Goal: Task Accomplishment & Management: Use online tool/utility

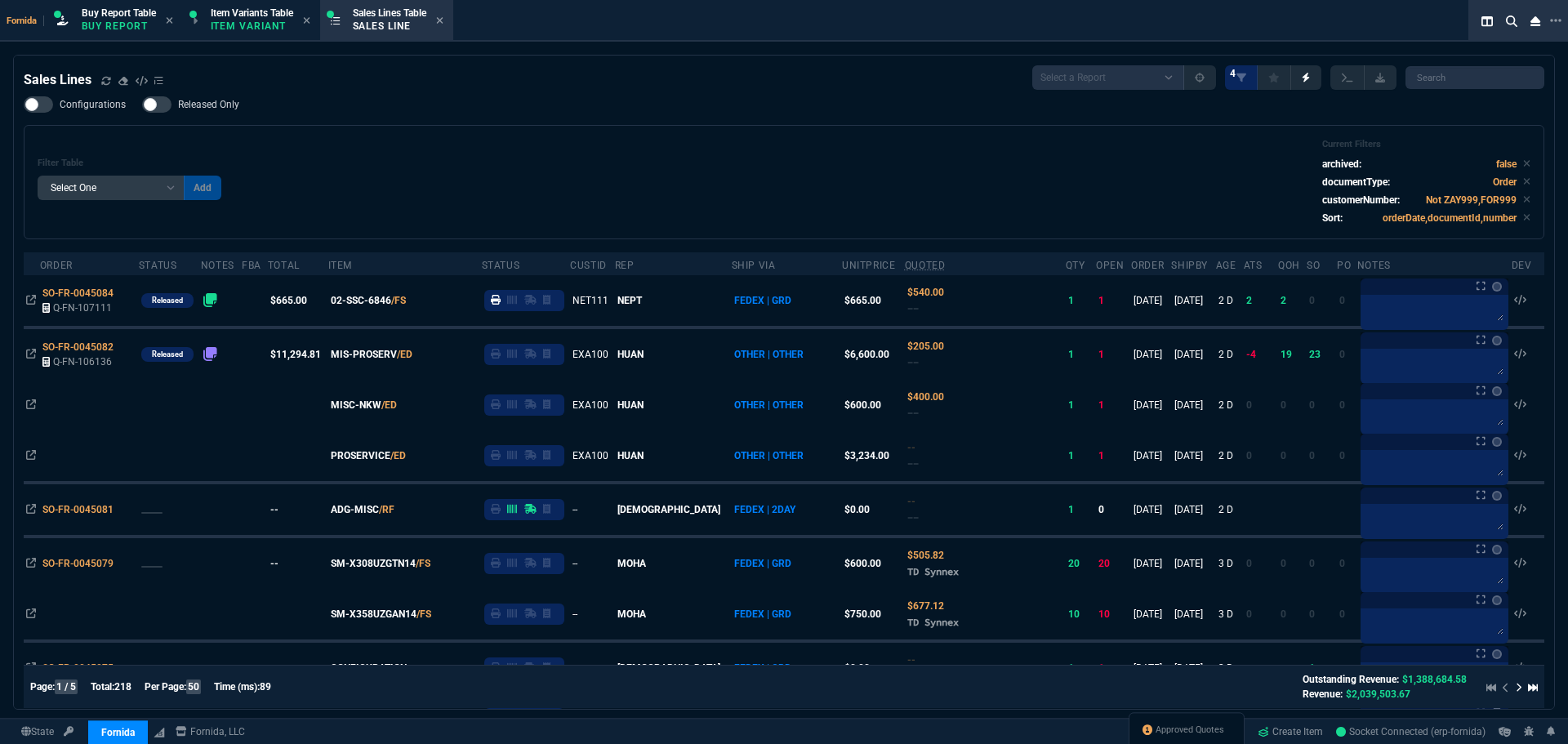
select select "1: BROV"
select select
click at [341, 164] on div "Filter Table Select One Add Filter () Age () ATS () Cond (itemVariantCode) Cust…" at bounding box center [784, 182] width 1493 height 87
click at [514, 116] on div "Configurations Released Only Filter Table Select One Add Filter () Age () ATS (…" at bounding box center [784, 167] width 1520 height 143
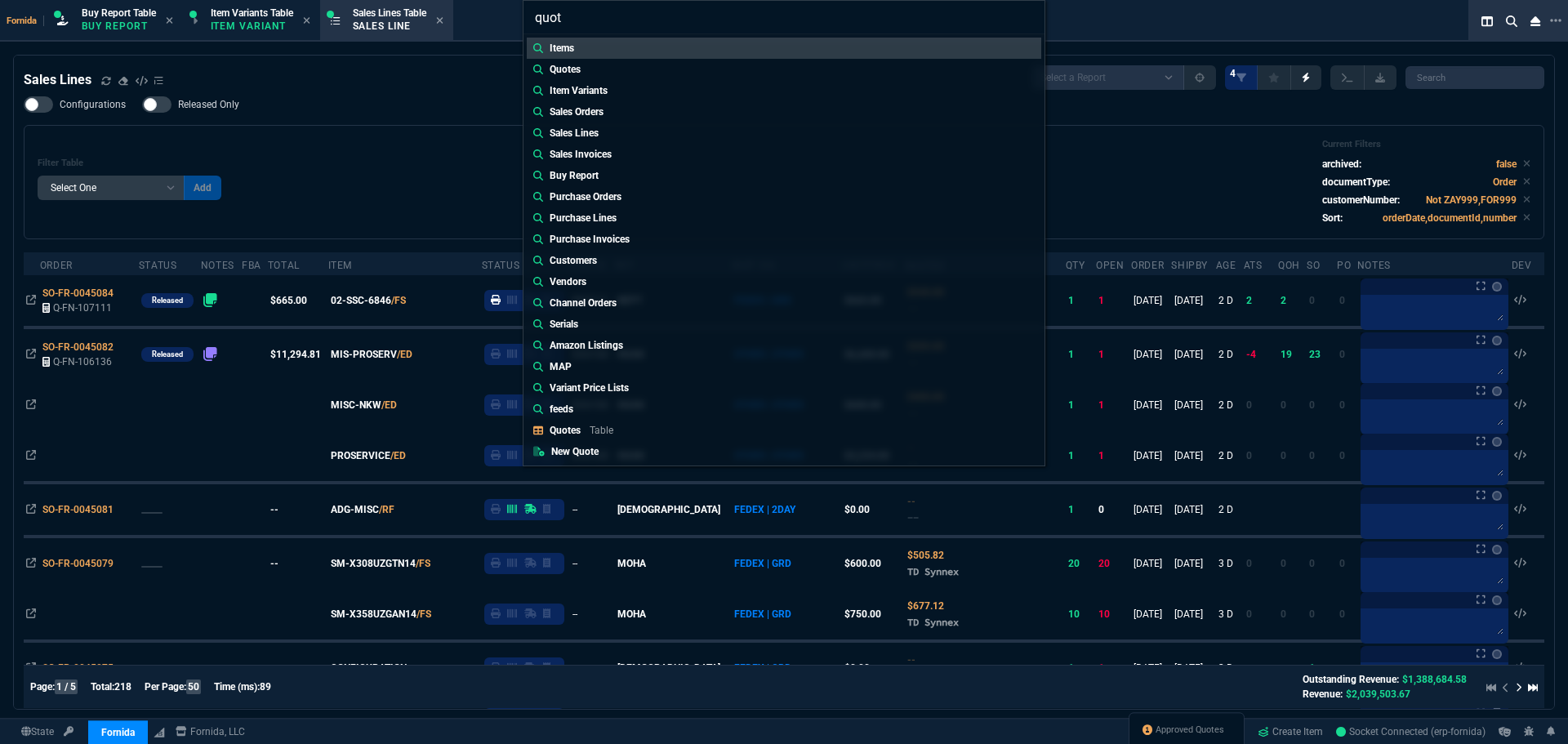
type input "quote"
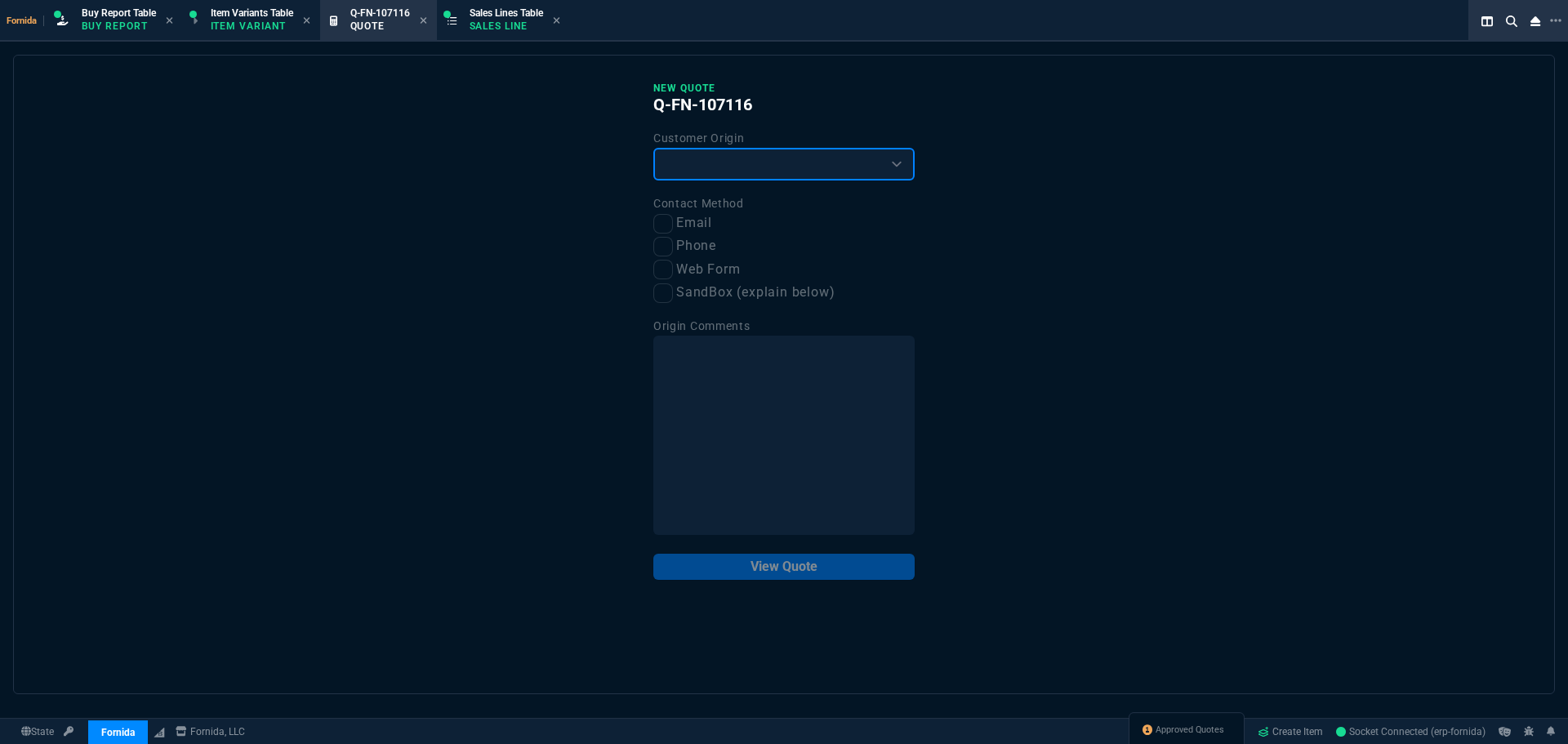
click at [683, 176] on select "Existing Customer Amazon Lead (first order) Website Lead (first order) Called (…" at bounding box center [783, 164] width 261 height 33
select select "existing"
click at [653, 149] on select "Existing Customer Amazon Lead (first order) Website Lead (first order) Called (…" at bounding box center [783, 164] width 261 height 33
click at [661, 215] on input "Email" at bounding box center [663, 224] width 20 height 20
checkbox input "true"
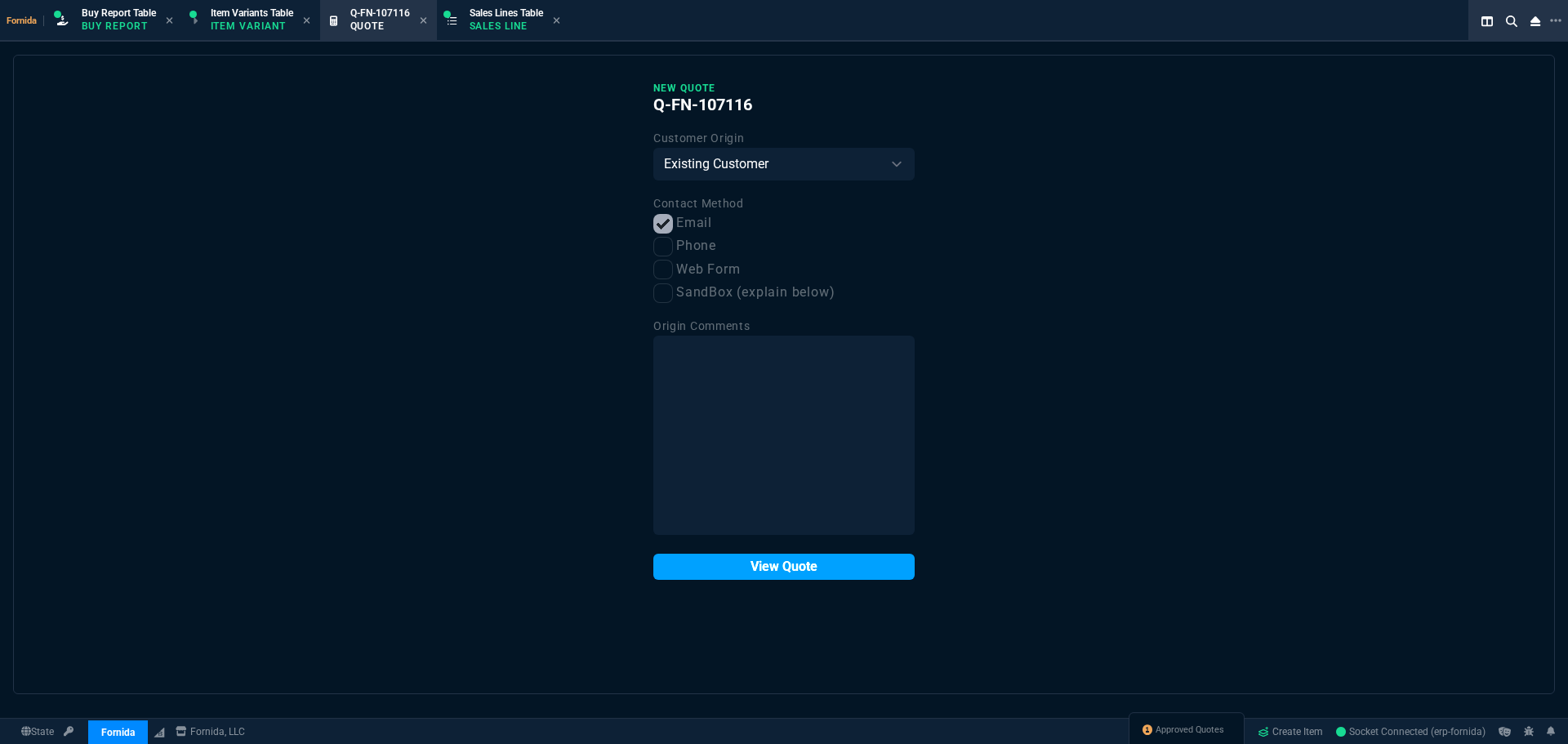
click at [780, 578] on button "View Quote" at bounding box center [783, 567] width 261 height 26
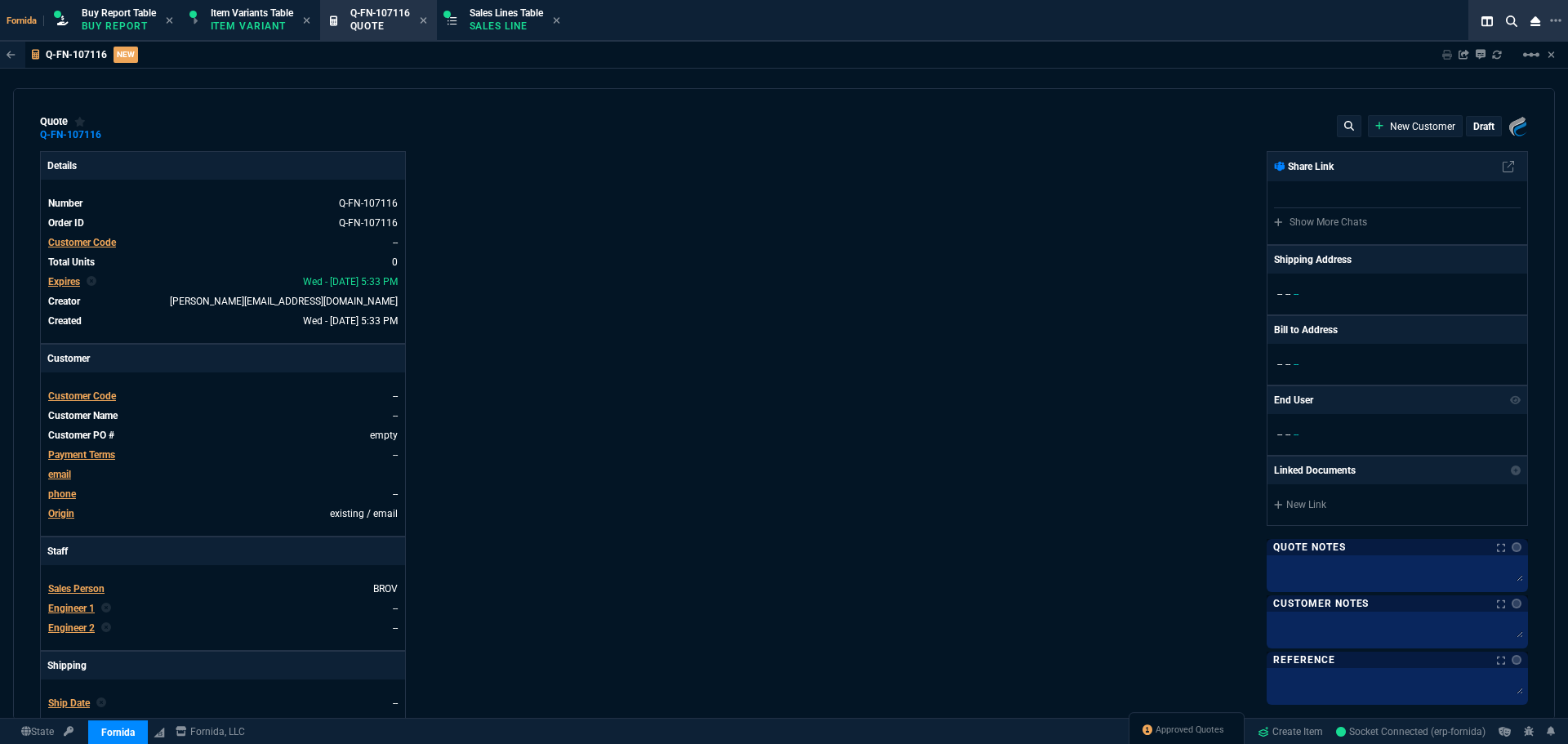
click at [100, 243] on span "Customer Code" at bounding box center [82, 242] width 68 height 11
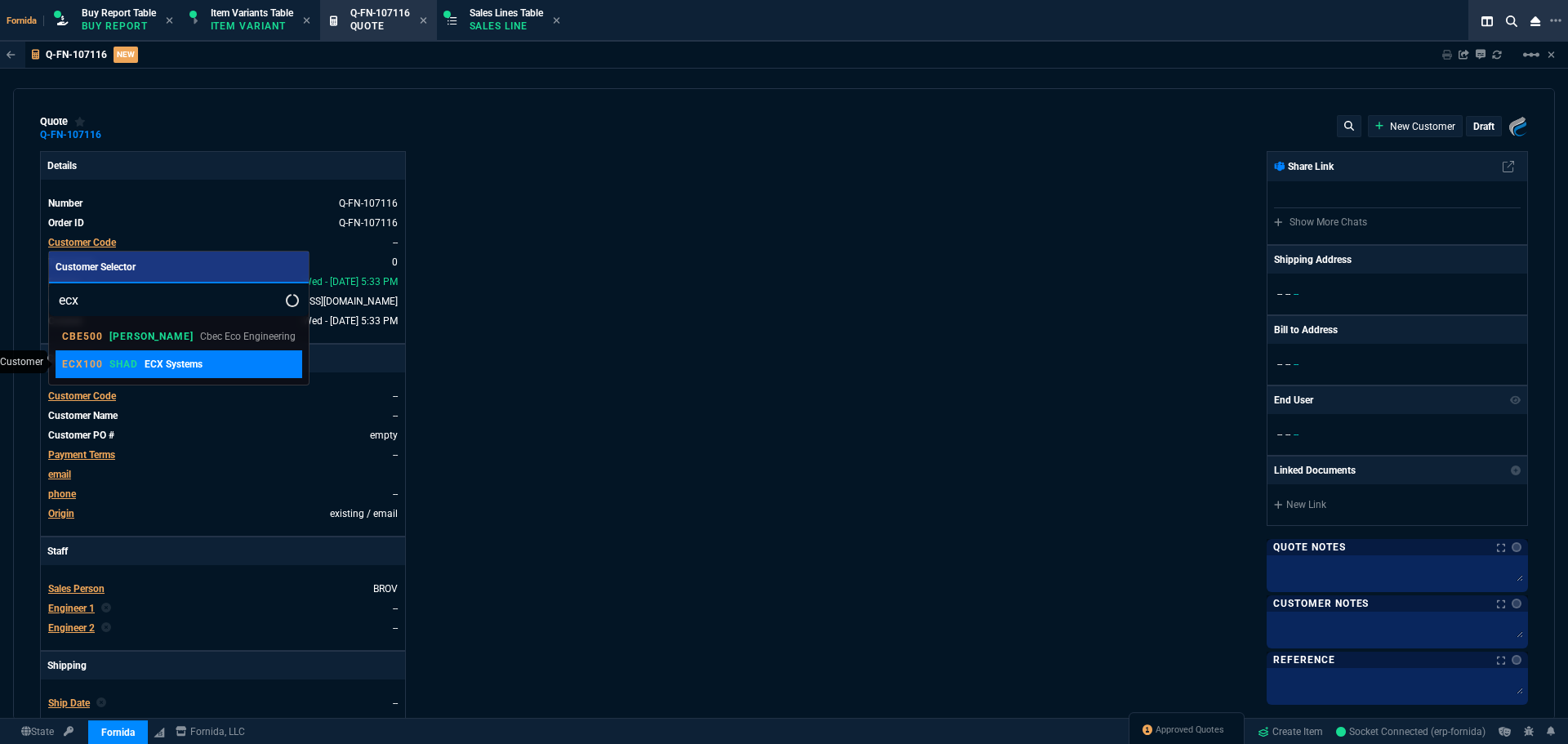
type input "ecx"
click at [118, 367] on p "SHAD" at bounding box center [123, 364] width 29 height 13
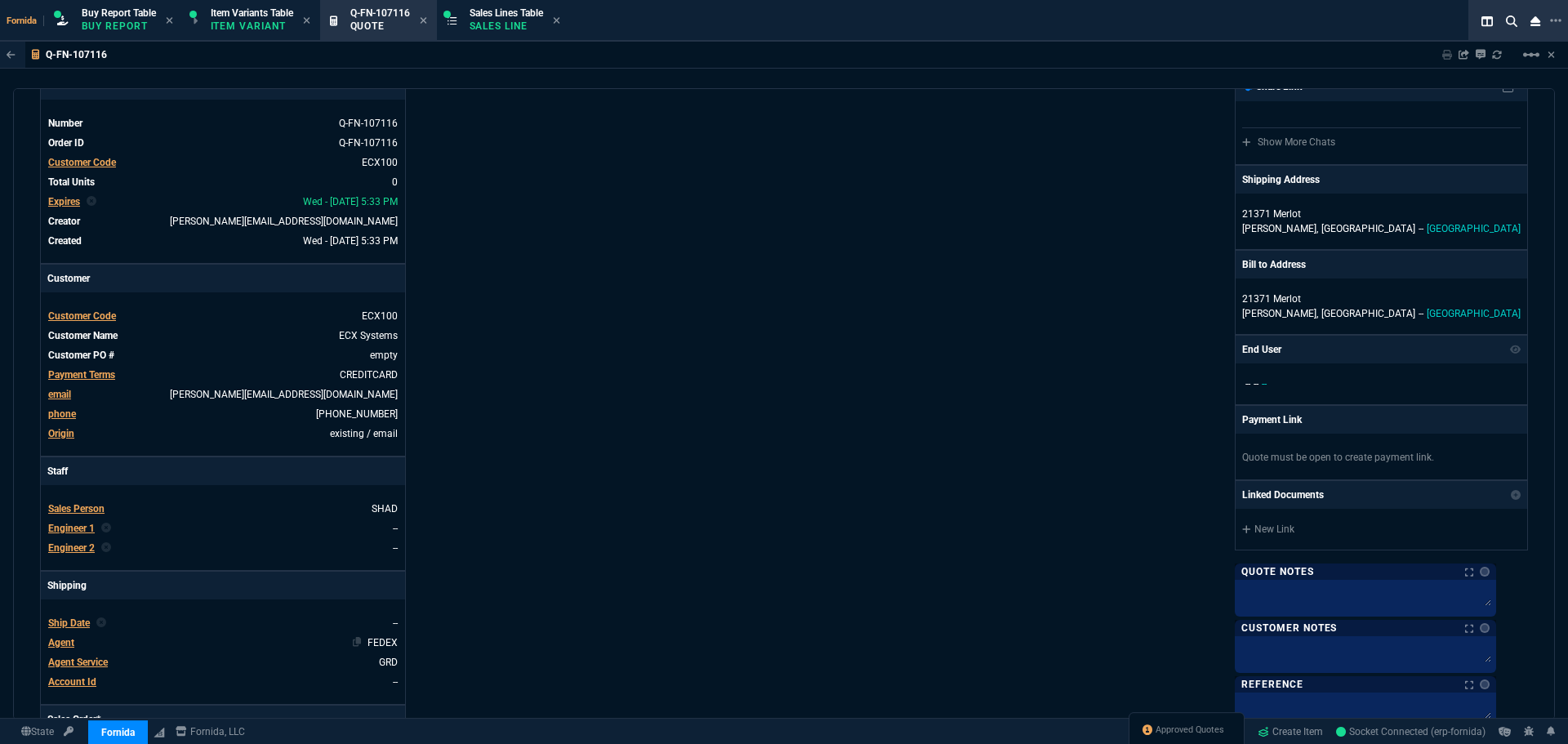
scroll to position [327, 0]
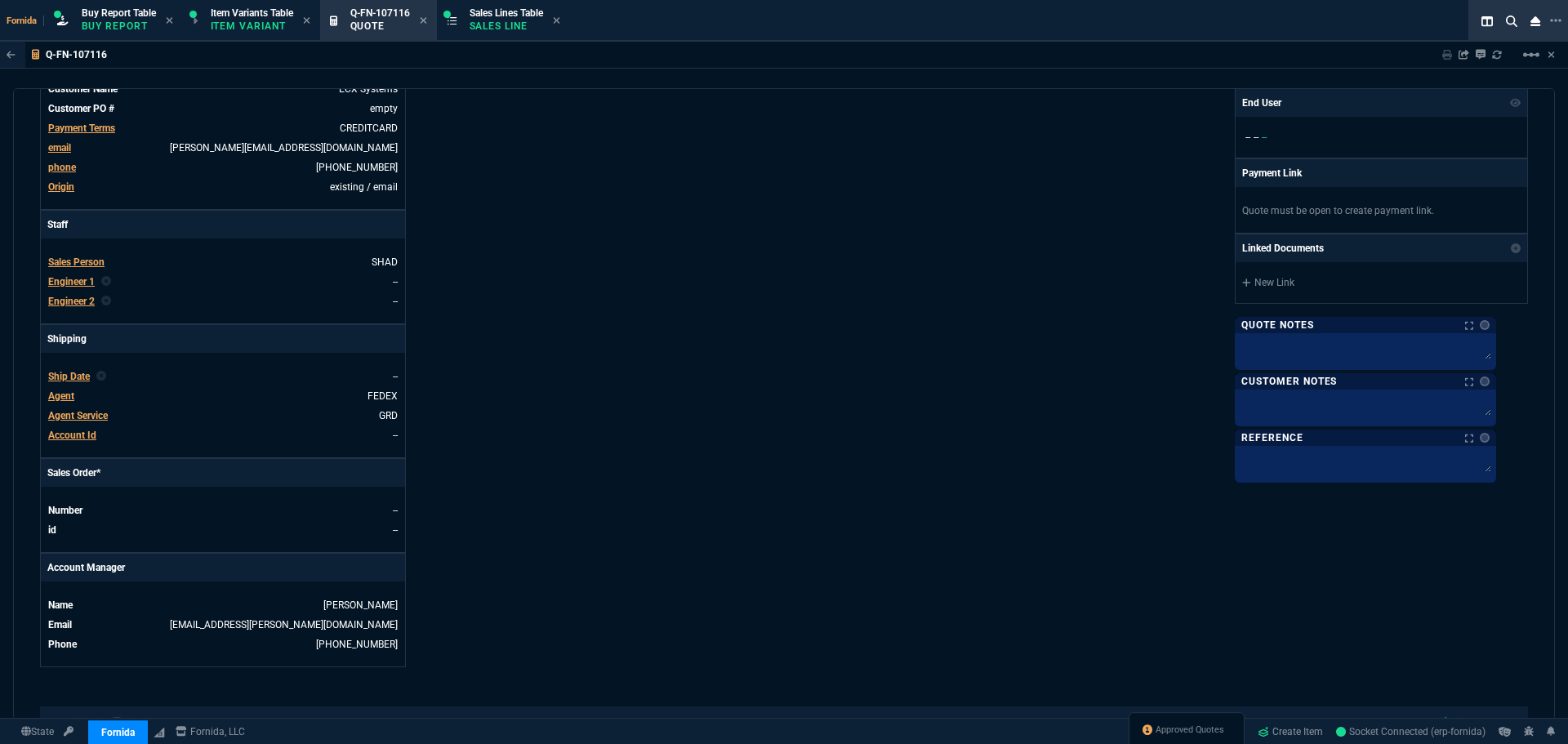
click at [78, 287] on span "Engineer 1" at bounding box center [71, 281] width 47 height 11
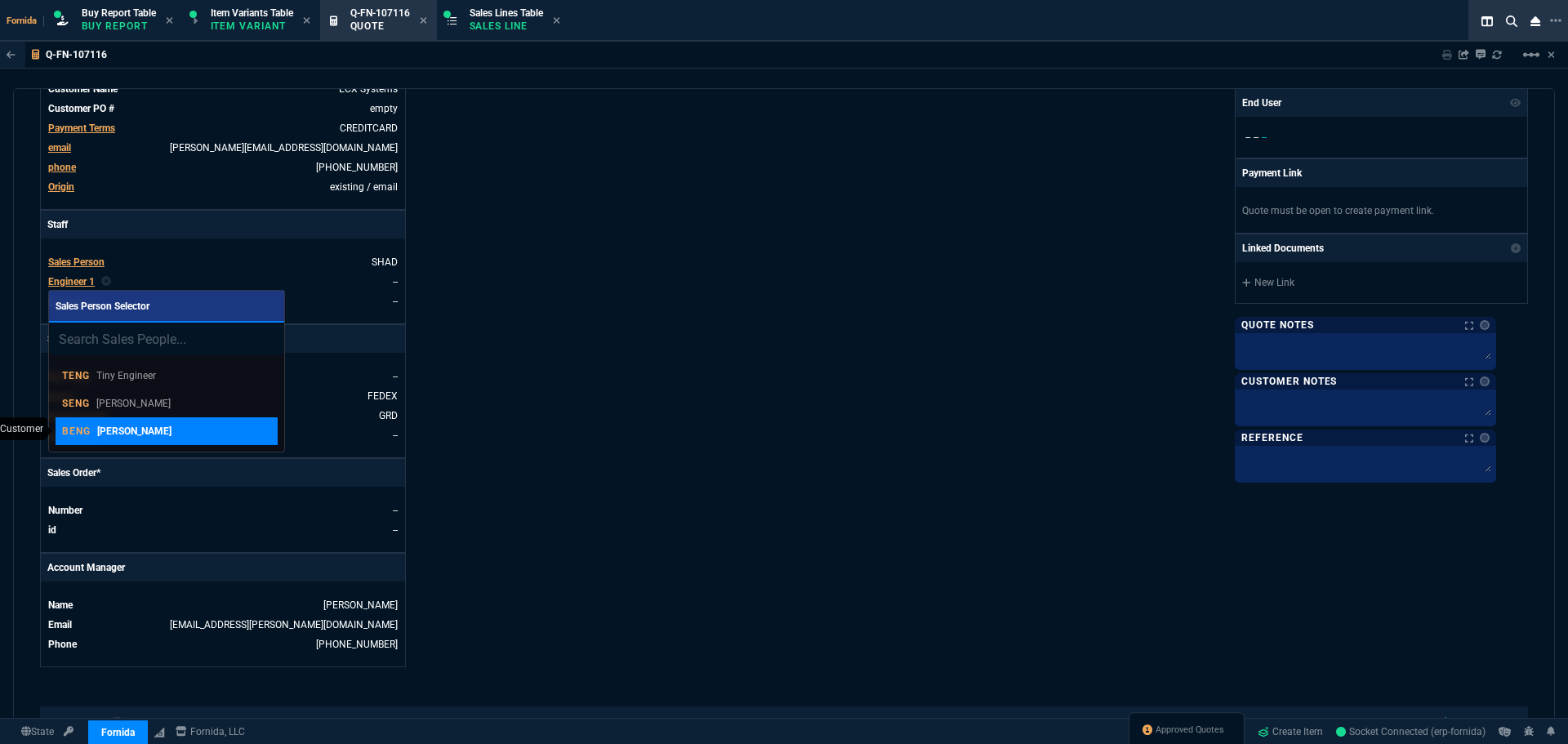
click at [187, 426] on div "BENG [PERSON_NAME]" at bounding box center [166, 431] width 209 height 15
click at [522, 402] on div "Details Number Q-FN-107116 Order ID Q-FN-107116 Customer Code ECX100 Total Unit…" at bounding box center [412, 245] width 744 height 843
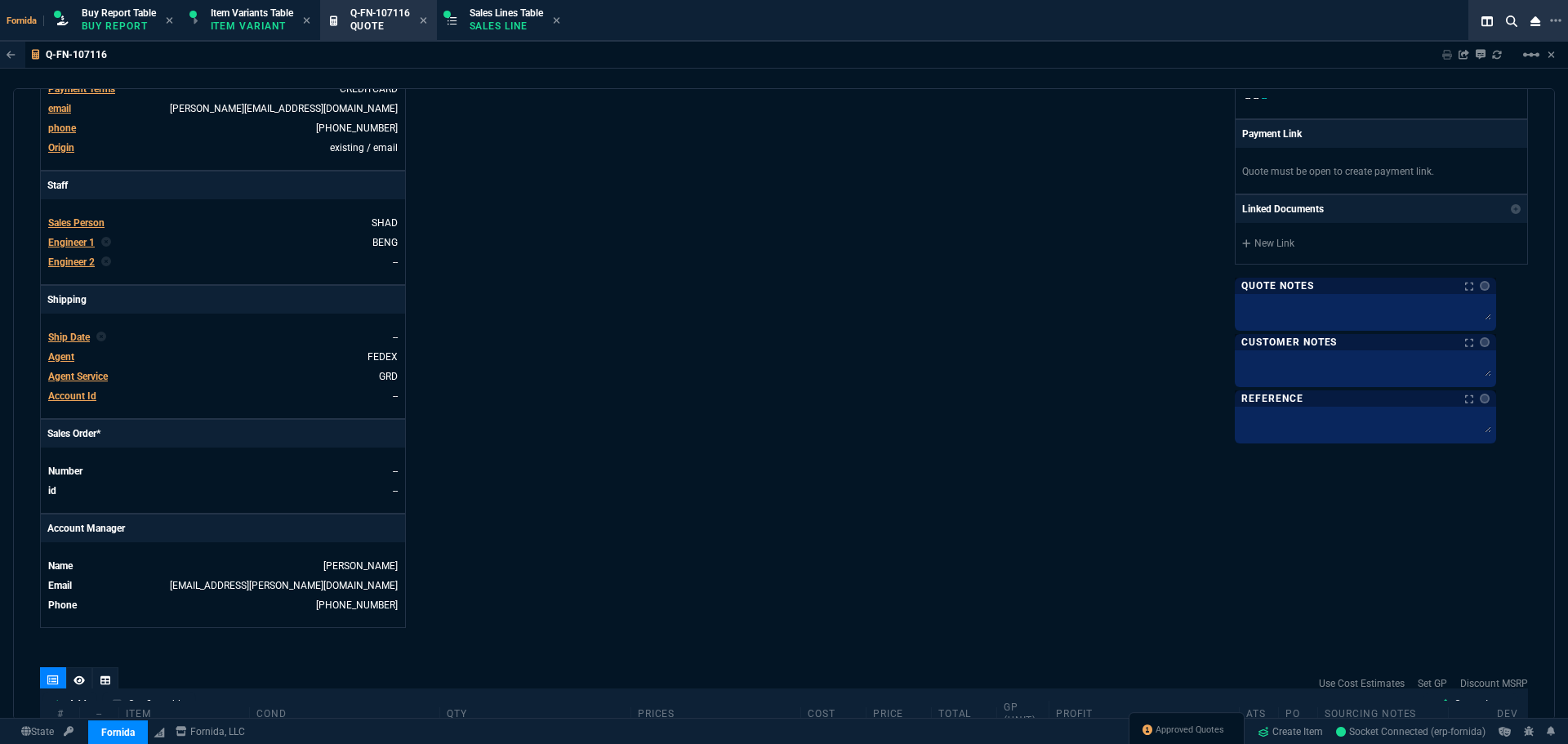
scroll to position [653, 0]
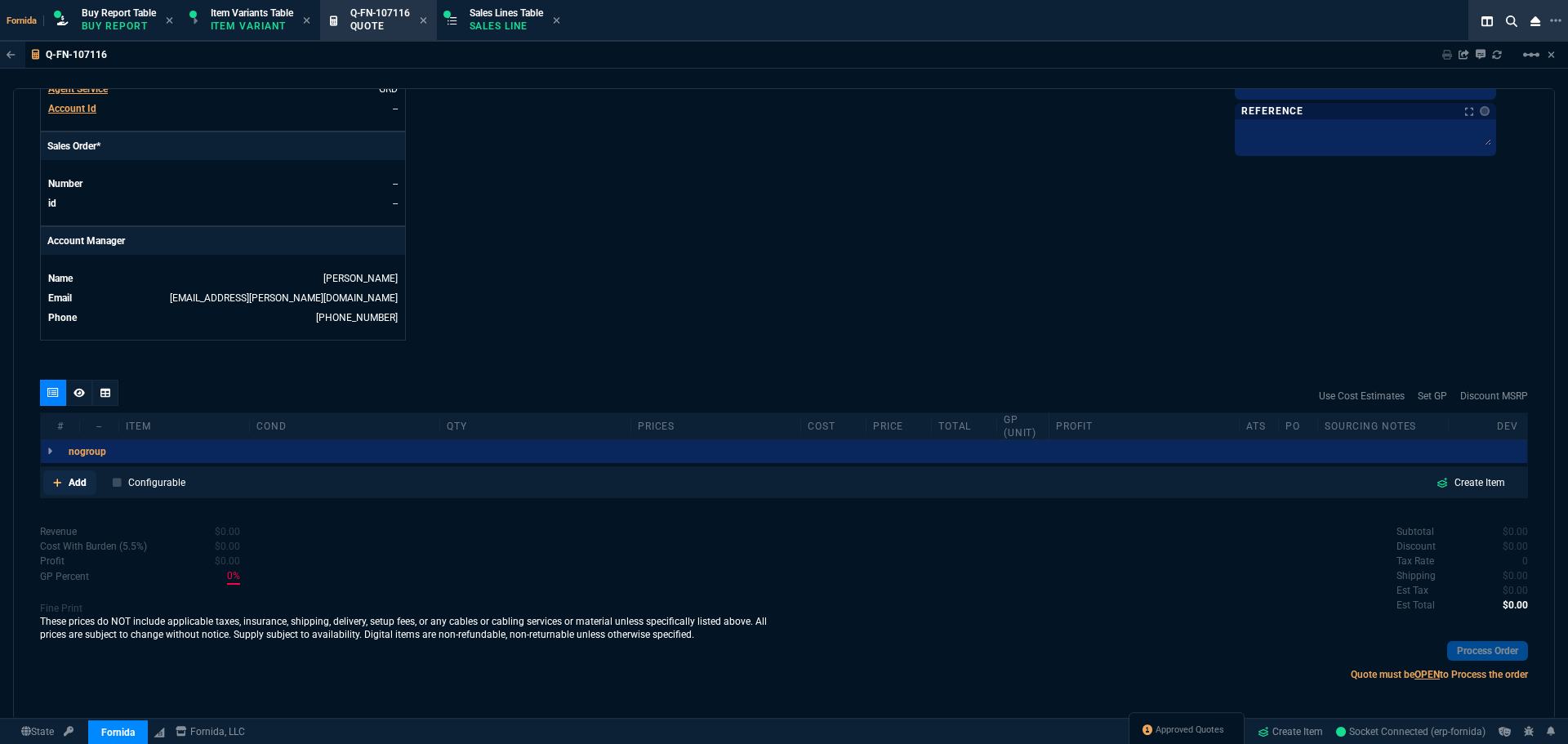
click at [71, 484] on p "Add" at bounding box center [78, 482] width 18 height 15
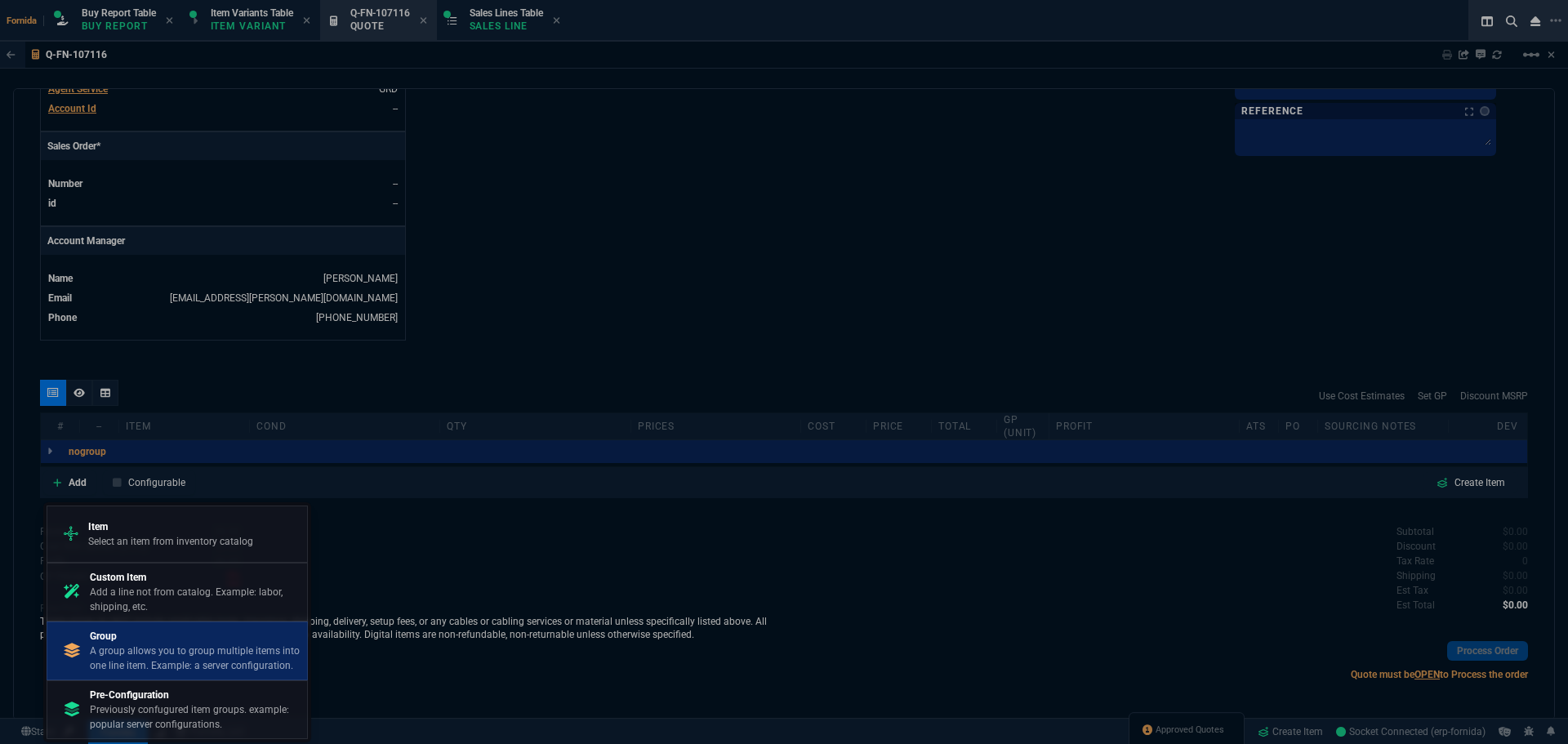
click at [206, 645] on p "A group allows you to group multiple items into one line item. Example: a serve…" at bounding box center [195, 657] width 211 height 29
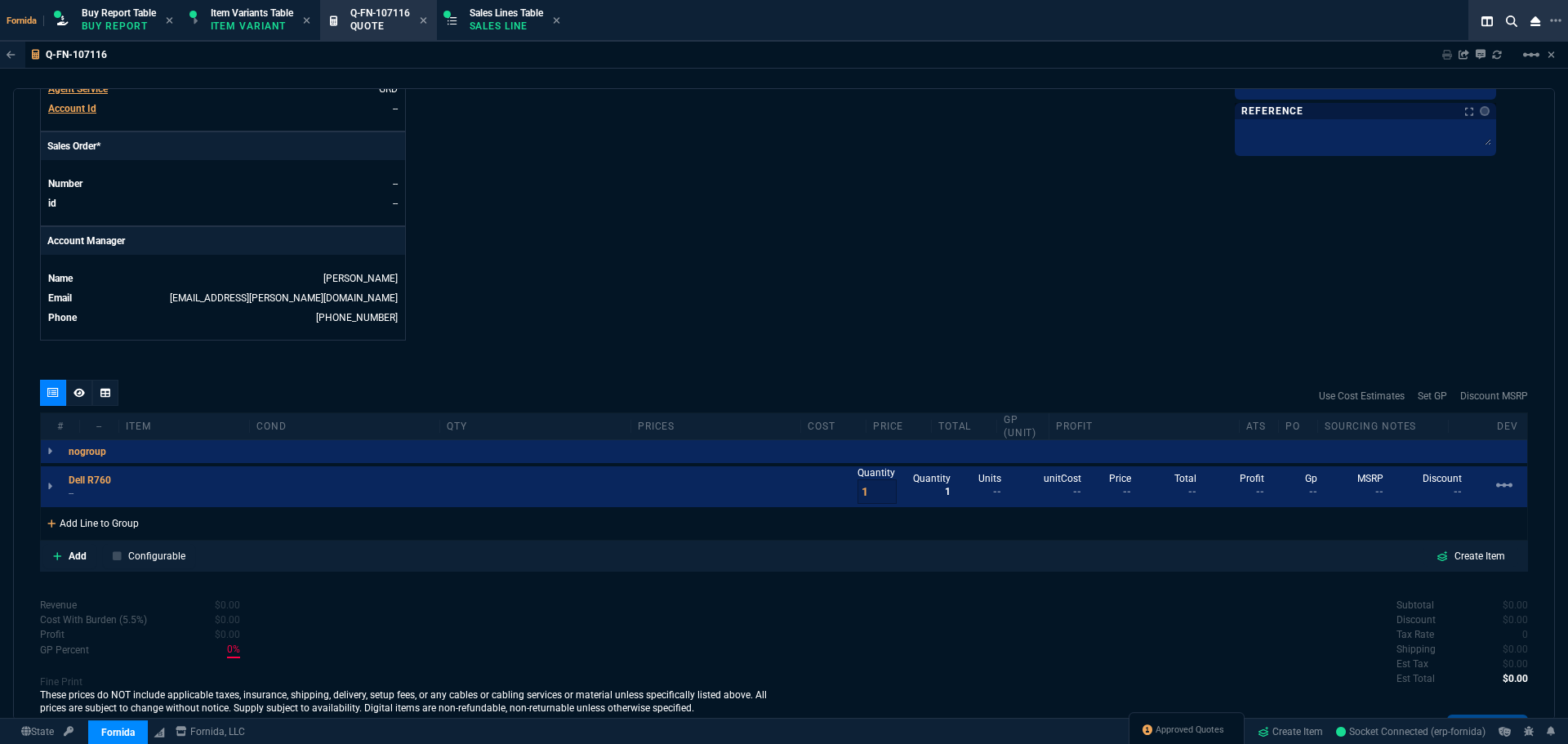
click at [121, 527] on div "Add Line to Group" at bounding box center [93, 521] width 105 height 29
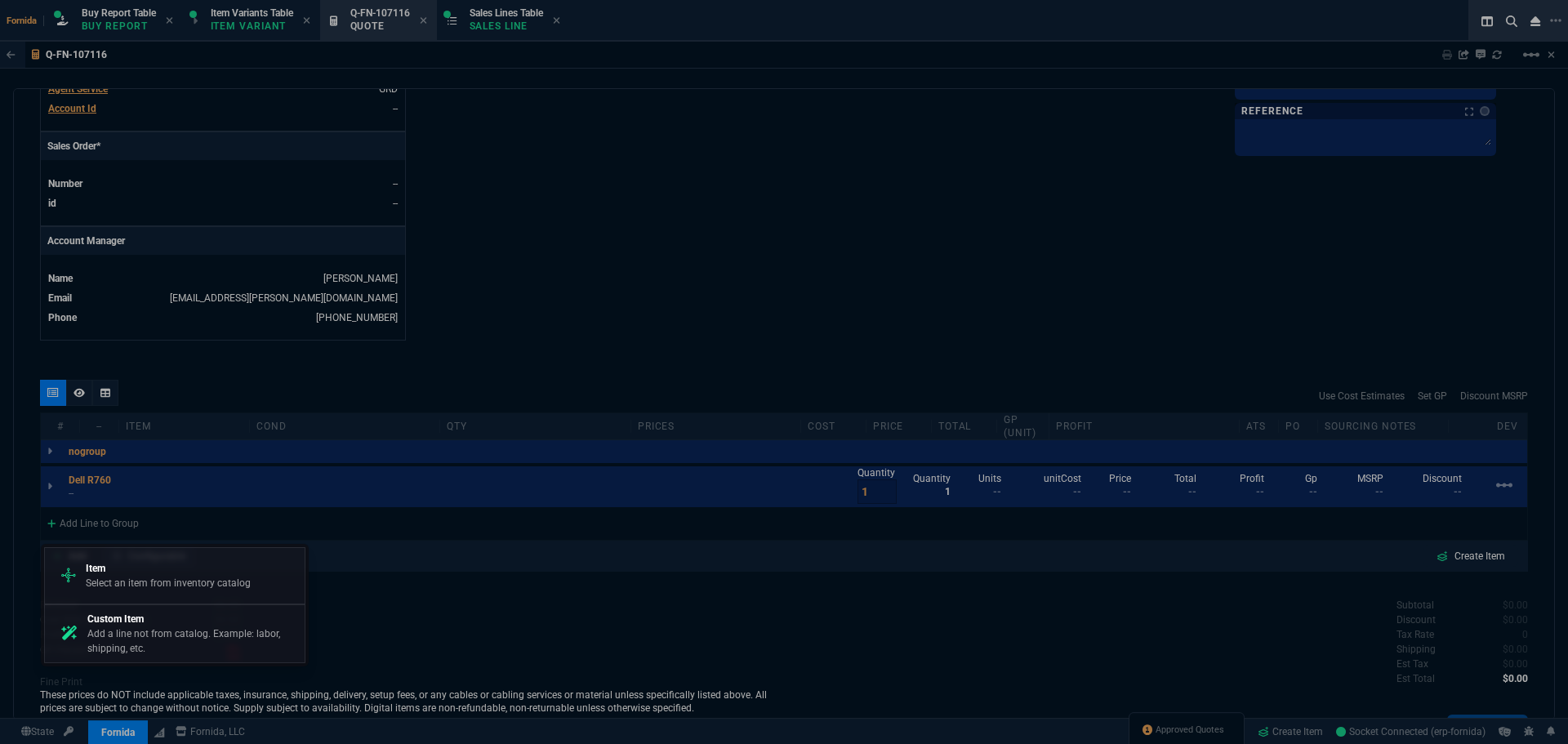
drag, startPoint x: 121, startPoint y: 527, endPoint x: 158, endPoint y: 559, distance: 48.6
click at [158, 559] on div "Item Select an item from inventory catalog" at bounding box center [174, 575] width 247 height 42
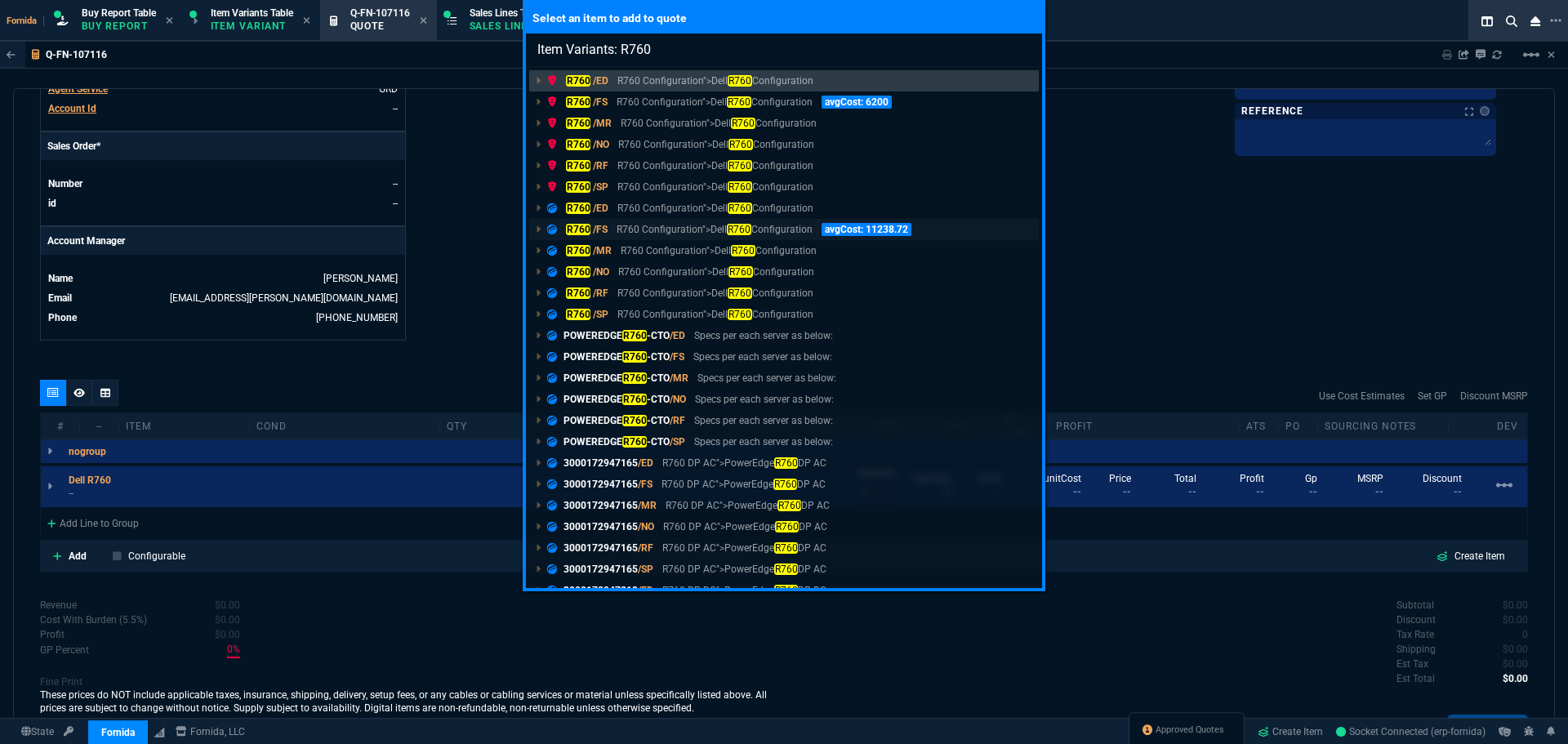
type input "Item Variants: R760"
click at [711, 229] on p "R760 Configuration">Dell R760 Configuration" at bounding box center [714, 229] width 195 height 15
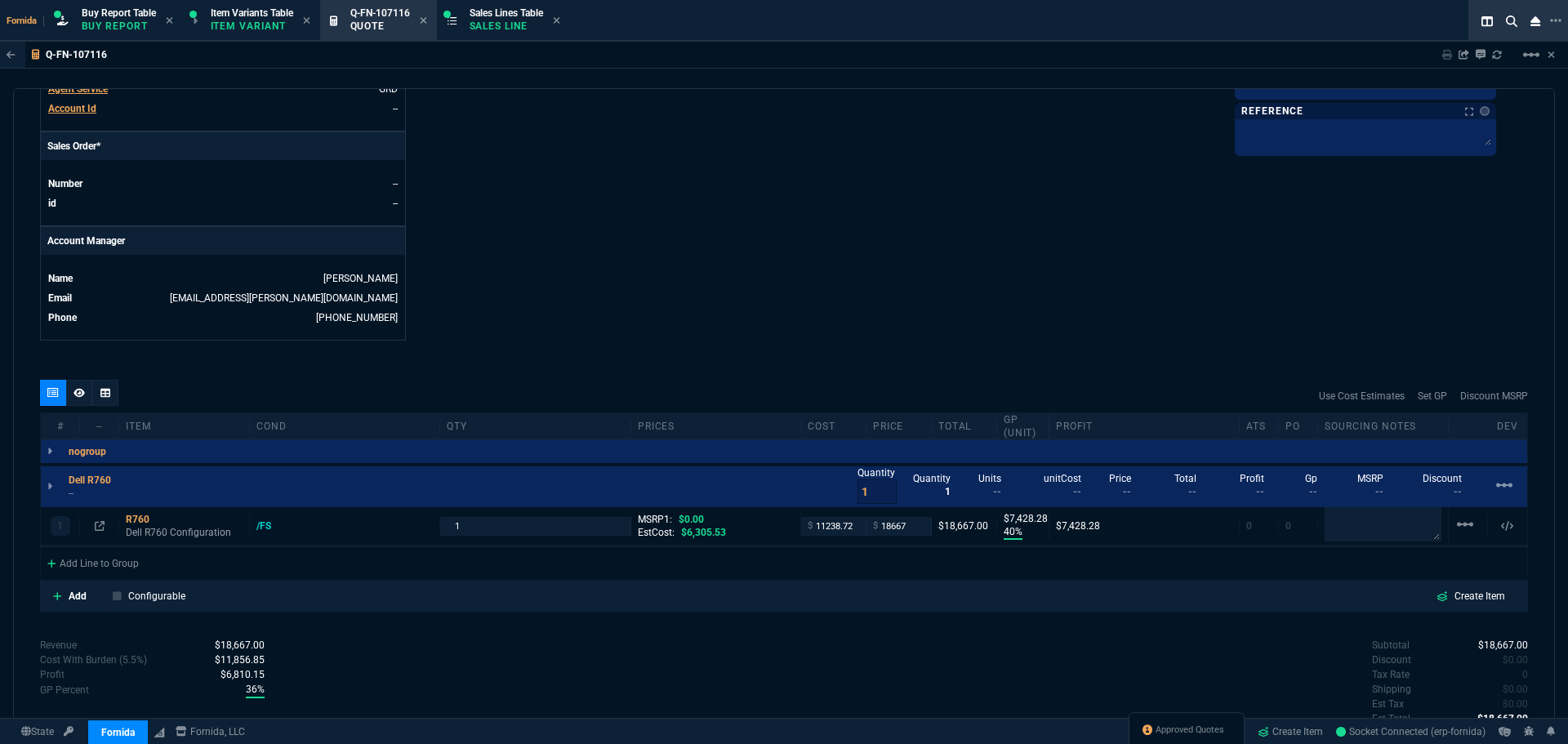
type input "40"
type input "7428"
click at [110, 497] on p "--" at bounding box center [95, 493] width 52 height 13
click at [128, 531] on p "Dell R760 Configuration" at bounding box center [184, 533] width 117 height 26
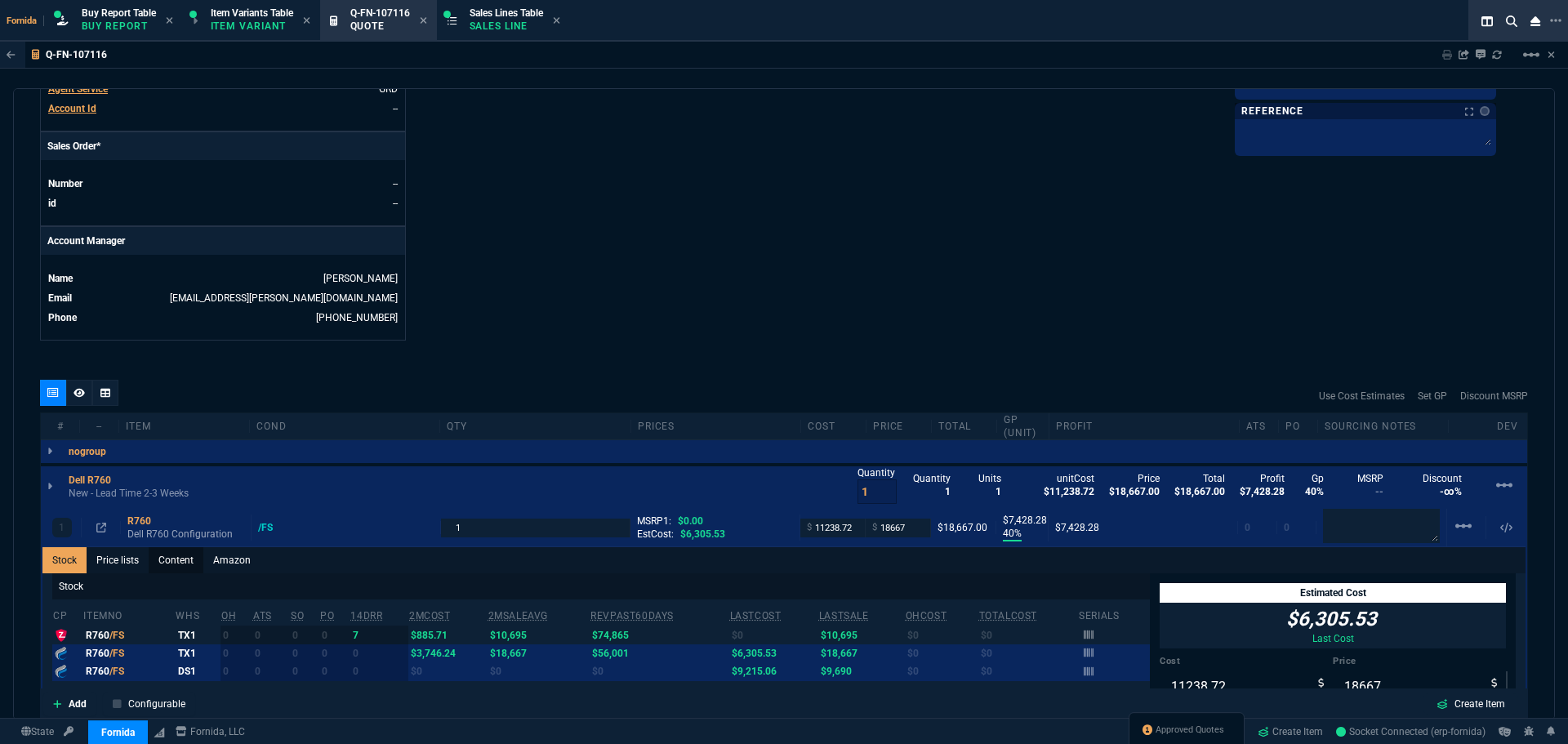
click at [169, 568] on link "Content" at bounding box center [176, 560] width 55 height 26
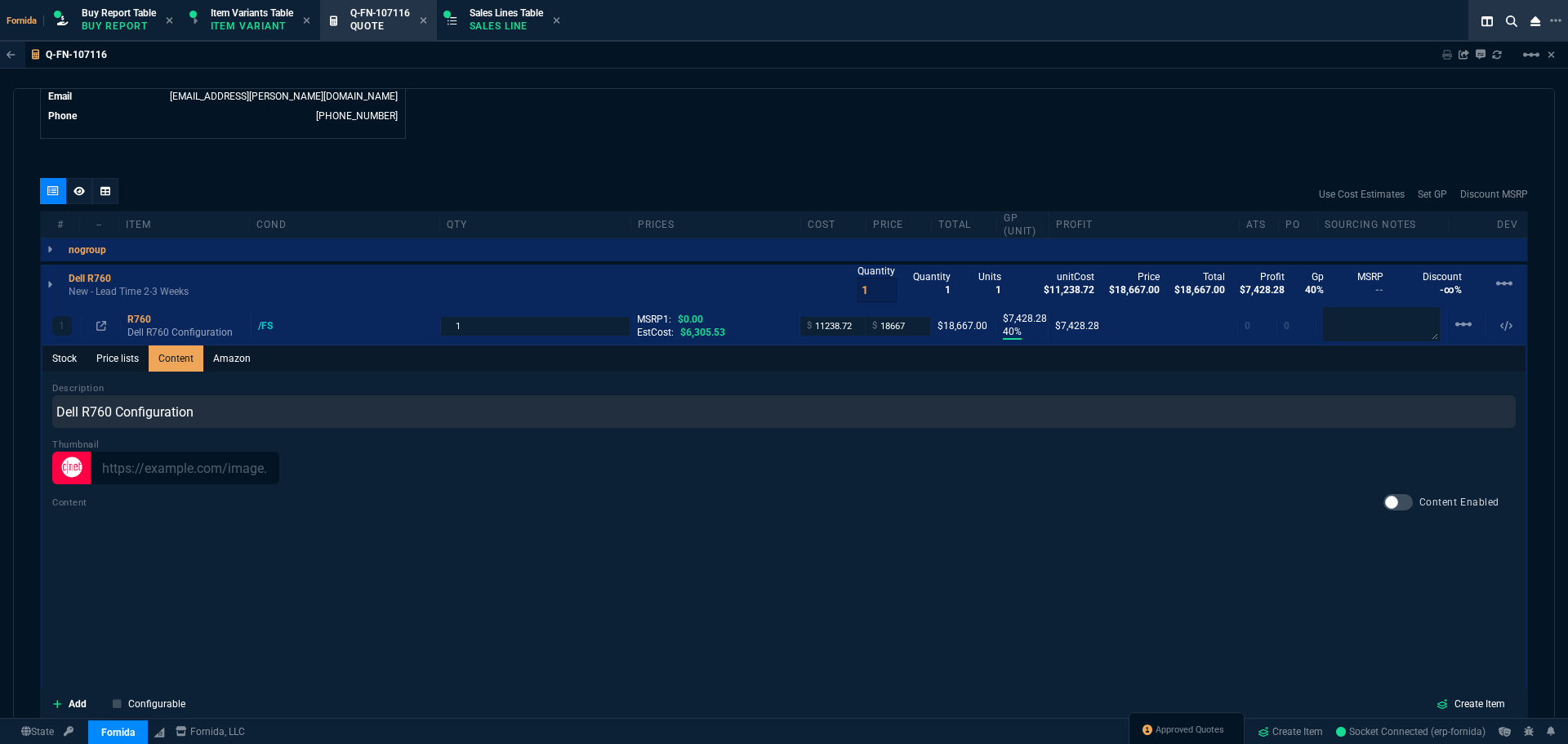
scroll to position [980, 0]
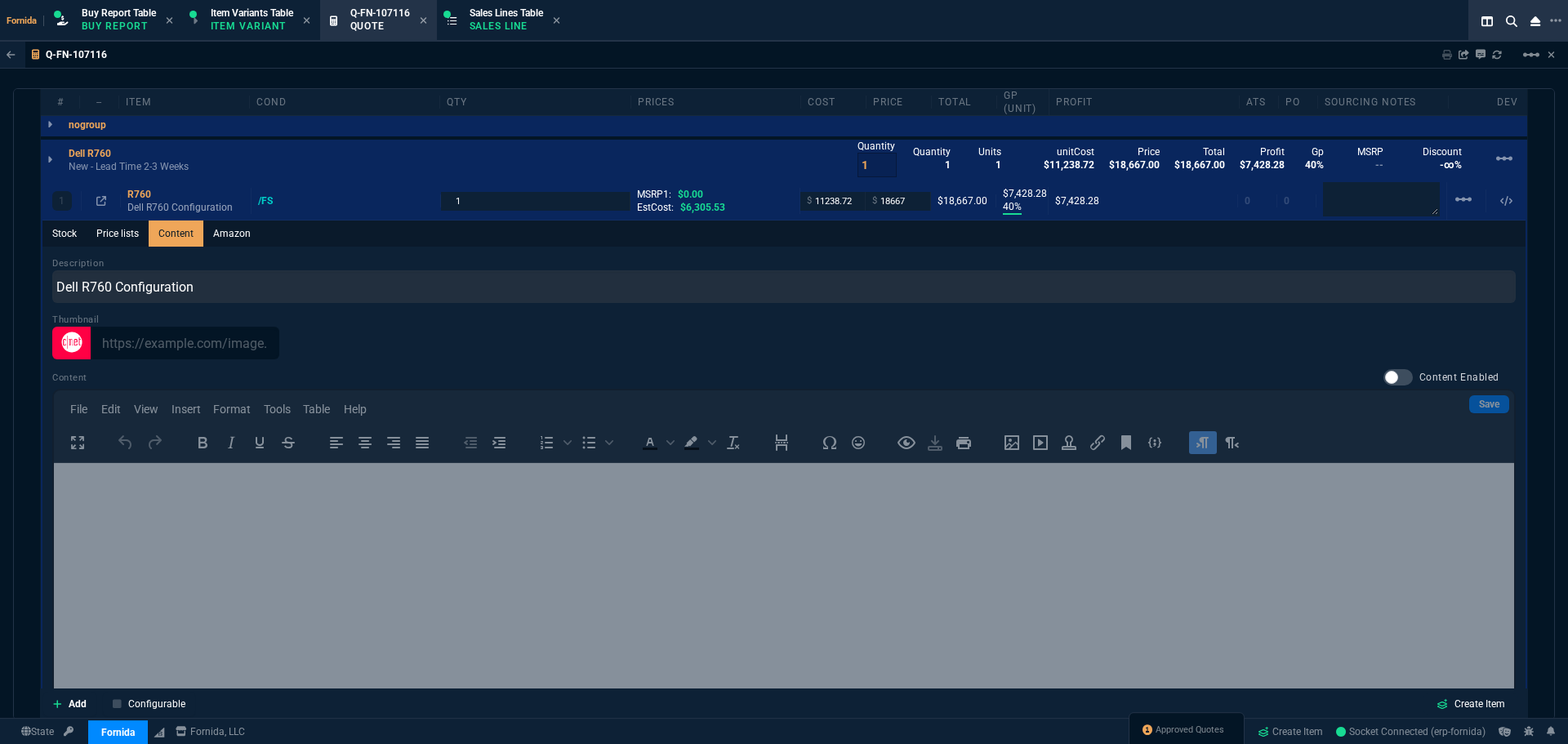
click at [1400, 374] on label "Content Enabled" at bounding box center [1449, 377] width 132 height 16
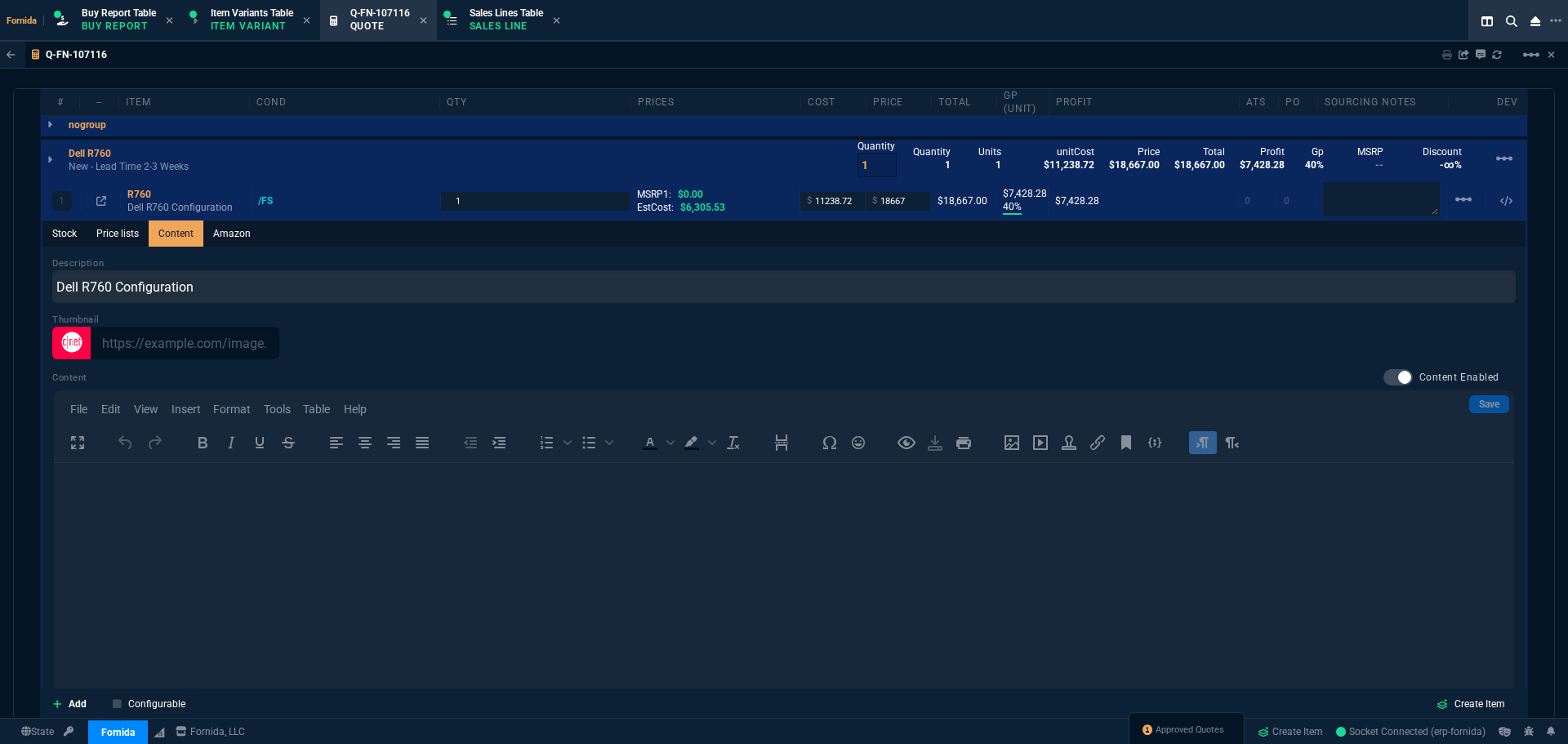
checkbox input "true"
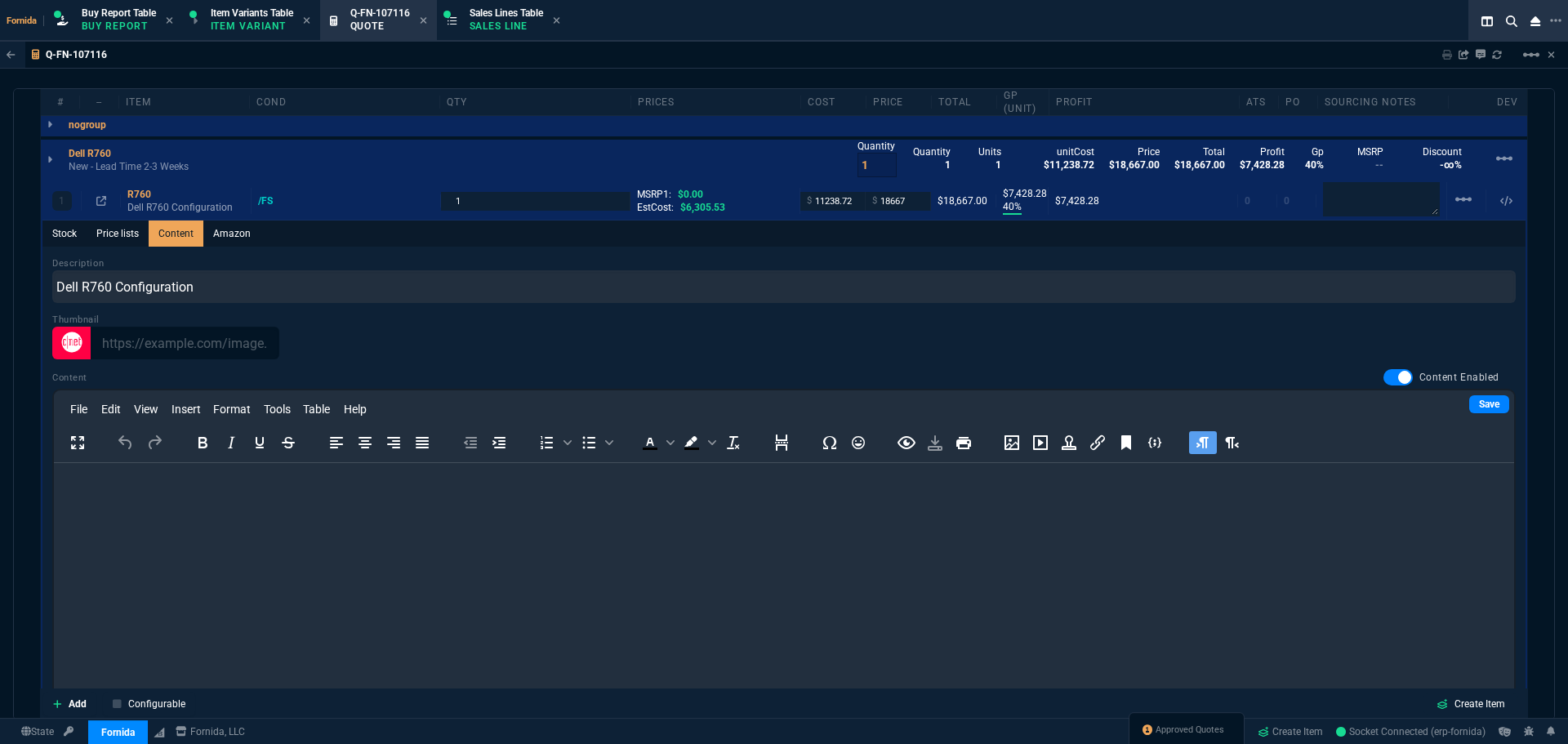
scroll to position [0, 0]
click at [1476, 402] on link "Save" at bounding box center [1489, 404] width 40 height 18
click at [215, 507] on html at bounding box center [784, 485] width 1460 height 44
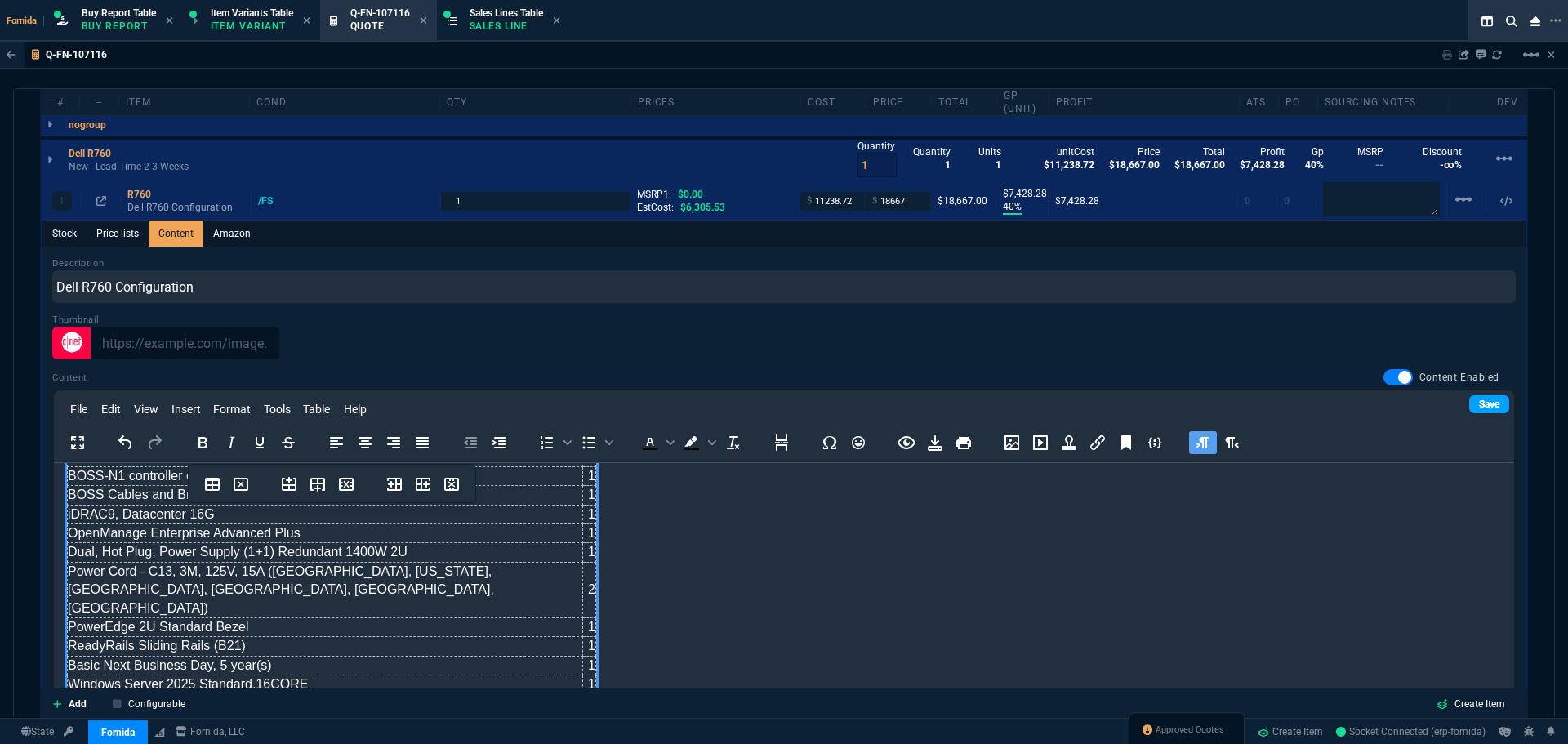
click at [1482, 395] on link "Save" at bounding box center [1489, 404] width 40 height 18
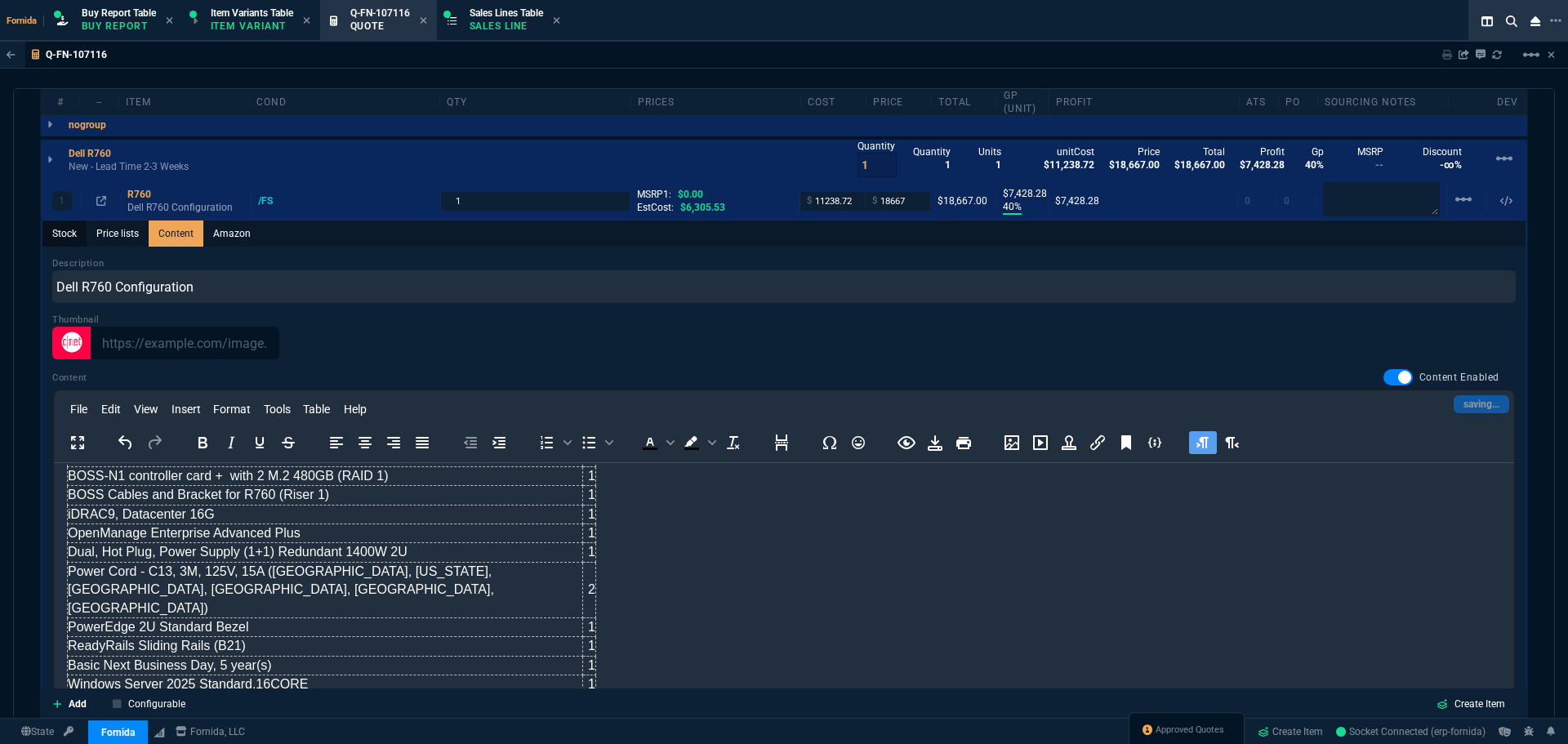
click at [60, 236] on link "Stock" at bounding box center [64, 233] width 44 height 26
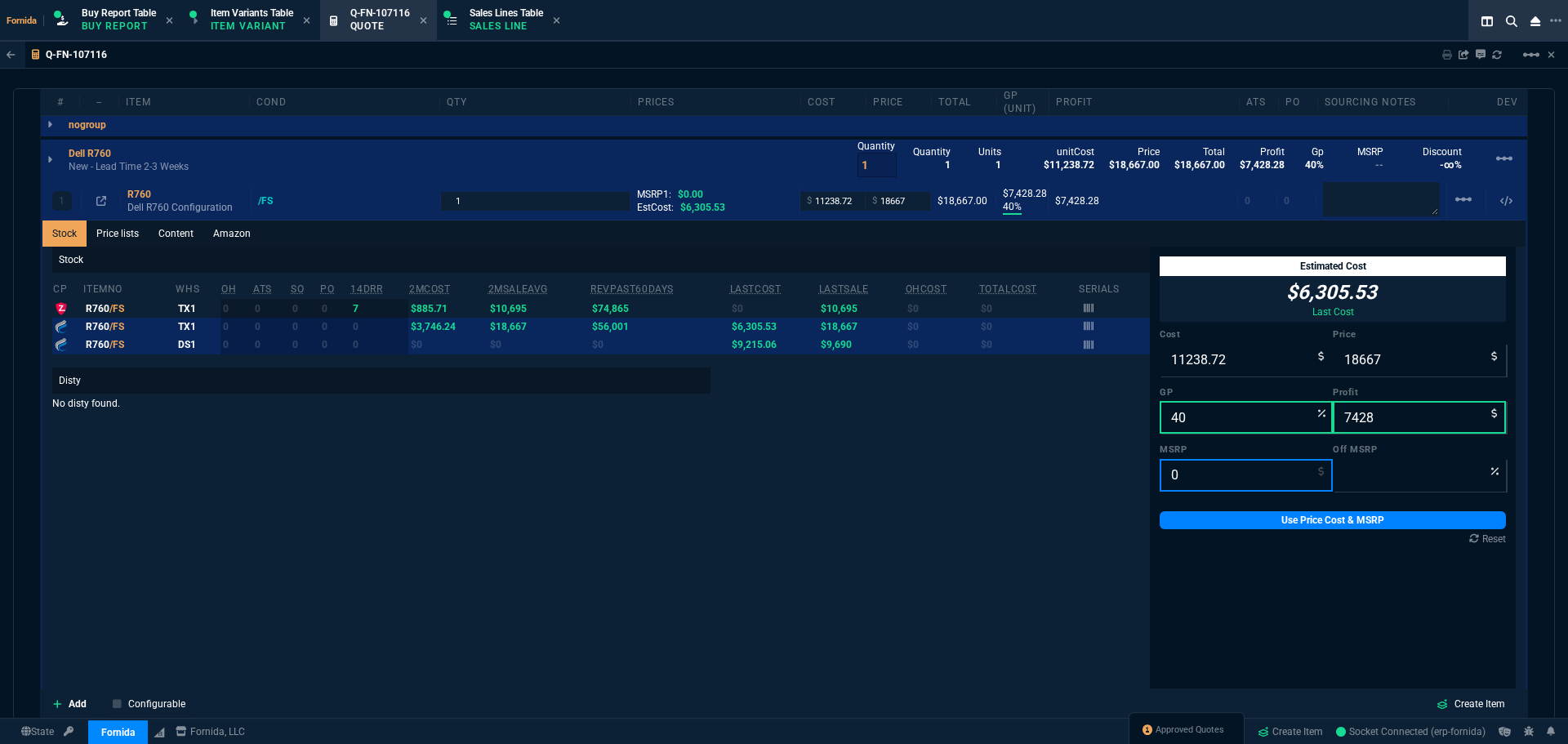
drag, startPoint x: 1200, startPoint y: 474, endPoint x: 1057, endPoint y: 474, distance: 142.1
click at [1200, 474] on input "0" at bounding box center [1246, 475] width 173 height 33
paste input "59922.89"
type input "59922.89"
type input "69"
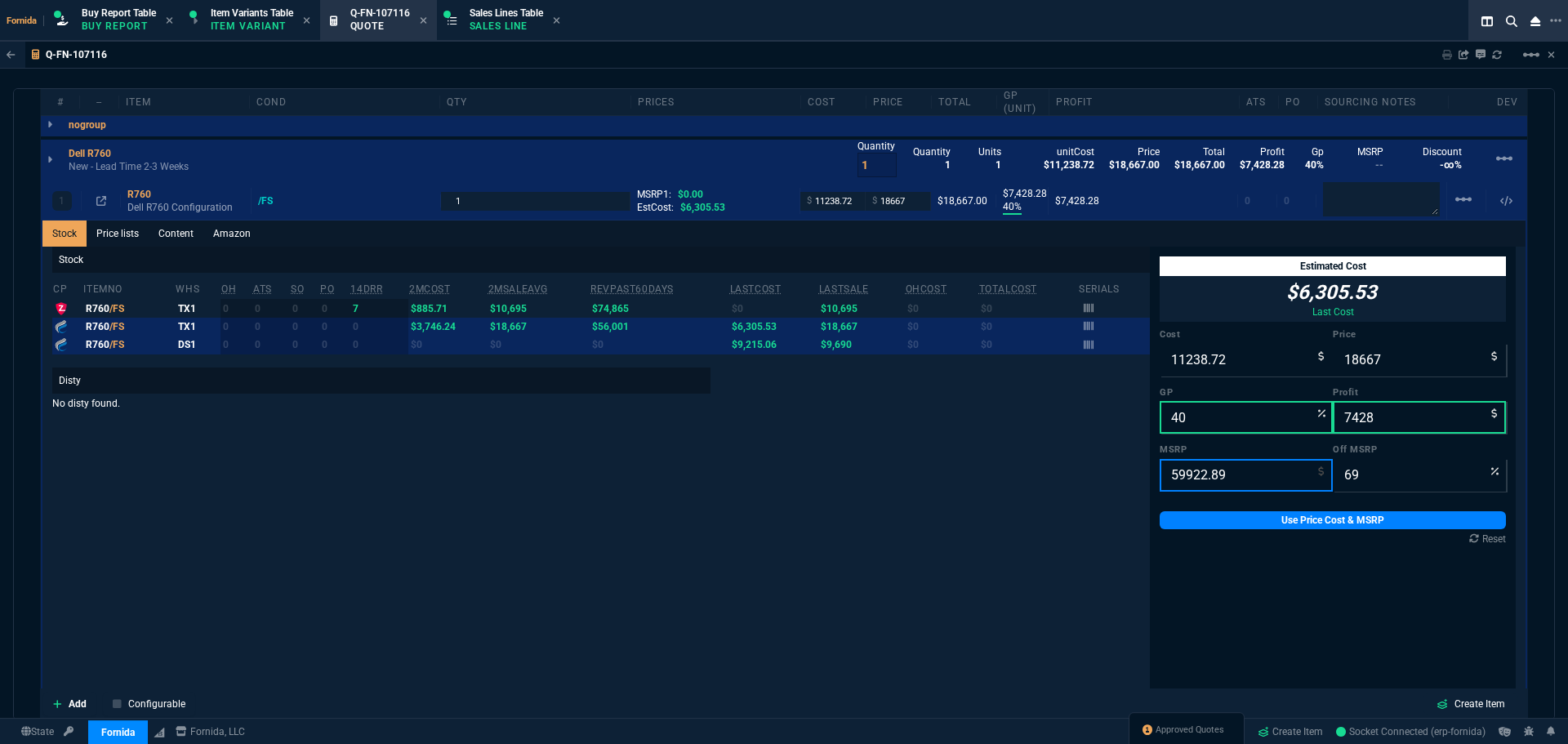
type input "59922.89"
click at [1217, 350] on input "11238.72" at bounding box center [1246, 360] width 173 height 33
paste input "474.58"
type input "11474.58"
type input "39"
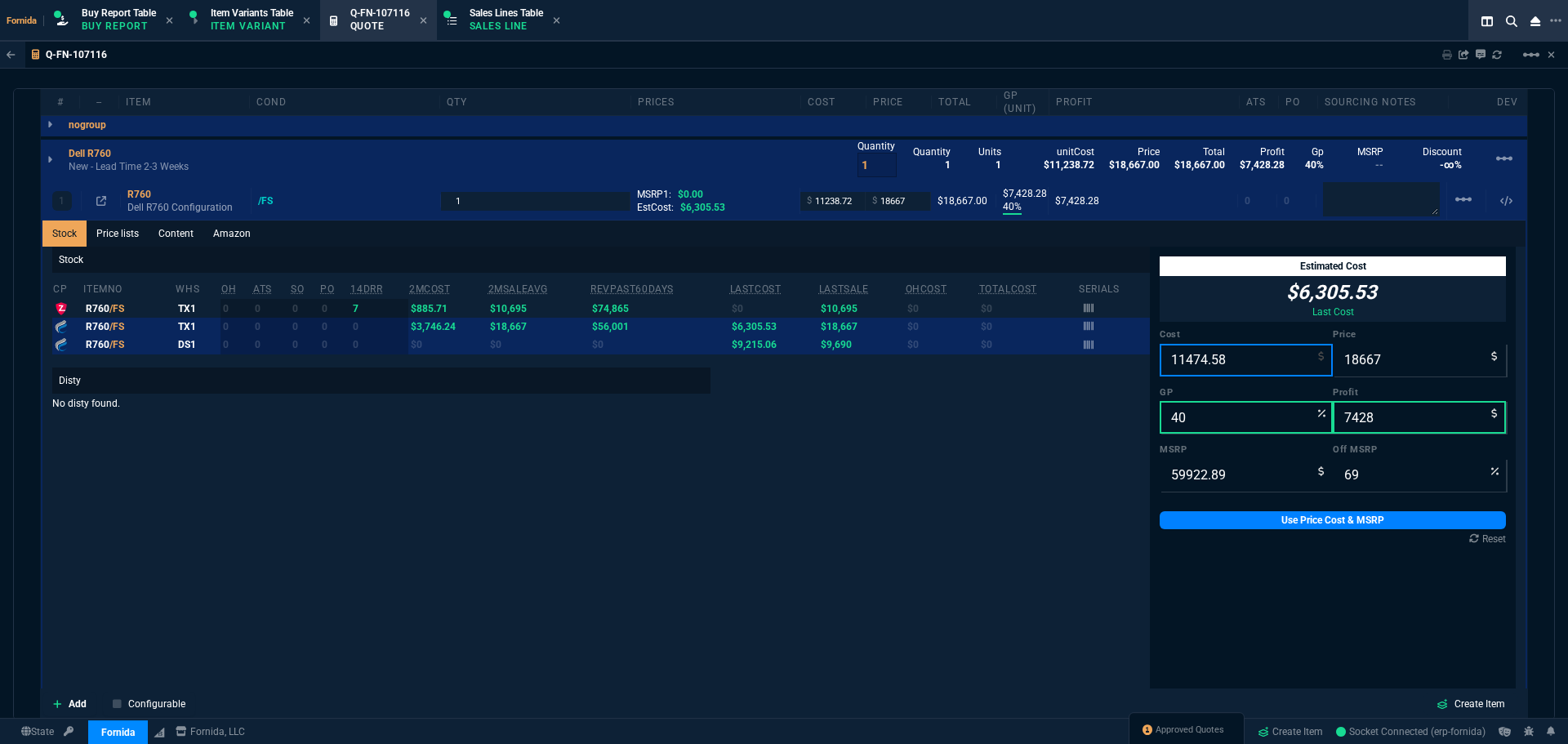
type input "7192"
type input "11474.58"
click at [1236, 526] on link "Use Price Cost & MSRP" at bounding box center [1333, 520] width 346 height 18
type input "11474.58"
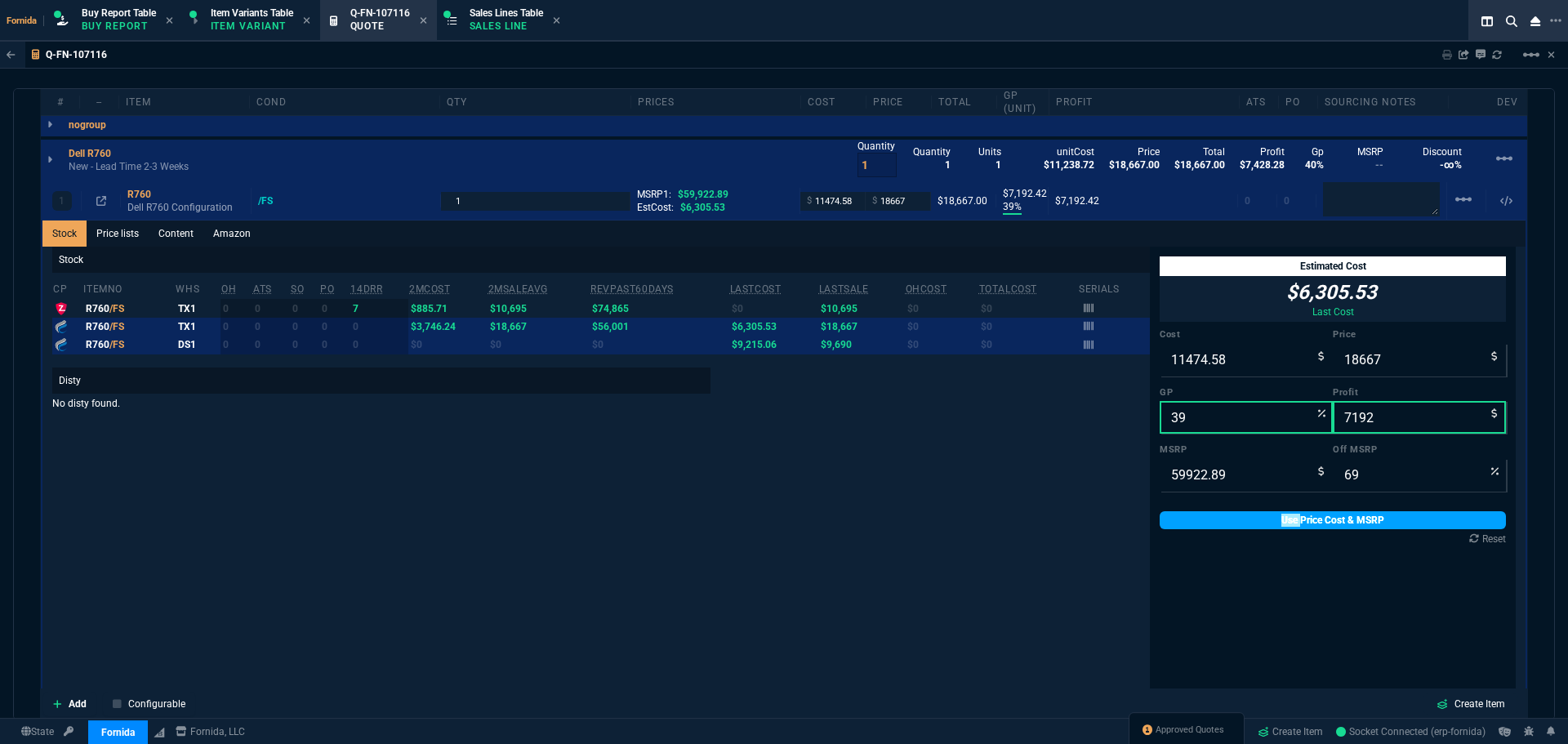
click at [1236, 526] on link "Use Price Cost & MSRP" at bounding box center [1333, 520] width 346 height 18
click at [1175, 421] on input "39" at bounding box center [1246, 417] width 173 height 33
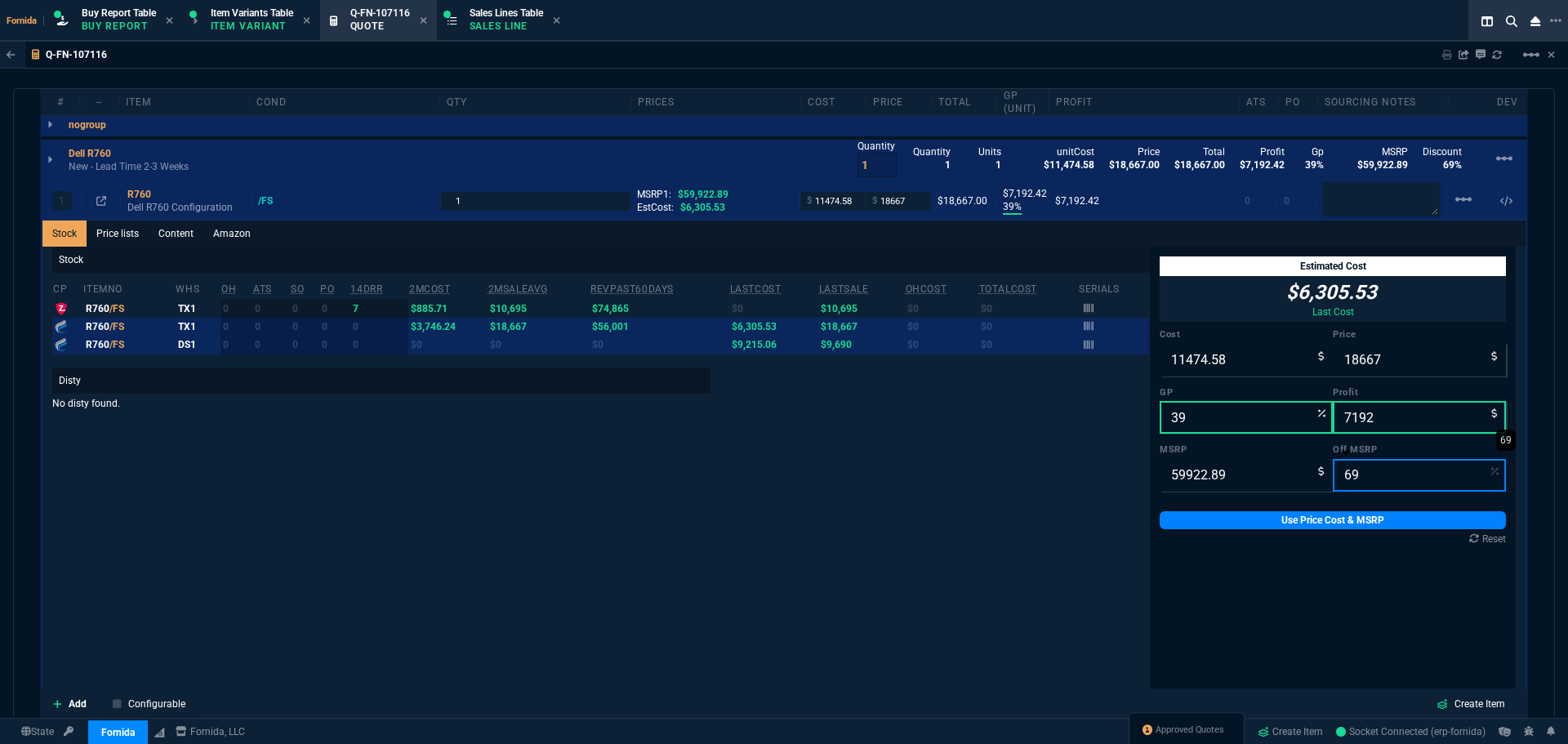
click at [1355, 474] on input "69" at bounding box center [1419, 475] width 173 height 33
type input "72"
type input "16778.409200000002"
type input "32"
type input "5304"
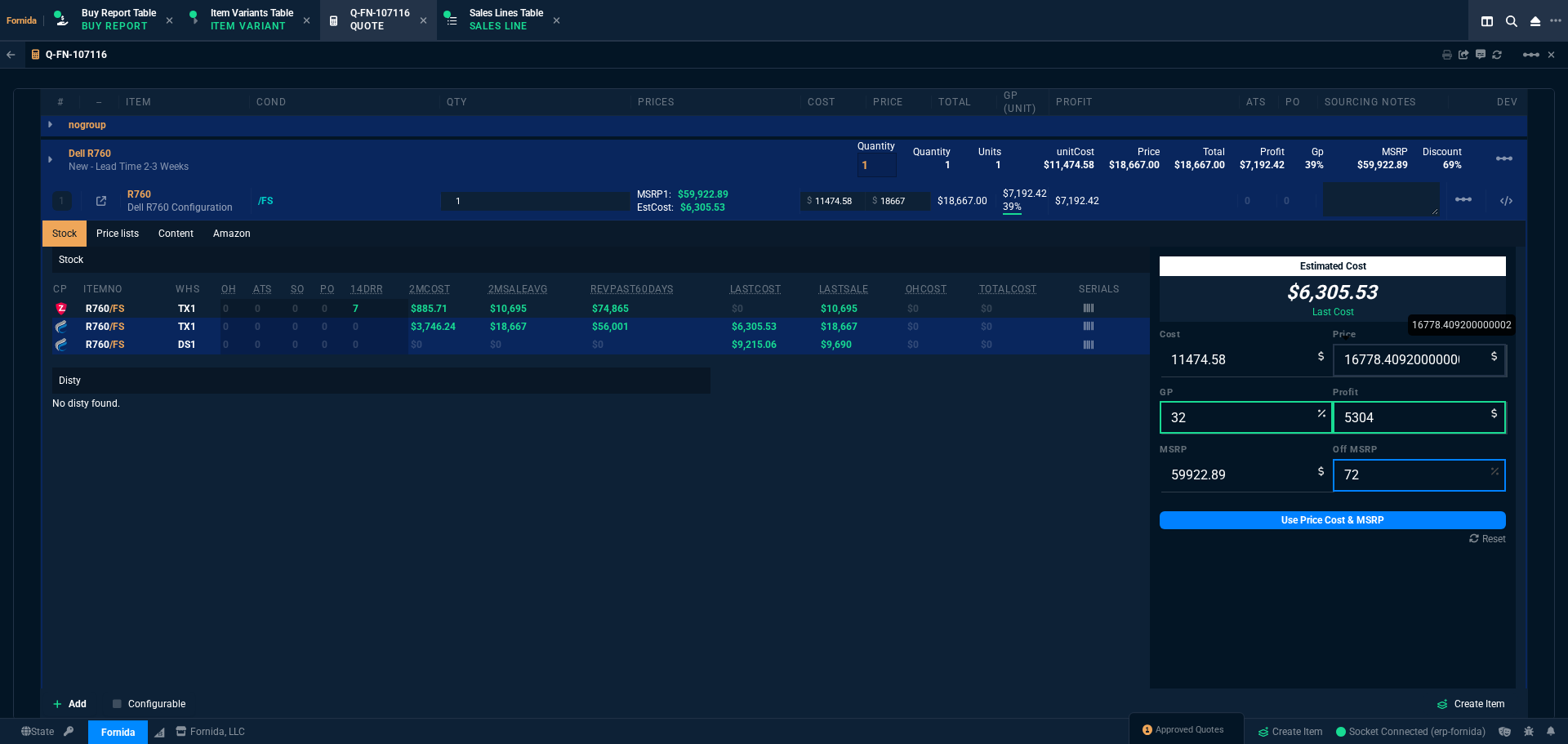
type input "72"
click at [1377, 367] on input "16778.409200000002" at bounding box center [1419, 360] width 173 height 33
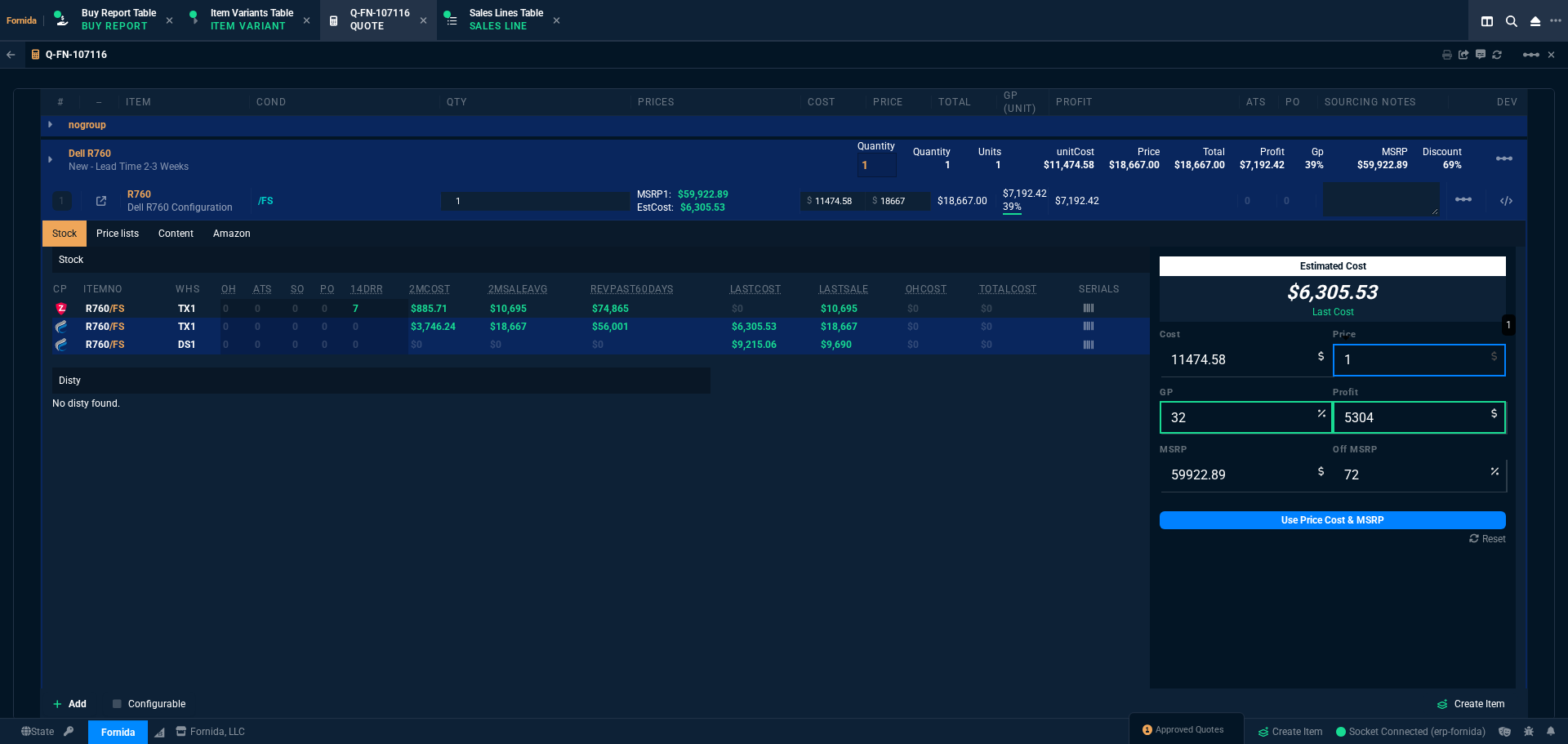
type input "16"
type input "-71616"
type input "-11459"
type input "100"
type input "1679"
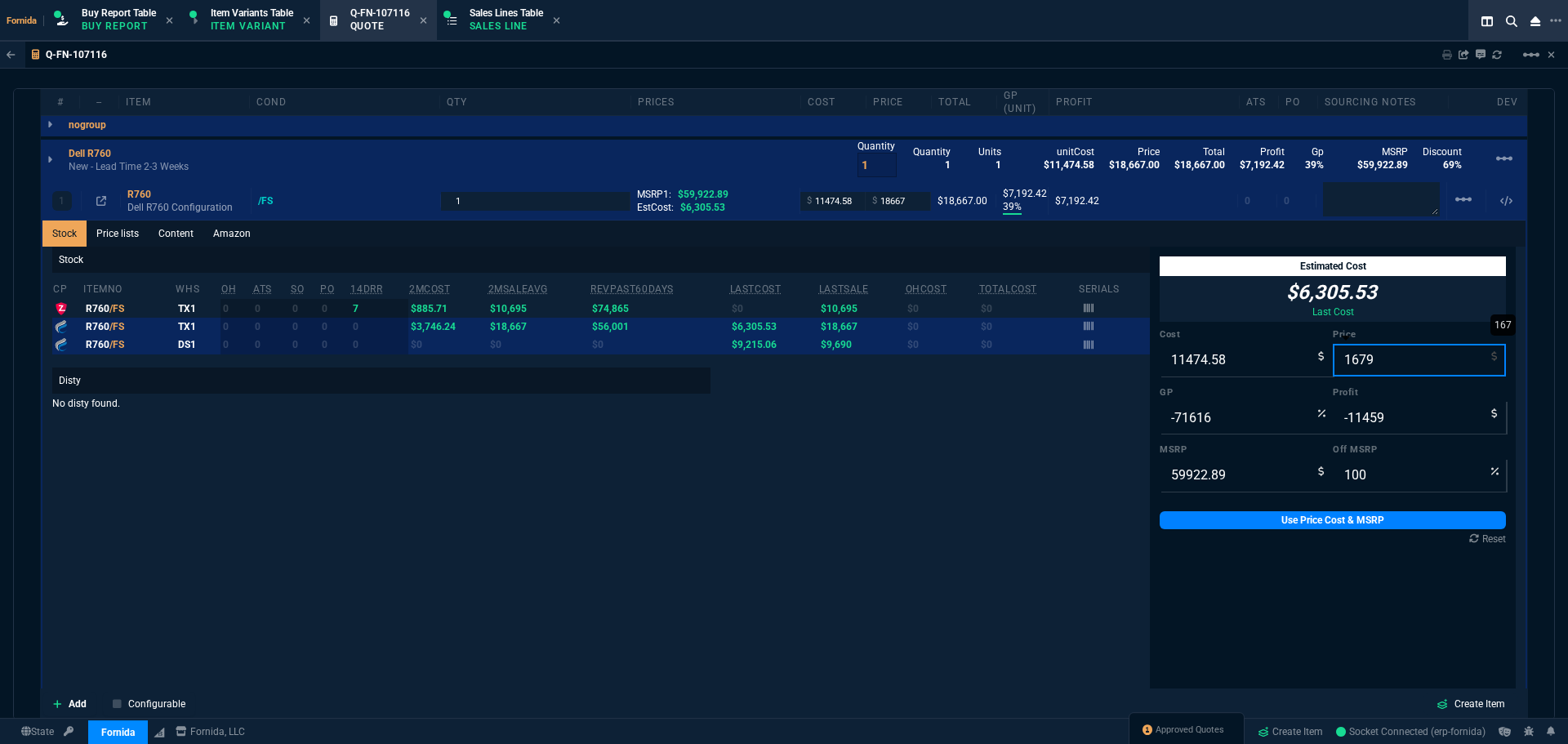
type input "-583"
type input "-9796"
type input "16795"
type input "72"
type input "32"
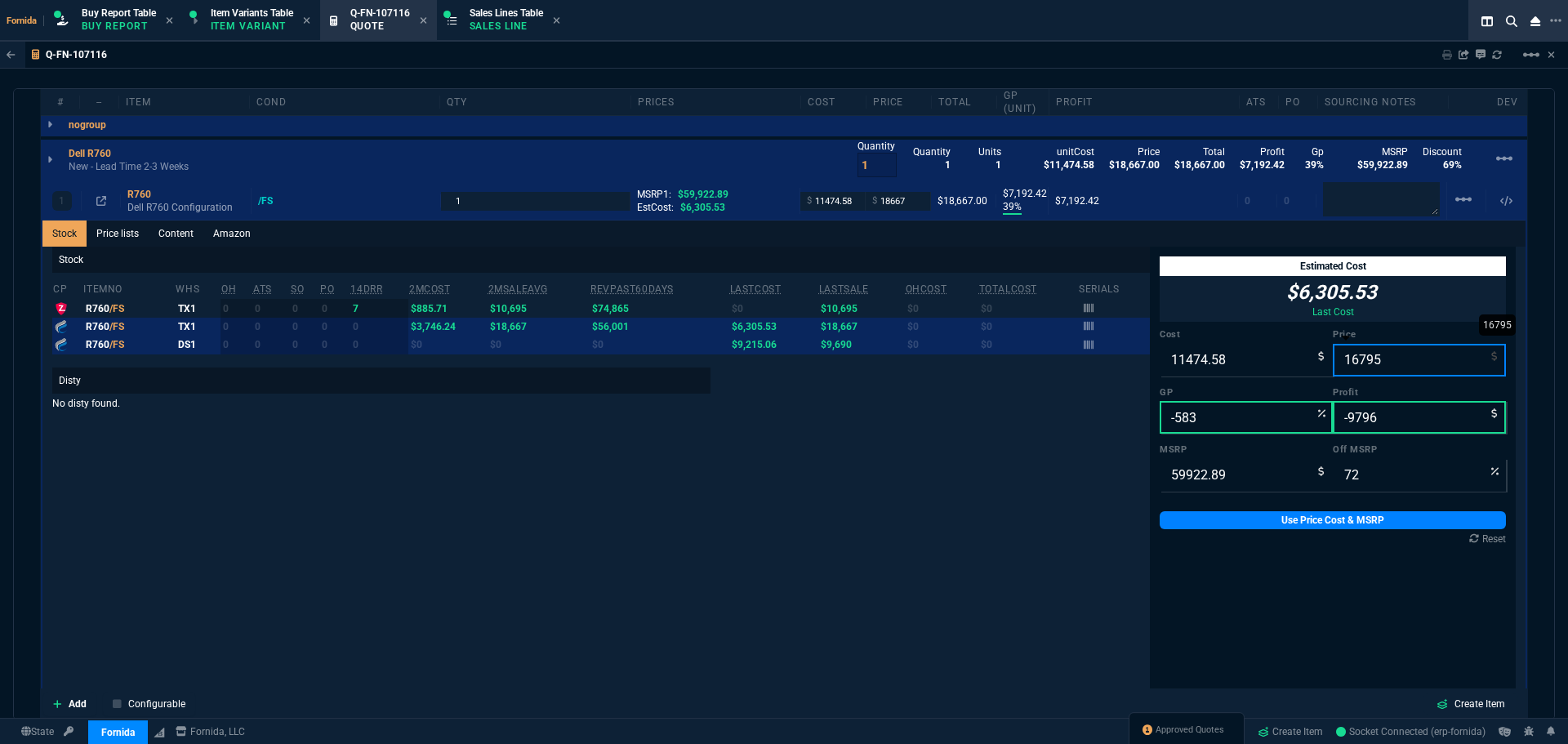
type input "5320"
type input "16795"
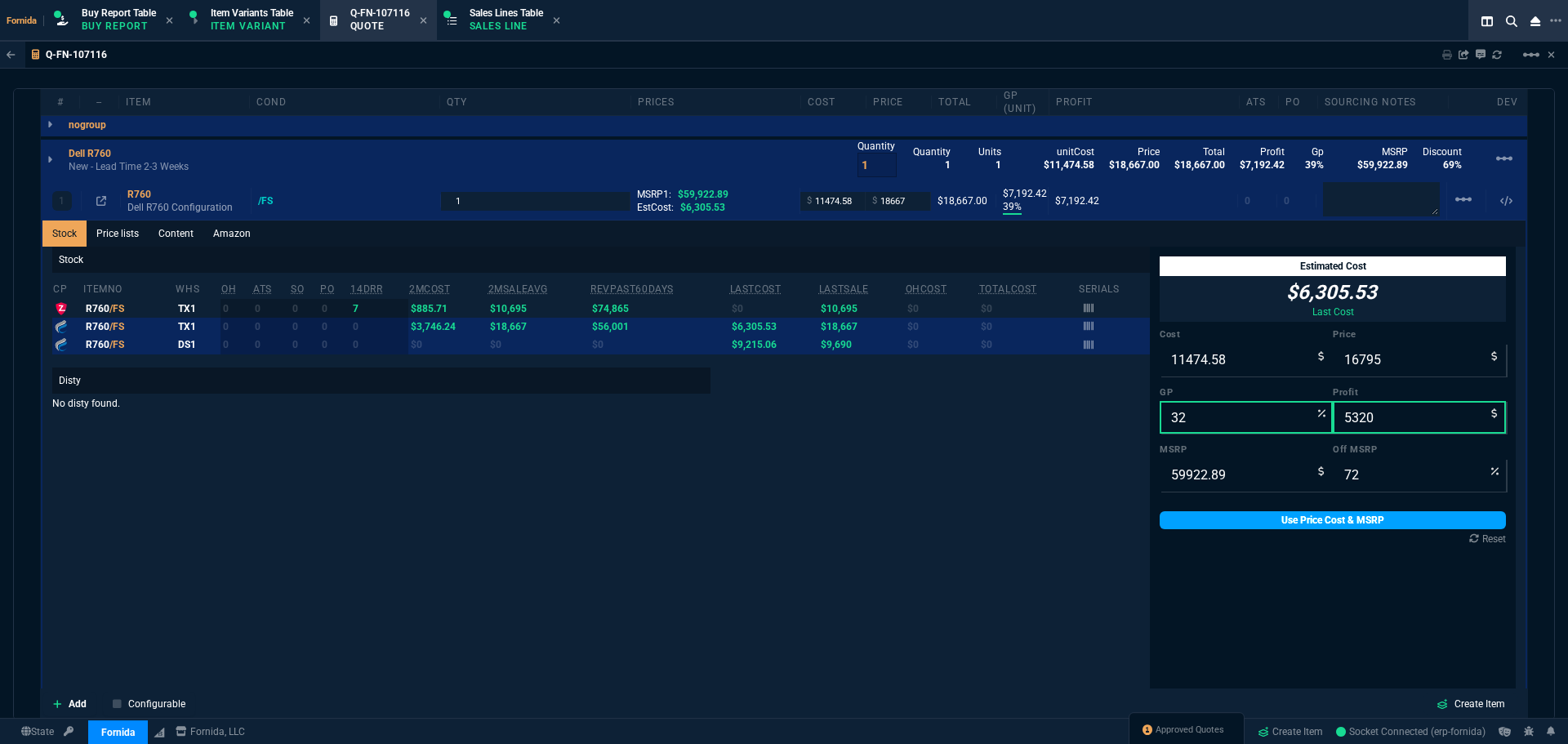
click at [1352, 517] on link "Use Price Cost & MSRP" at bounding box center [1333, 520] width 346 height 18
type input "16795"
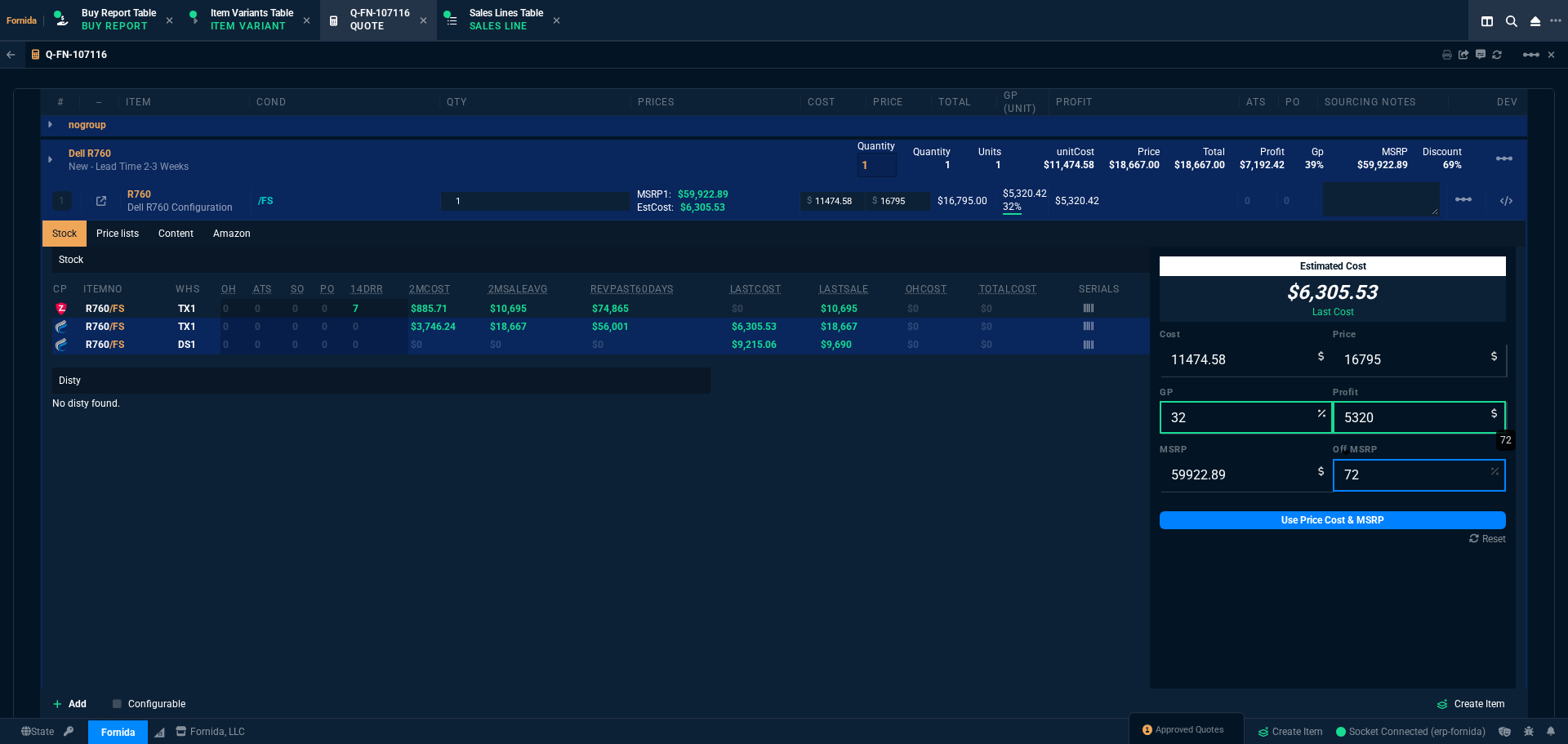
click at [1342, 467] on input "72" at bounding box center [1419, 475] width 173 height 33
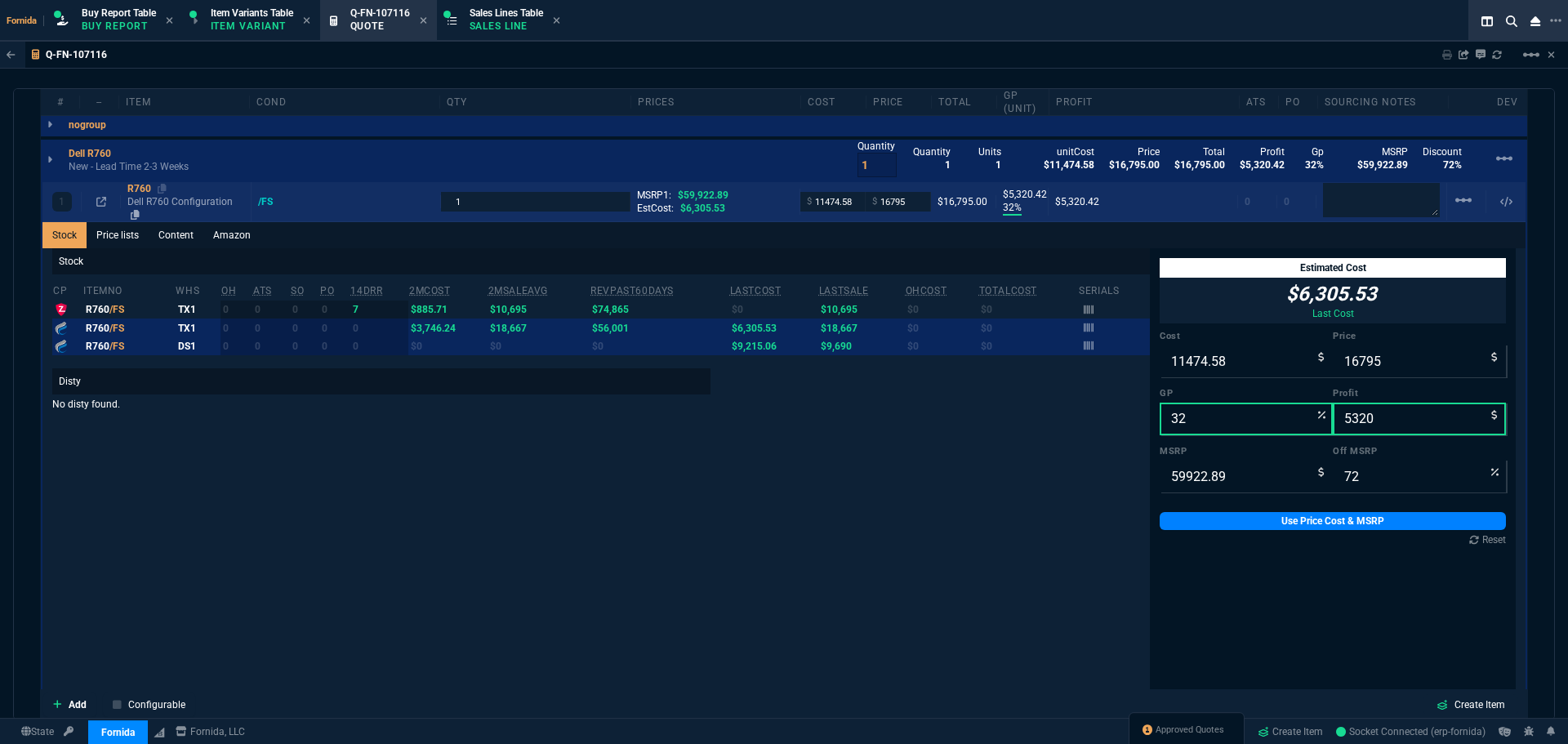
click at [165, 196] on p "Dell R760 Configuration" at bounding box center [185, 208] width 117 height 26
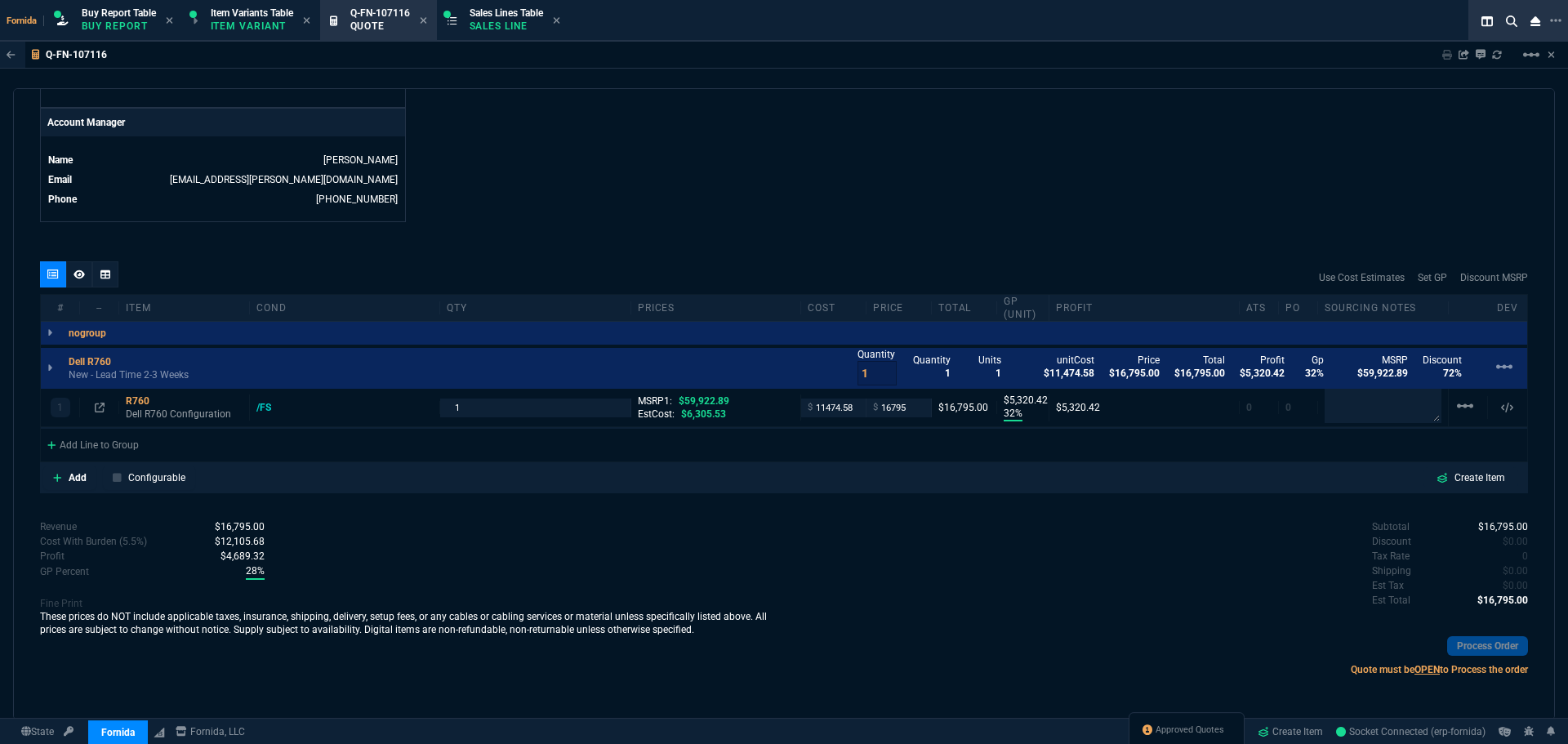
scroll to position [772, 0]
click at [1351, 412] on textarea at bounding box center [1382, 406] width 117 height 34
paste textarea "SWS16158651-V0"
type textarea "SWS16158651-V0"
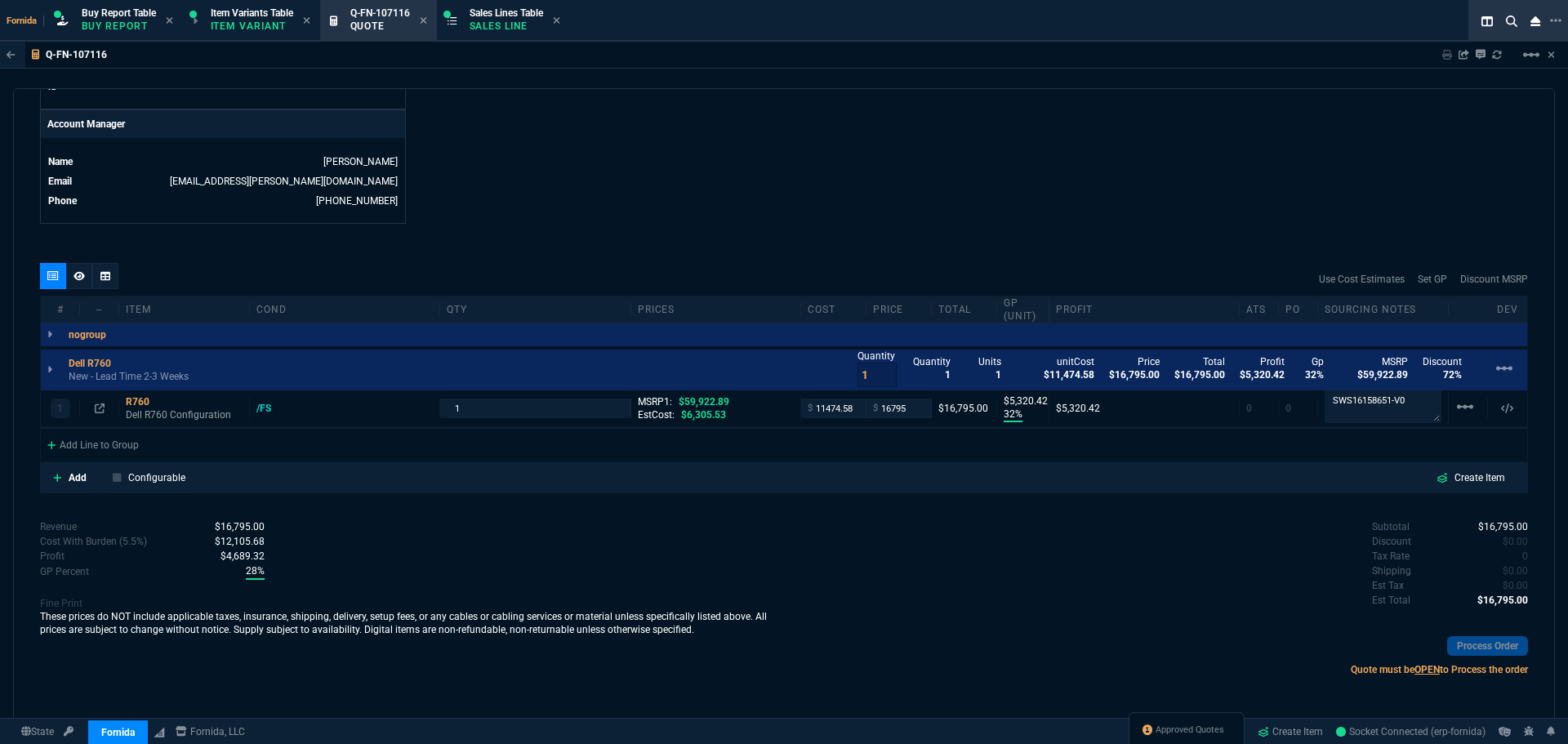
drag, startPoint x: 1080, startPoint y: 131, endPoint x: 257, endPoint y: 368, distance: 856.5
click at [88, 277] on div at bounding box center [79, 276] width 26 height 26
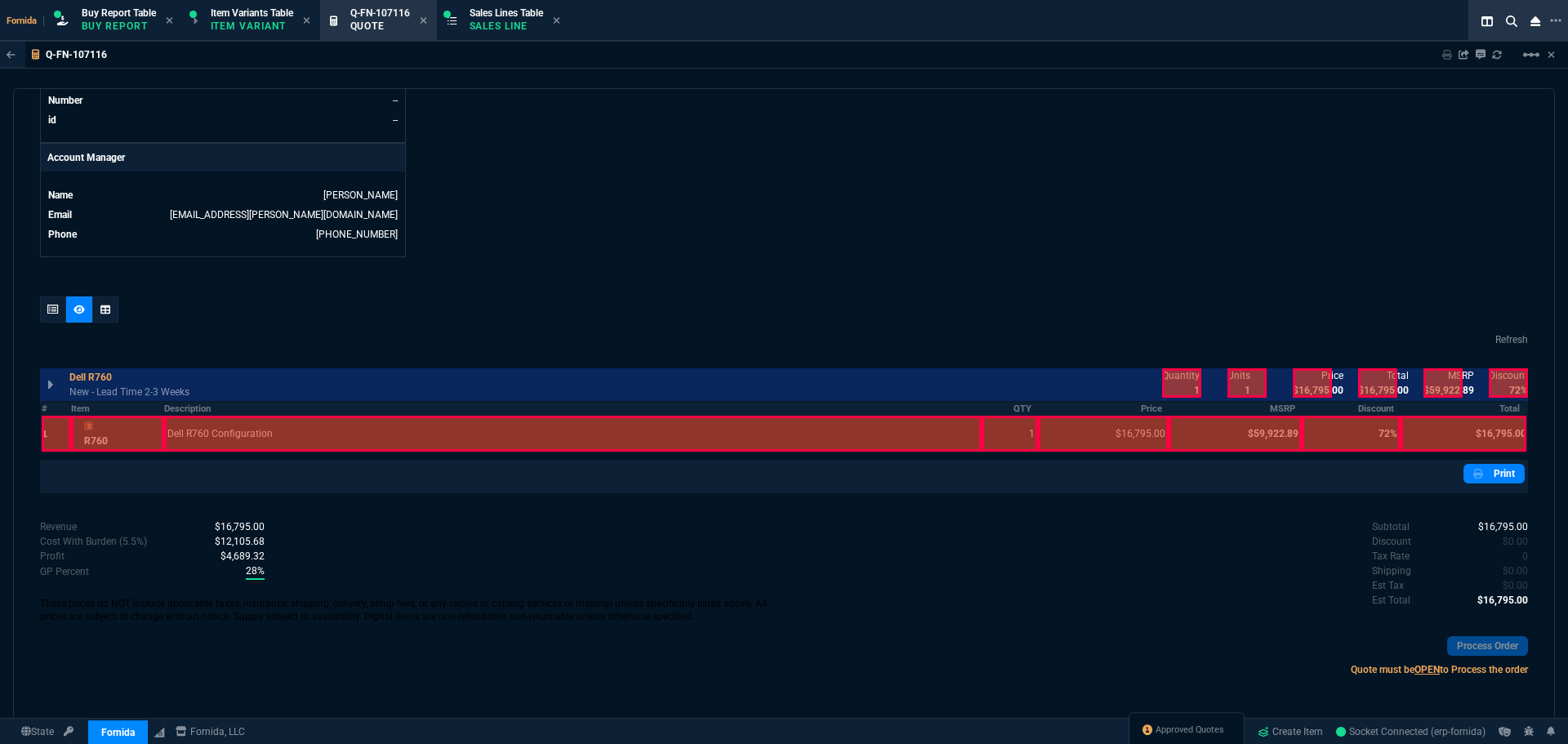
scroll to position [737, 0]
drag, startPoint x: 1172, startPoint y: 385, endPoint x: 1238, endPoint y: 390, distance: 66.4
click at [1174, 385] on div at bounding box center [1181, 382] width 39 height 29
drag, startPoint x: 1315, startPoint y: 390, endPoint x: 1375, endPoint y: 393, distance: 60.5
click at [1314, 390] on div at bounding box center [1312, 382] width 39 height 29
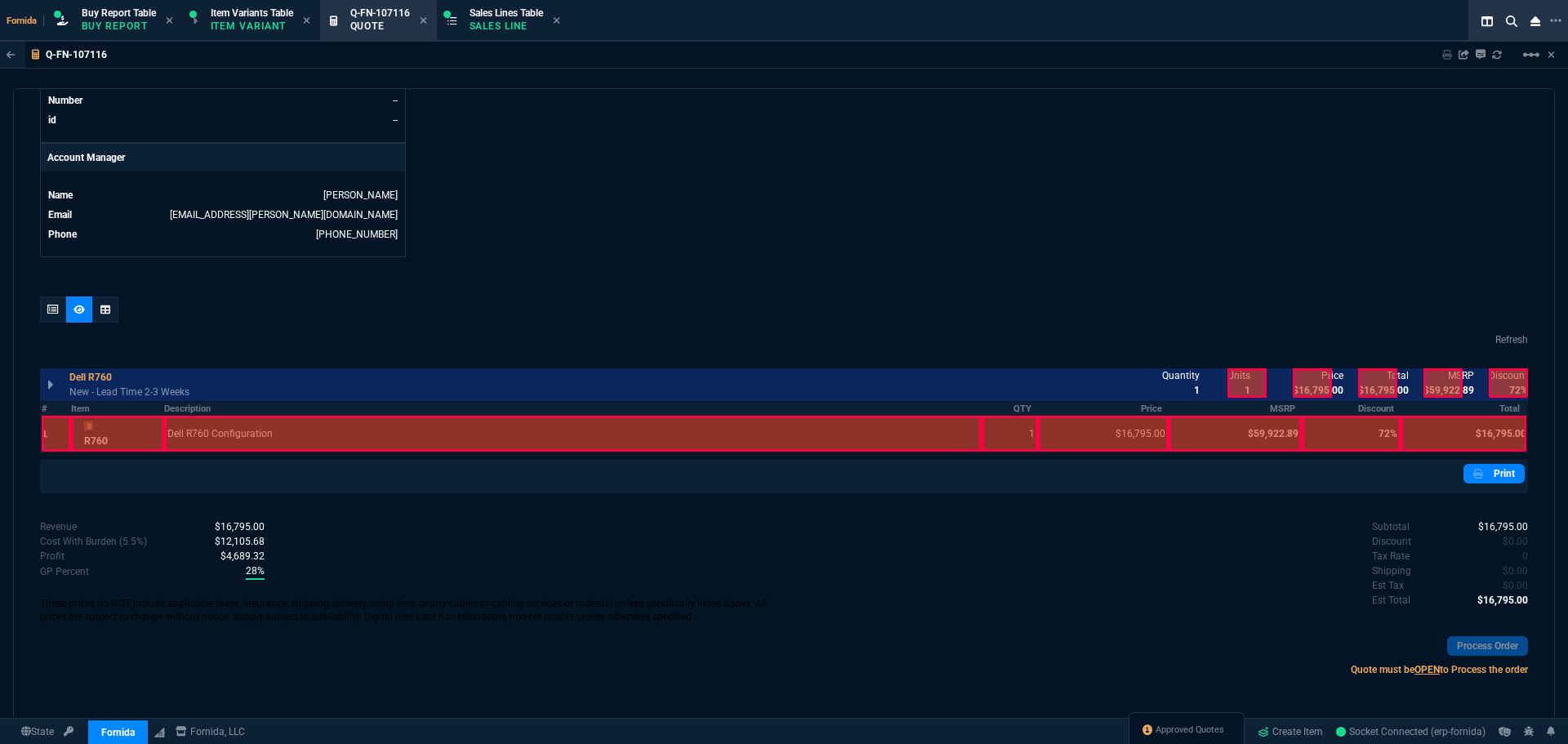
click at [1384, 390] on div at bounding box center [1377, 382] width 39 height 29
click at [1489, 380] on div at bounding box center [1508, 382] width 39 height 29
click at [1431, 380] on div at bounding box center [1442, 382] width 39 height 29
click at [51, 309] on icon at bounding box center [52, 310] width 11 height 10
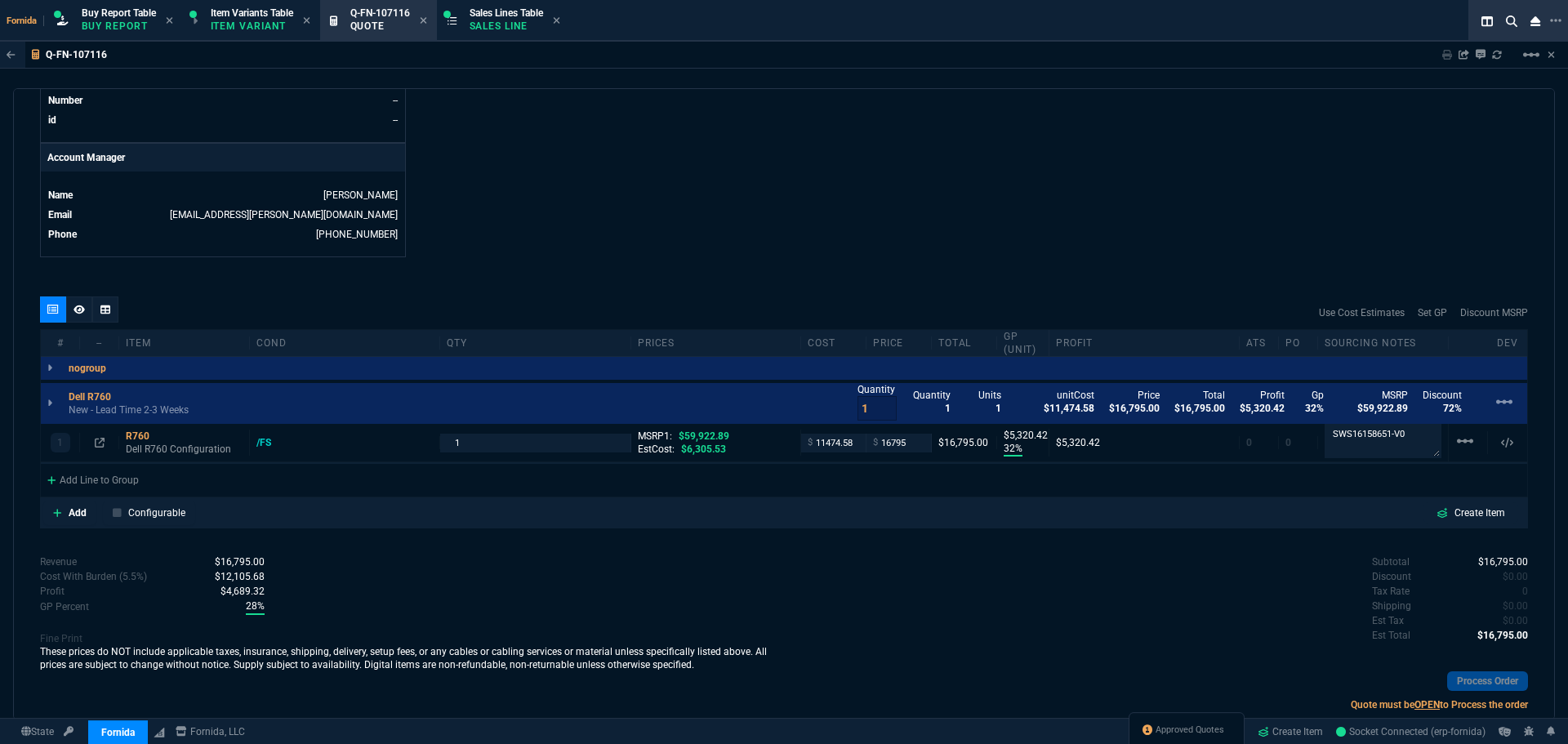
scroll to position [770, 0]
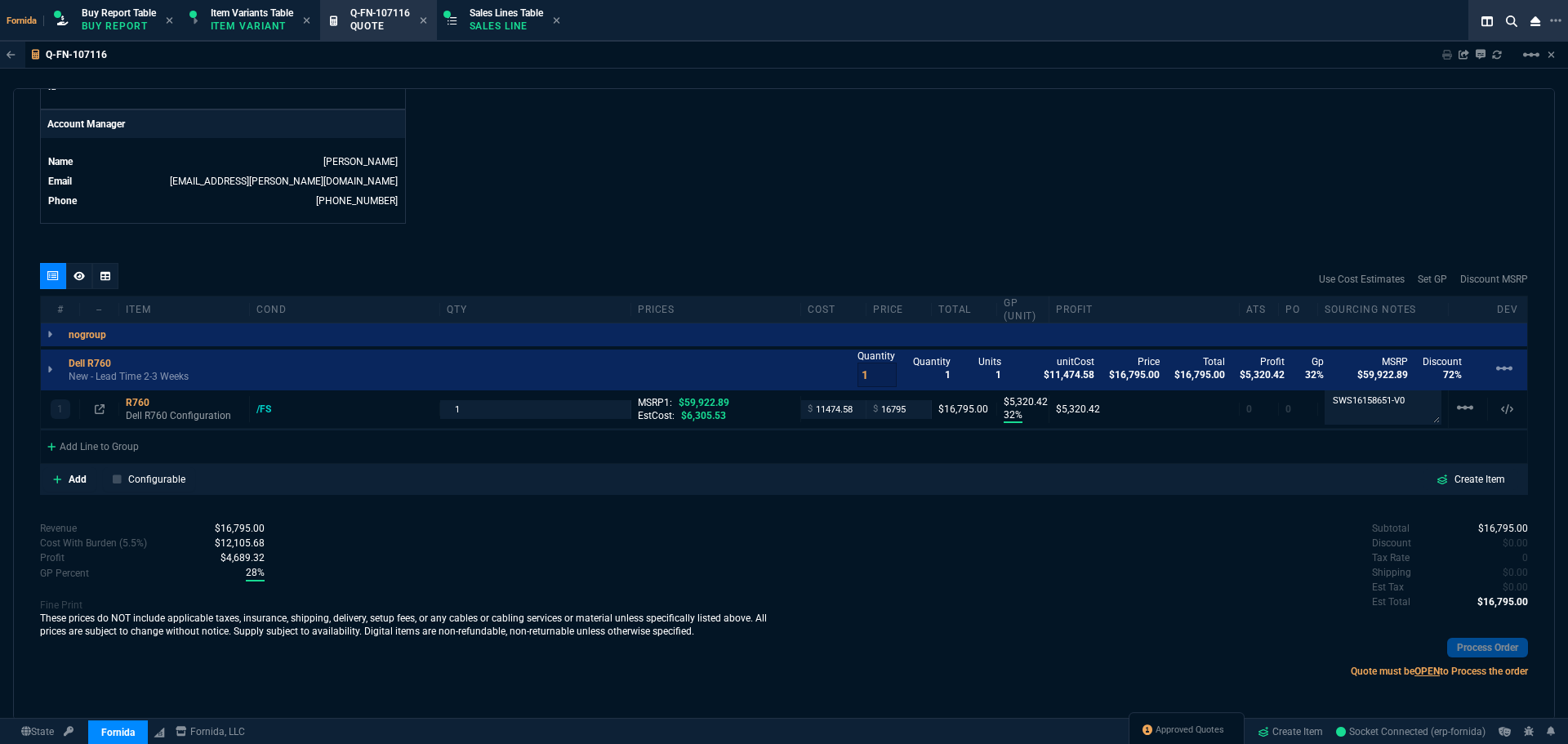
type input "32"
type input "5320"
type input "72"
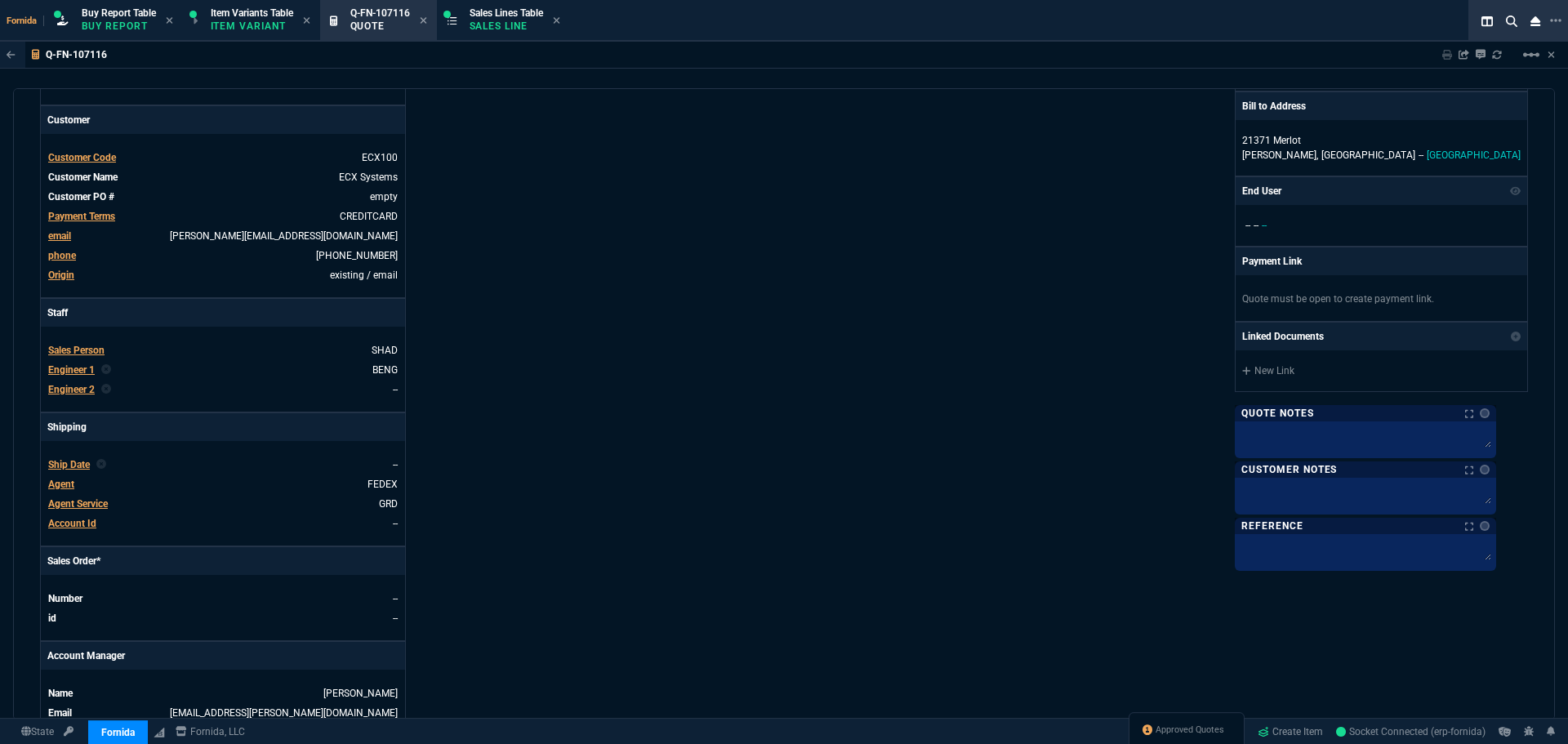
scroll to position [0, 0]
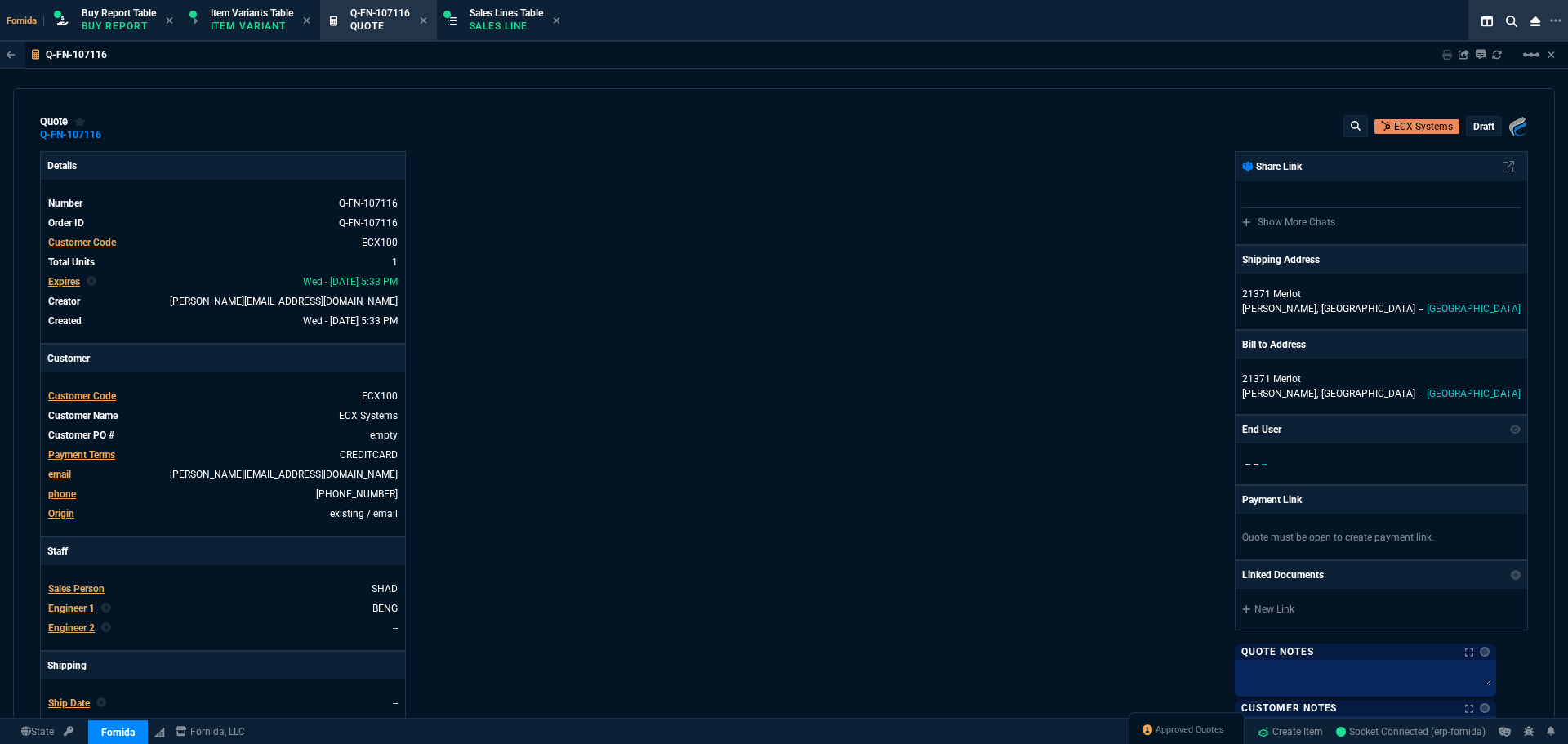
drag, startPoint x: 112, startPoint y: 135, endPoint x: 422, endPoint y: 194, distance: 316.0
click at [112, 135] on icon at bounding box center [112, 135] width 9 height 10
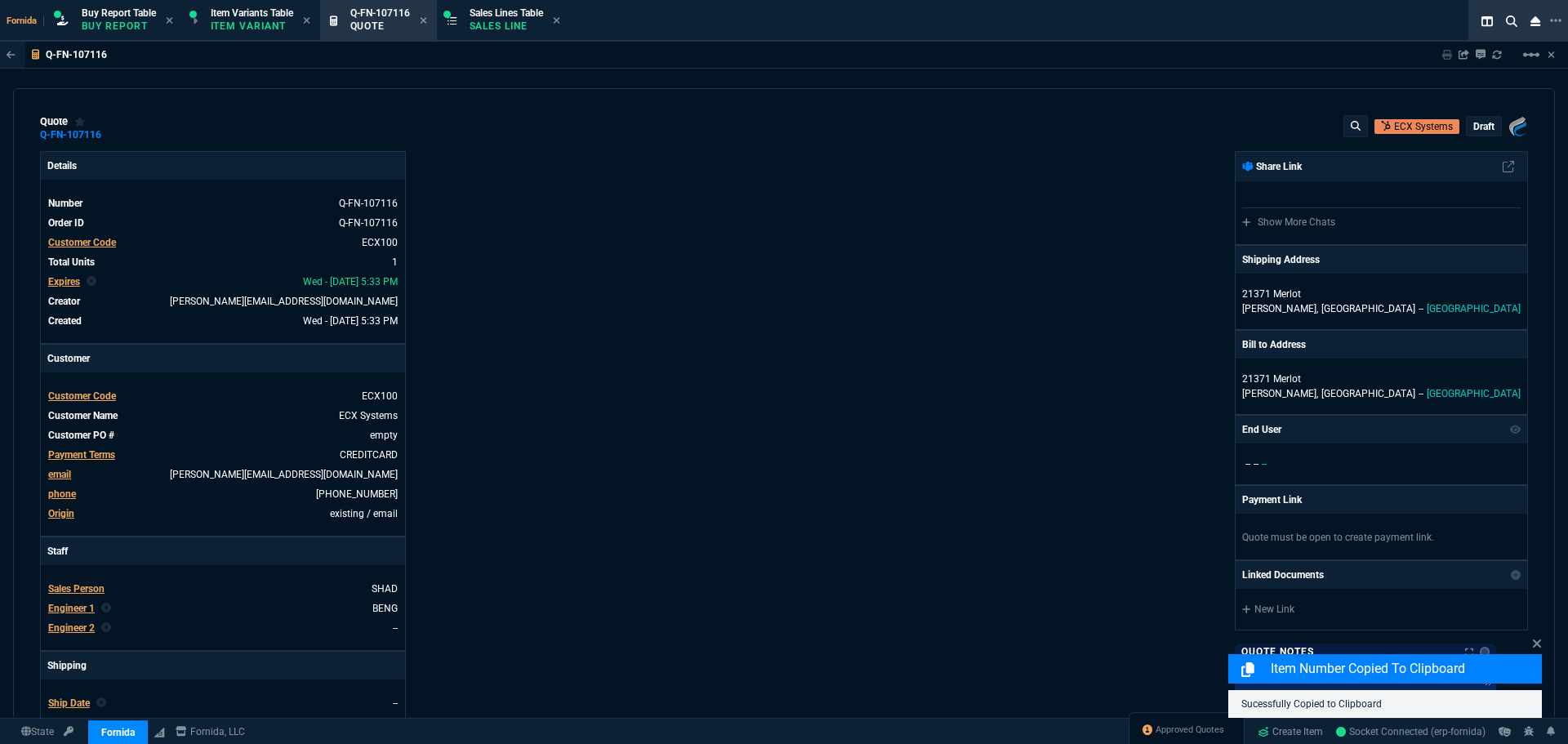
click at [665, 267] on div "Details Number Q-FN-107116 Order ID Q-FN-107116 Customer Code ECX100 Total Unit…" at bounding box center [412, 572] width 744 height 843
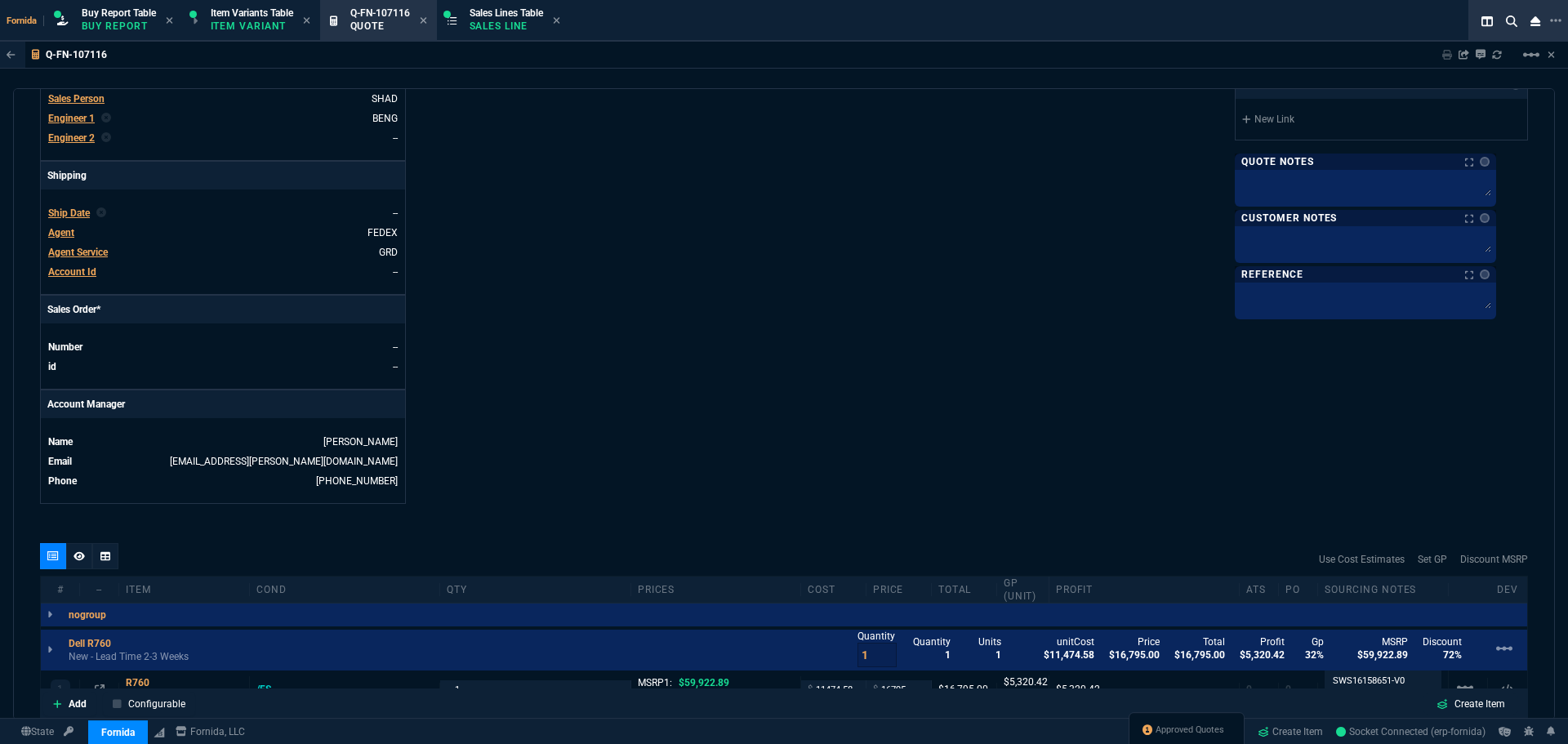
scroll to position [572, 0]
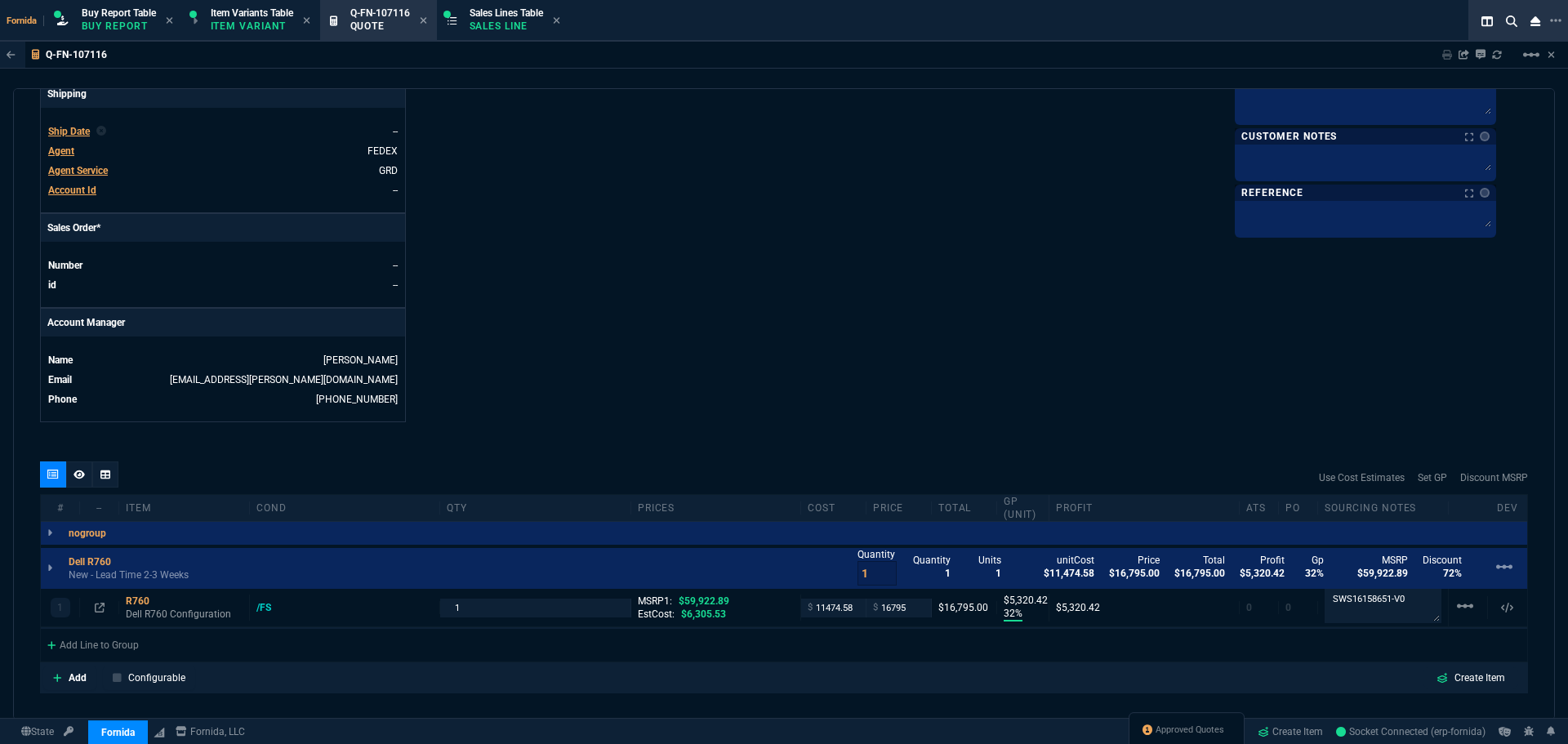
drag, startPoint x: 159, startPoint y: 579, endPoint x: 648, endPoint y: 122, distance: 669.6
click at [159, 579] on p "New - Lead Time 2-3 Weeks" at bounding box center [129, 574] width 120 height 13
drag, startPoint x: 487, startPoint y: 13, endPoint x: 430, endPoint y: 24, distance: 58.9
click at [485, 13] on span "Sales Lines Table" at bounding box center [506, 12] width 73 height 11
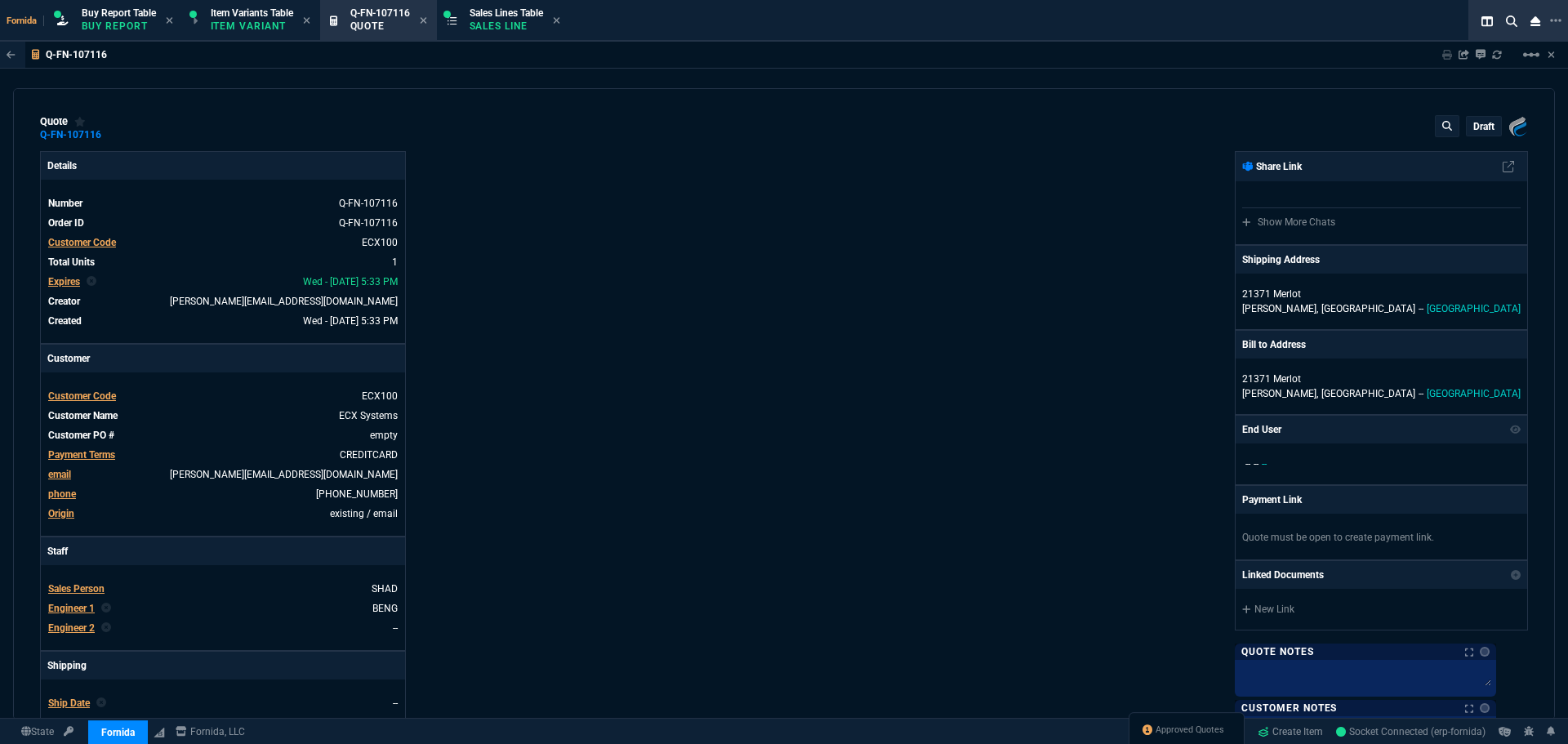
type input "32"
type input "5320"
type input "72"
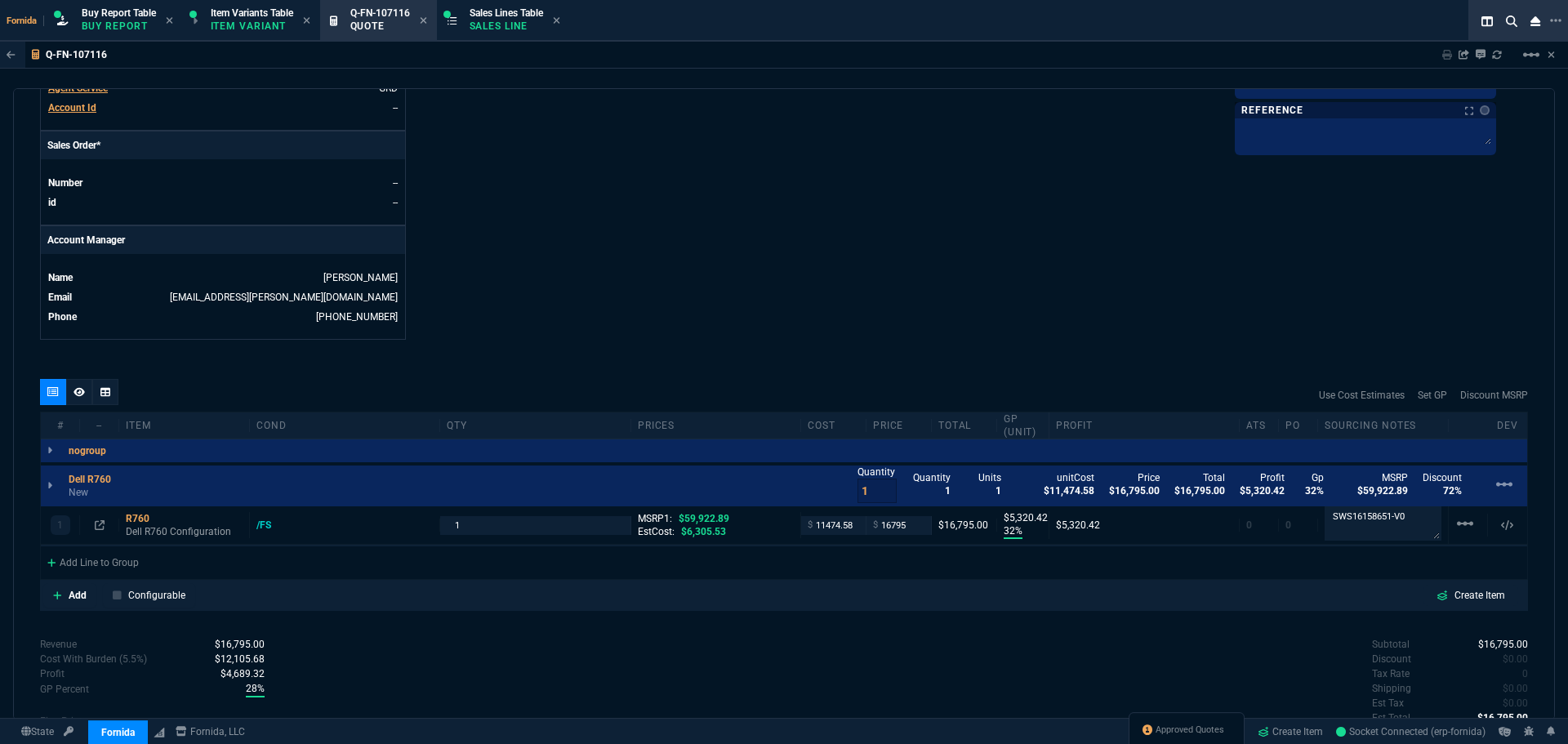
scroll to position [772, 0]
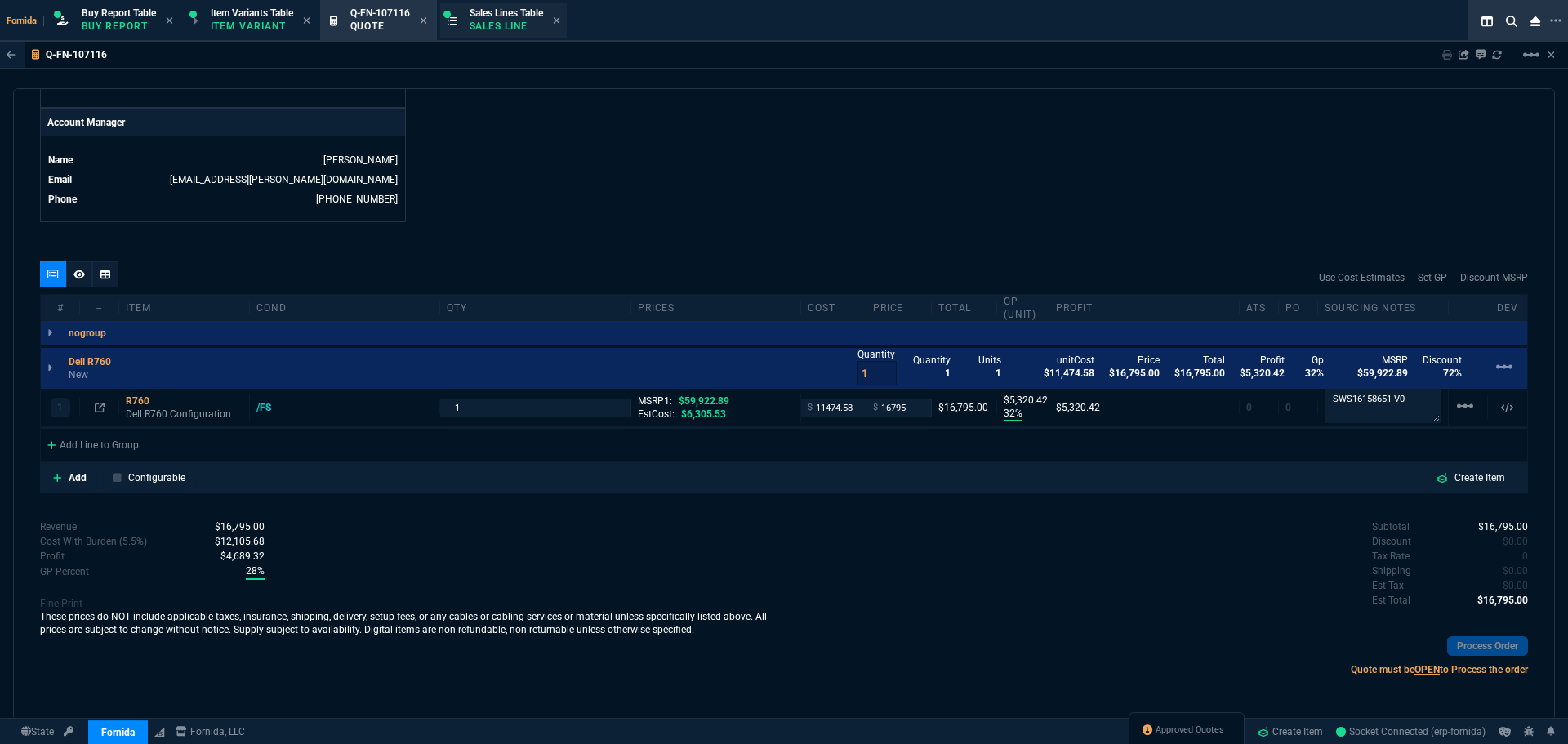
drag, startPoint x: 491, startPoint y: 25, endPoint x: 451, endPoint y: 28, distance: 40.1
click at [491, 25] on p "Sales Line" at bounding box center [506, 26] width 73 height 13
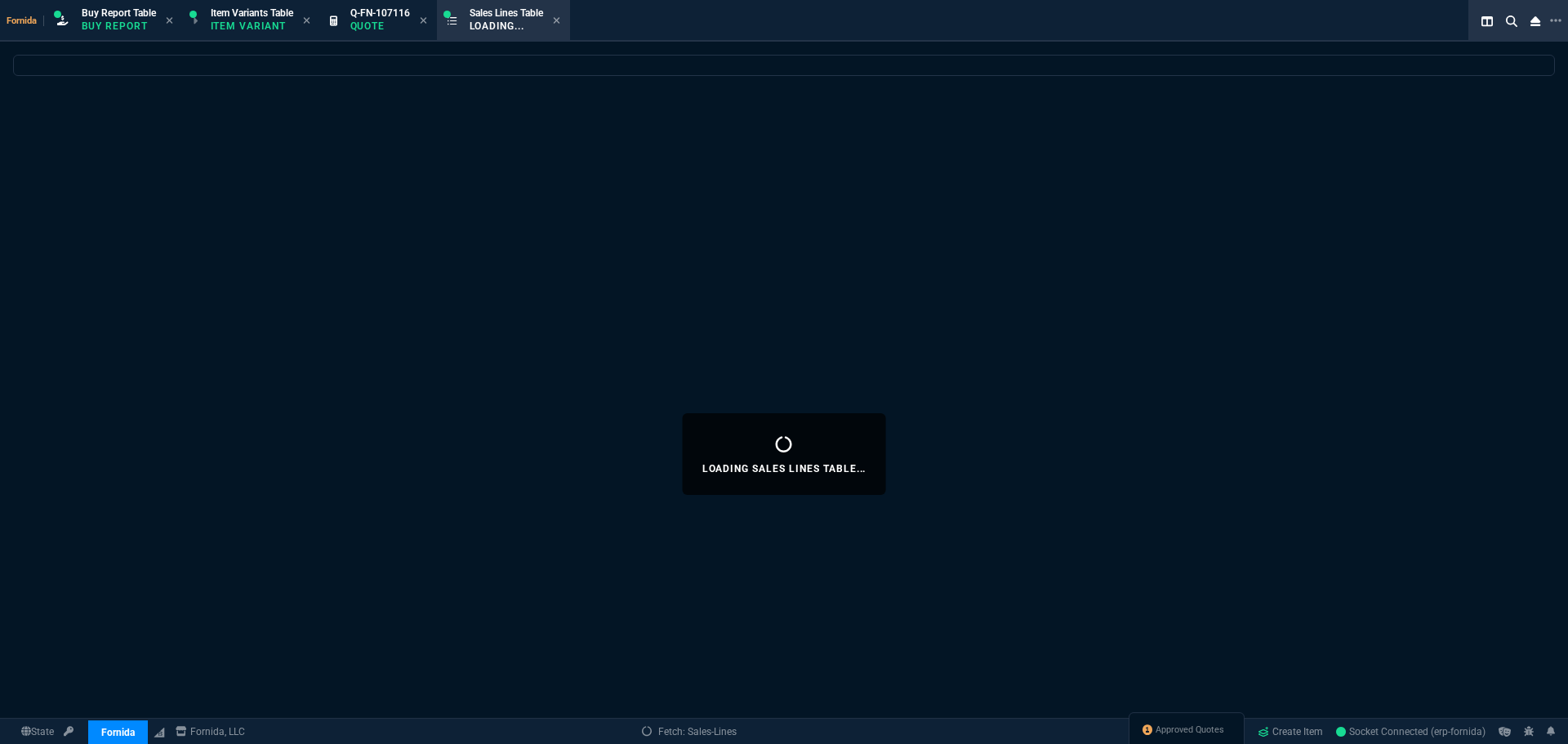
click at [425, 22] on icon at bounding box center [423, 20] width 7 height 7
select select
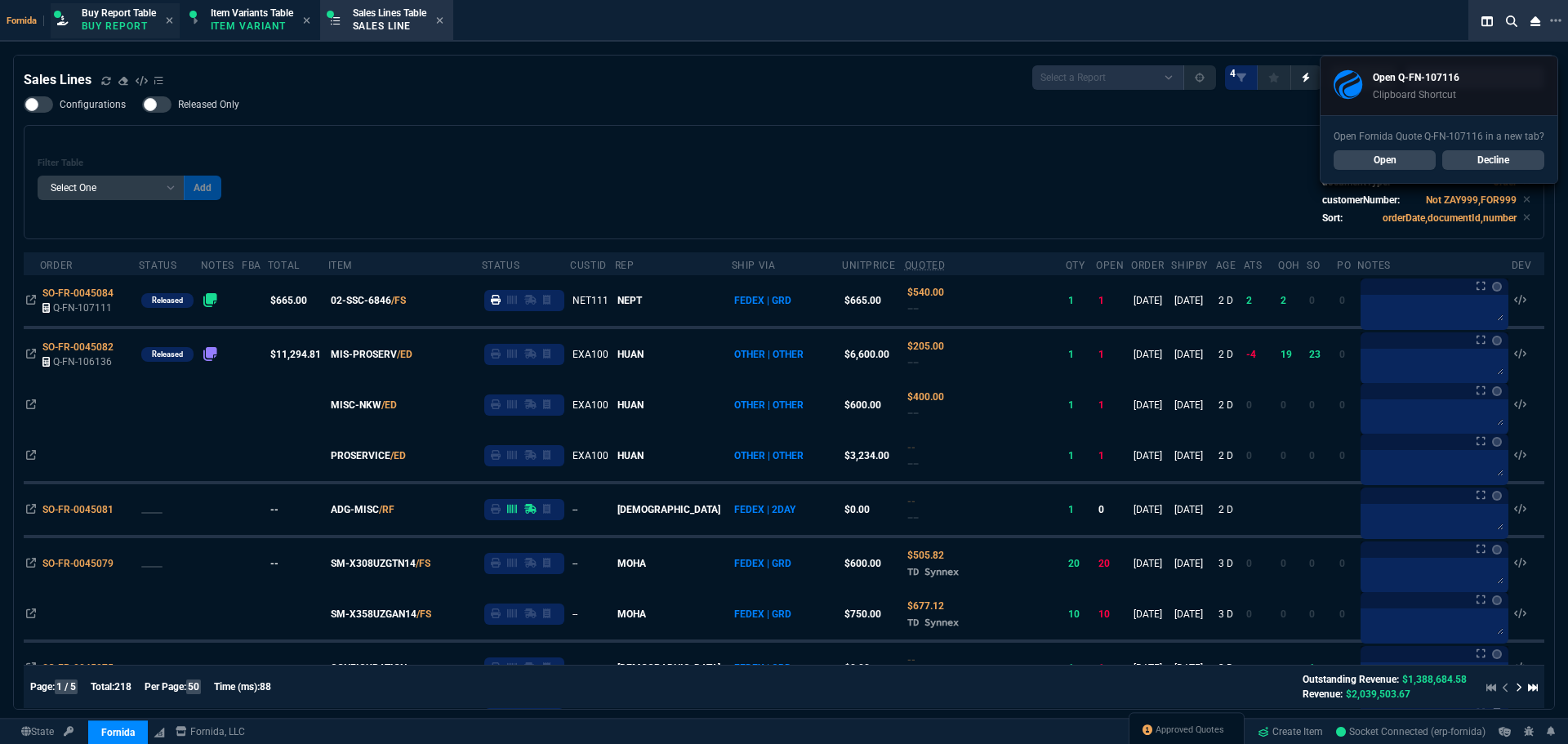
click at [118, 27] on p "Buy Report" at bounding box center [119, 26] width 74 height 13
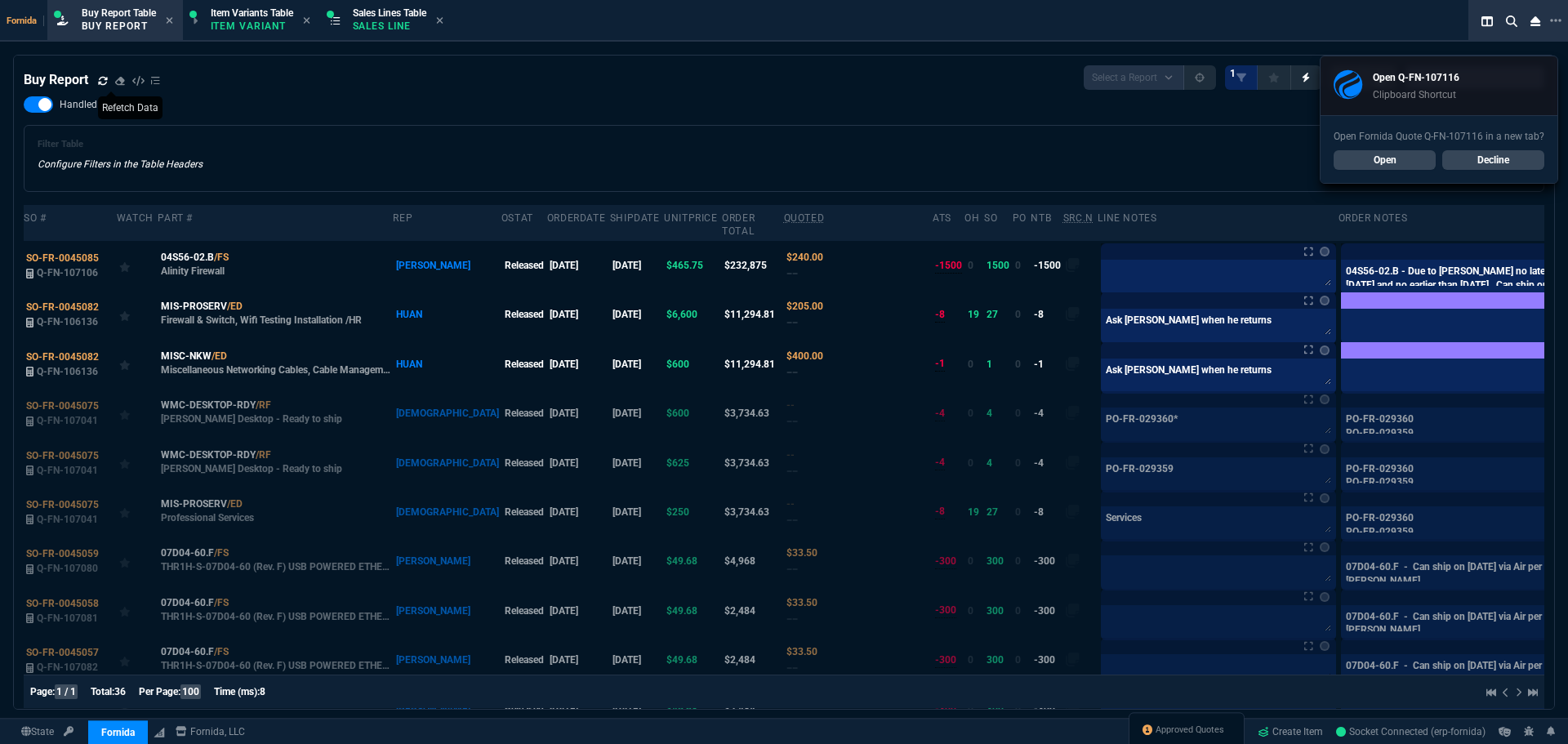
click at [100, 81] on icon at bounding box center [103, 81] width 10 height 10
click at [418, 156] on div "Filter Table Configure Filters in the Table Headers Current Filters Sort: order…" at bounding box center [784, 158] width 1493 height 39
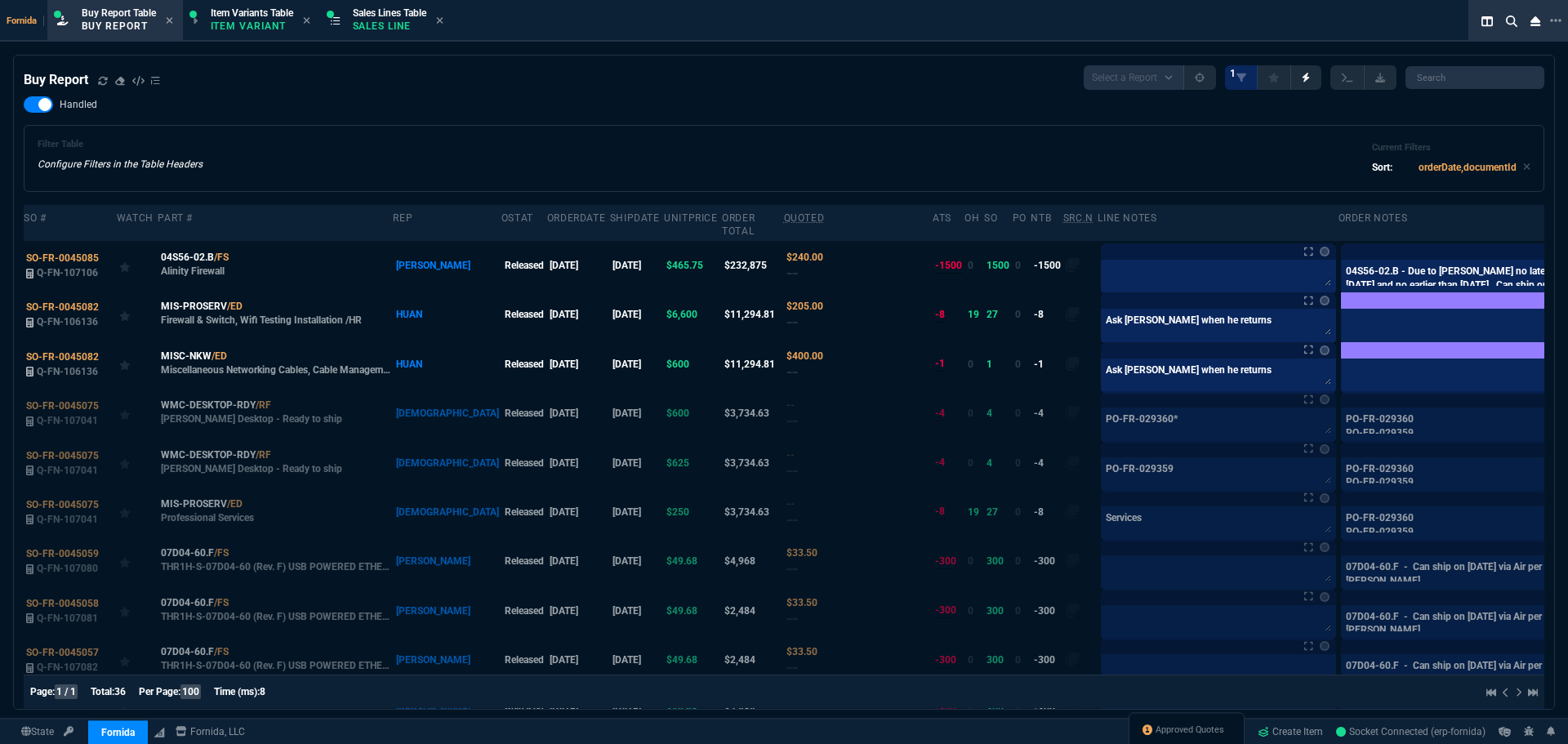
click at [387, 27] on p "Sales Line" at bounding box center [389, 26] width 73 height 13
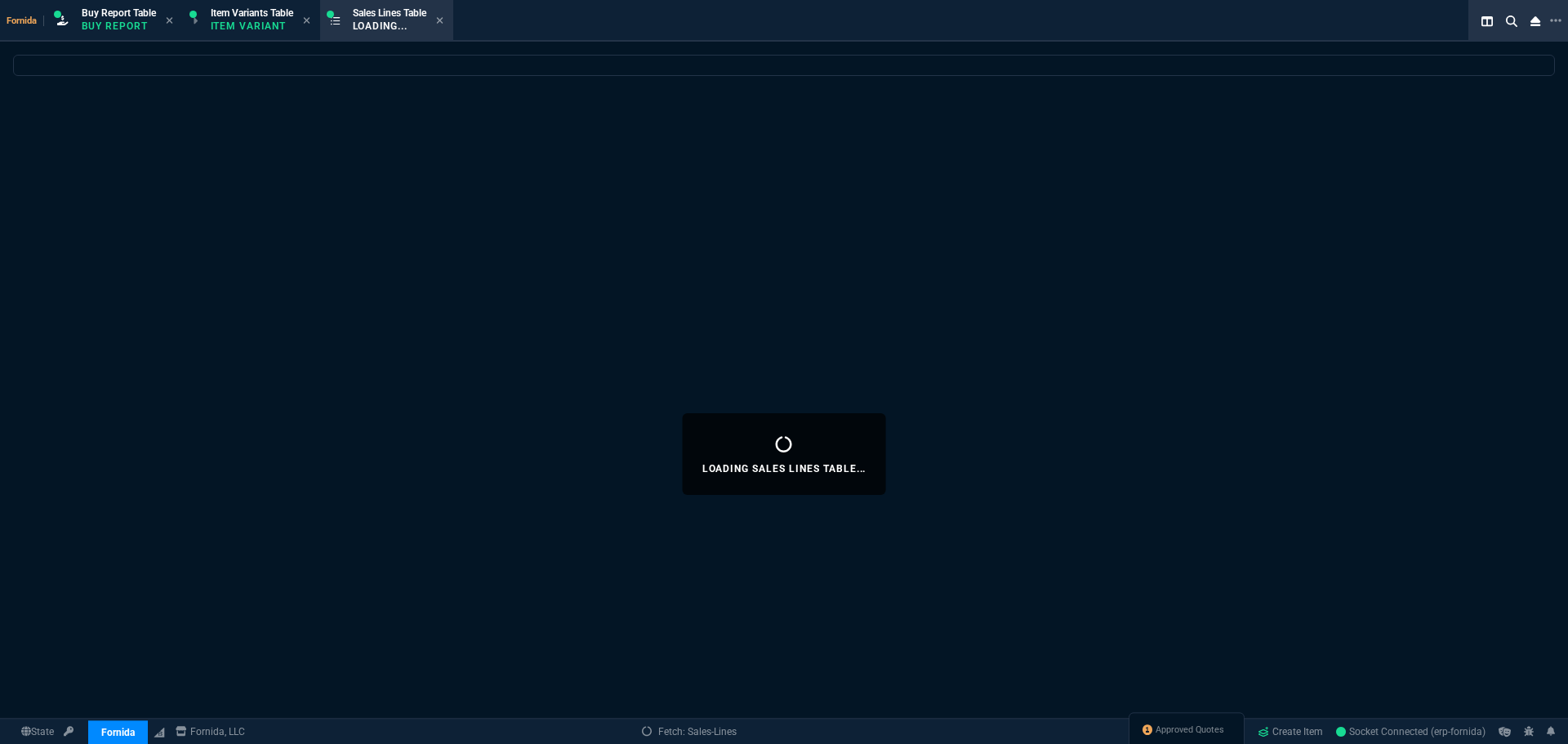
select select
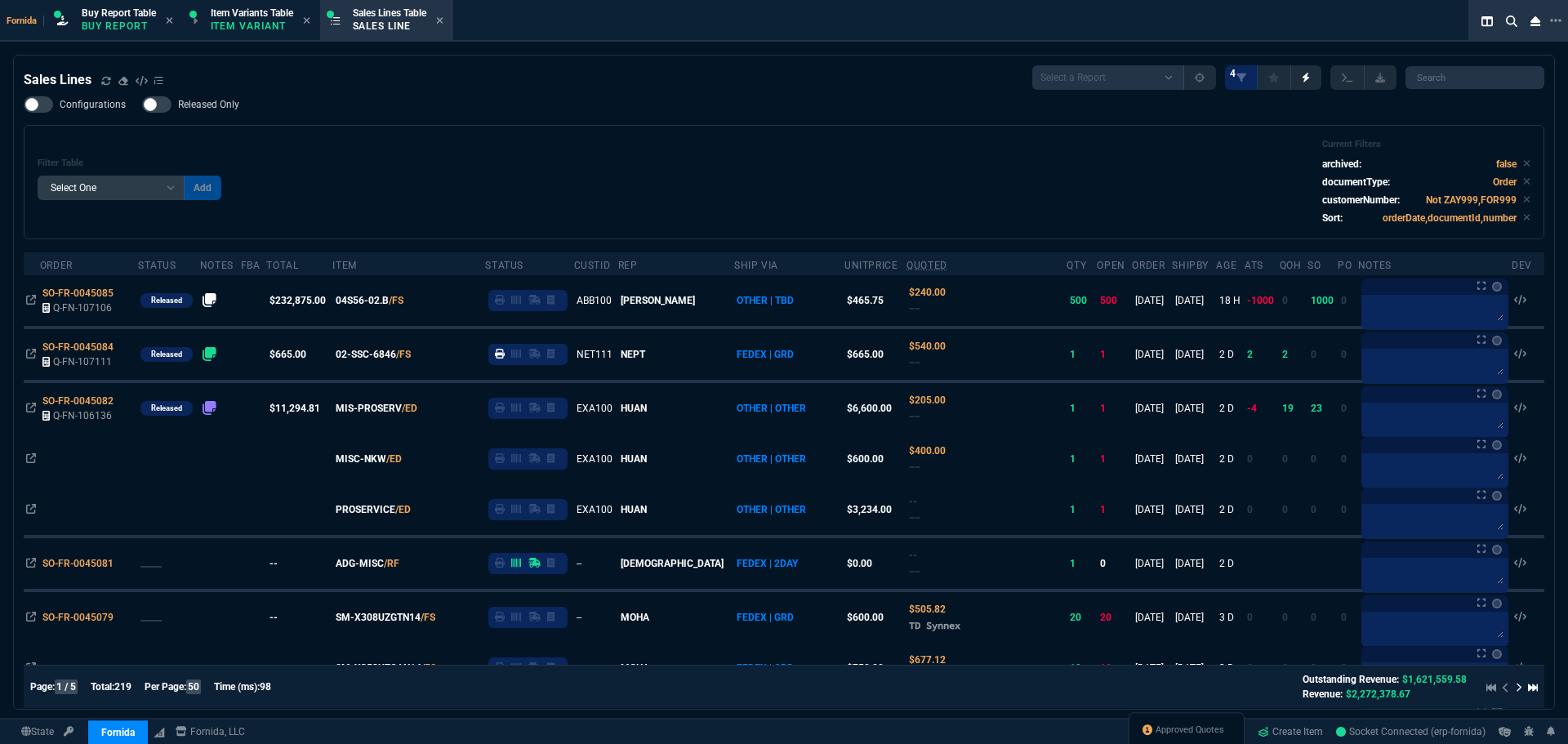
click at [444, 172] on div "Filter Table Select One Add Filter () Age () ATS () Cond (itemVariantCode) Cust…" at bounding box center [784, 182] width 1493 height 87
click at [133, 13] on span "Buy Report Table" at bounding box center [119, 12] width 74 height 11
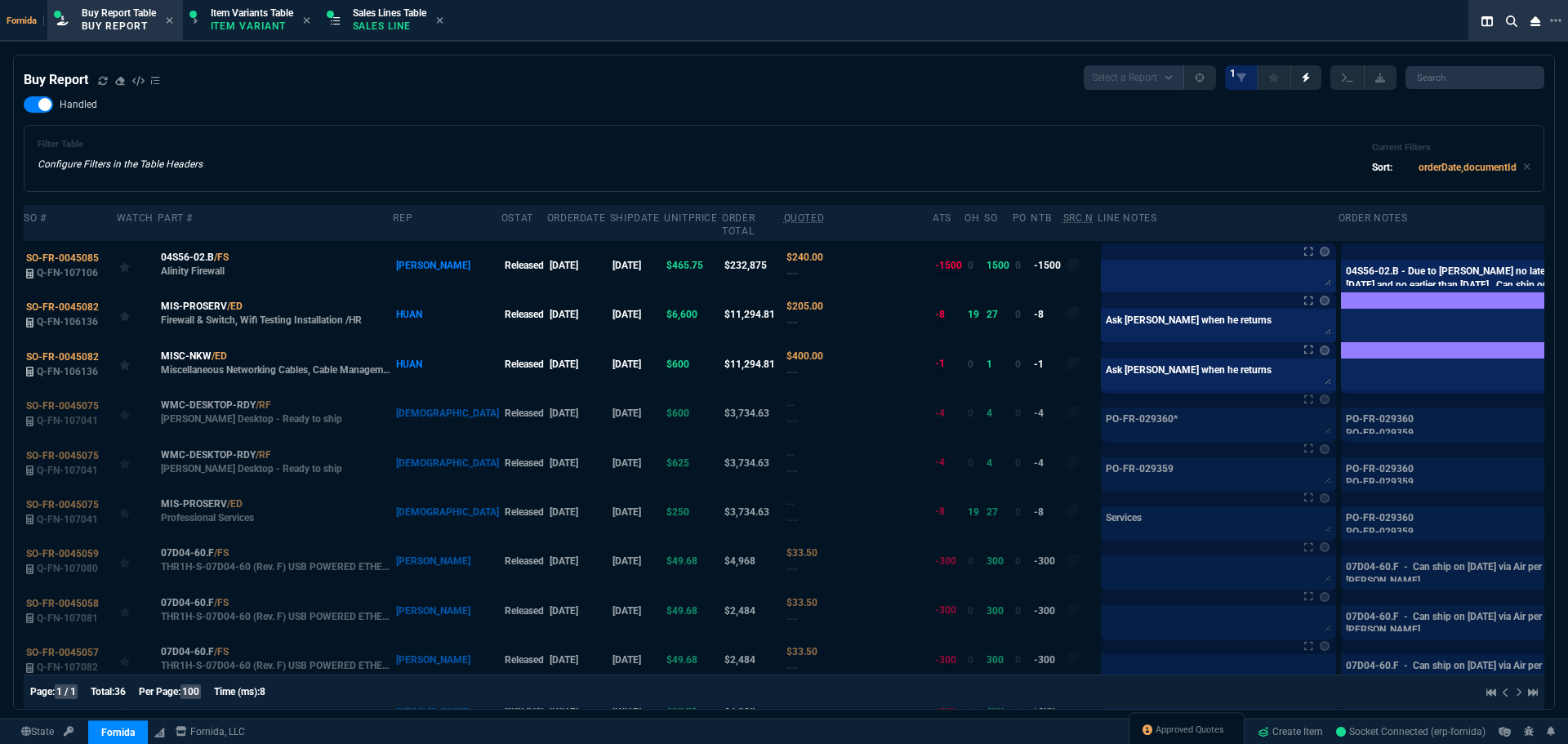
click at [548, 131] on div "Filter Table Configure Filters in the Table Headers Current Filters Sort: order…" at bounding box center [784, 158] width 1520 height 67
click at [368, 23] on p "Sales Line" at bounding box center [389, 26] width 73 height 13
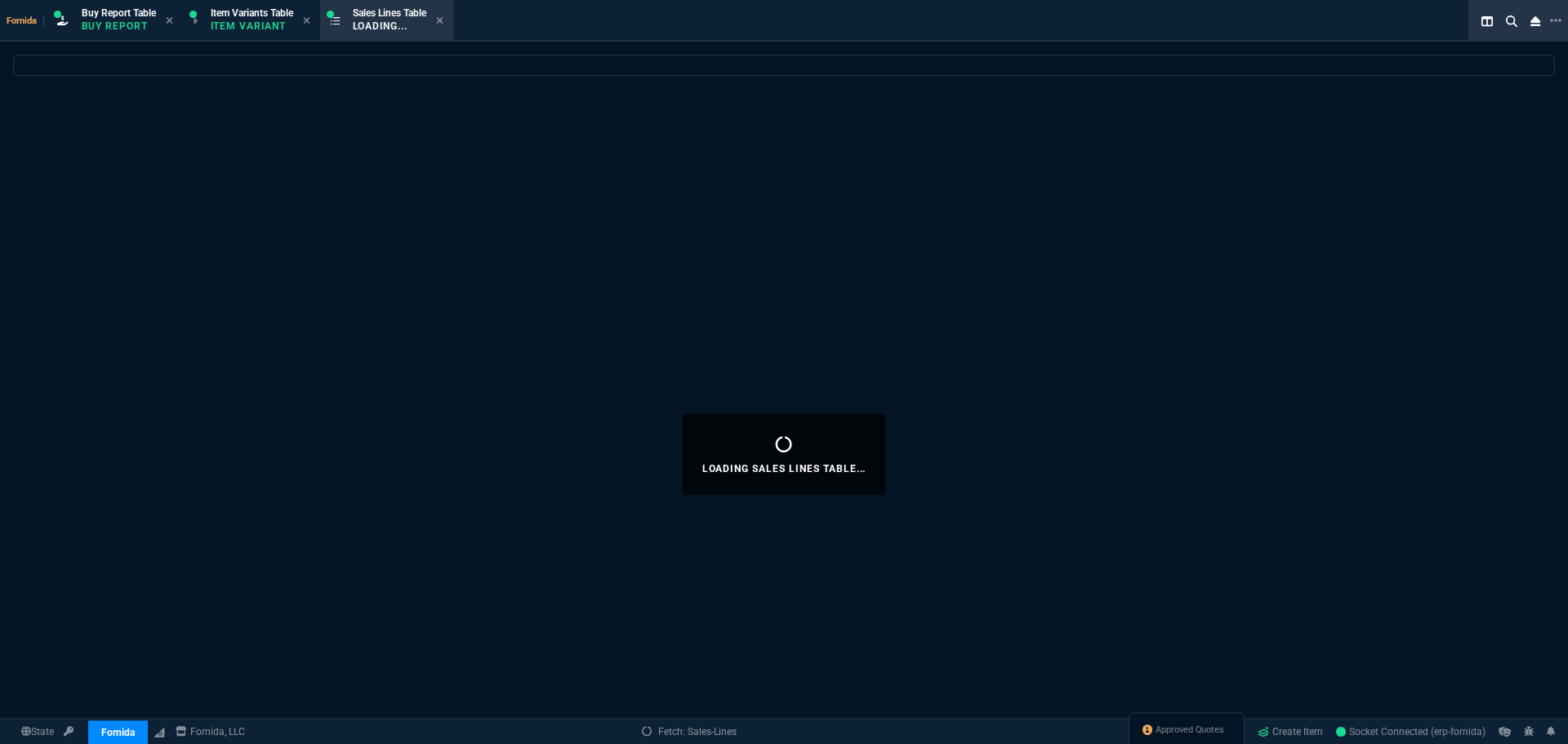
select select
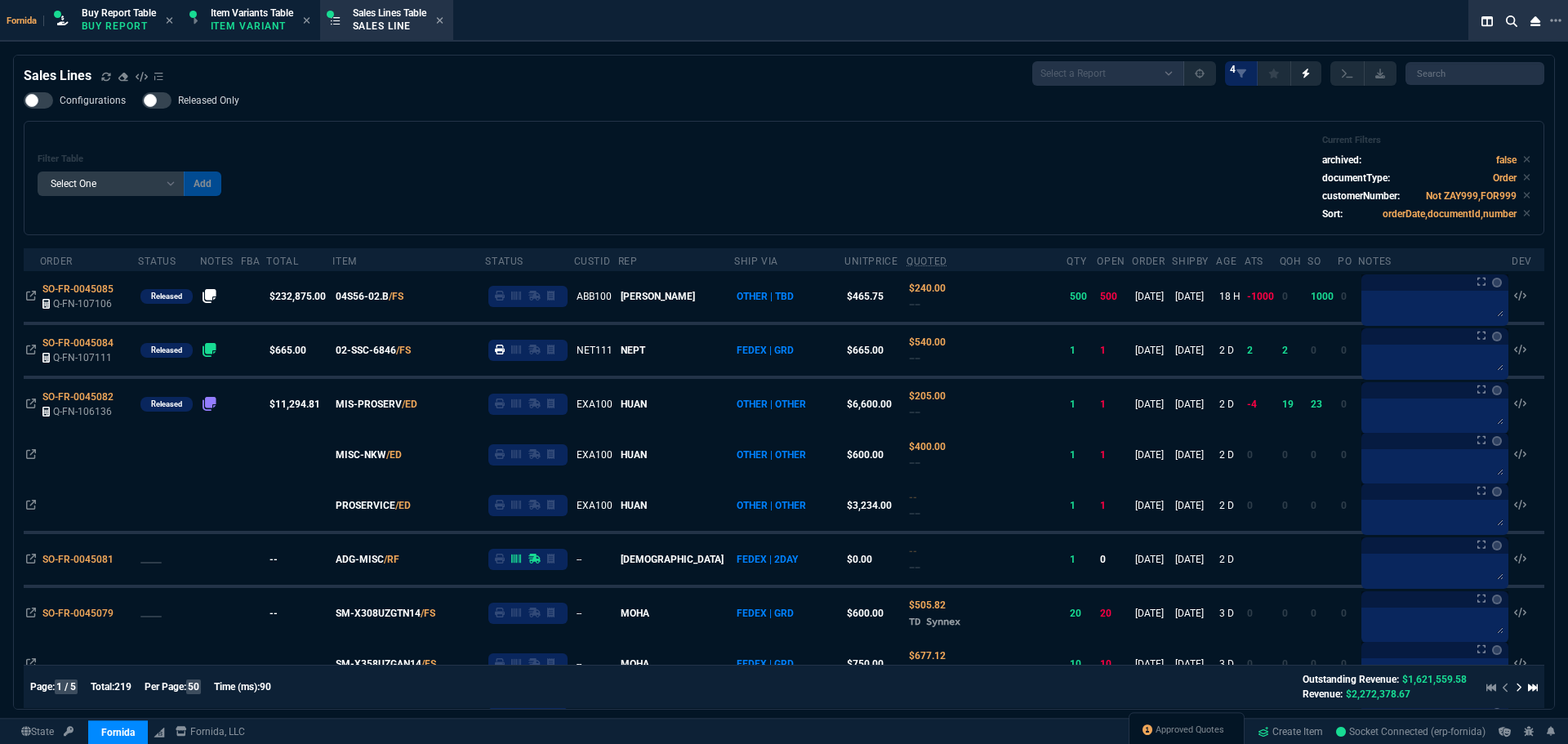
scroll to position [0, 0]
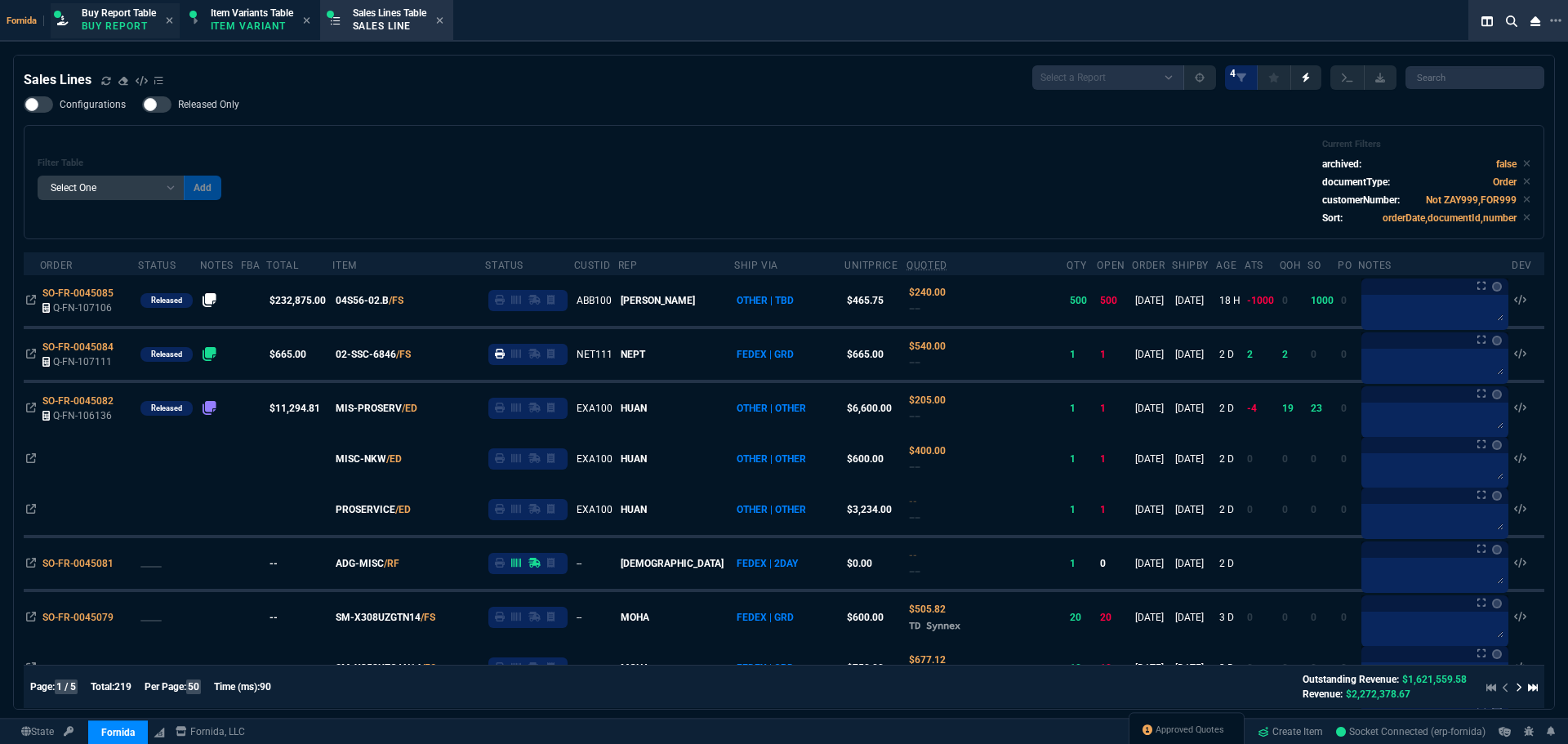
click at [116, 24] on p "Buy Report" at bounding box center [119, 26] width 74 height 13
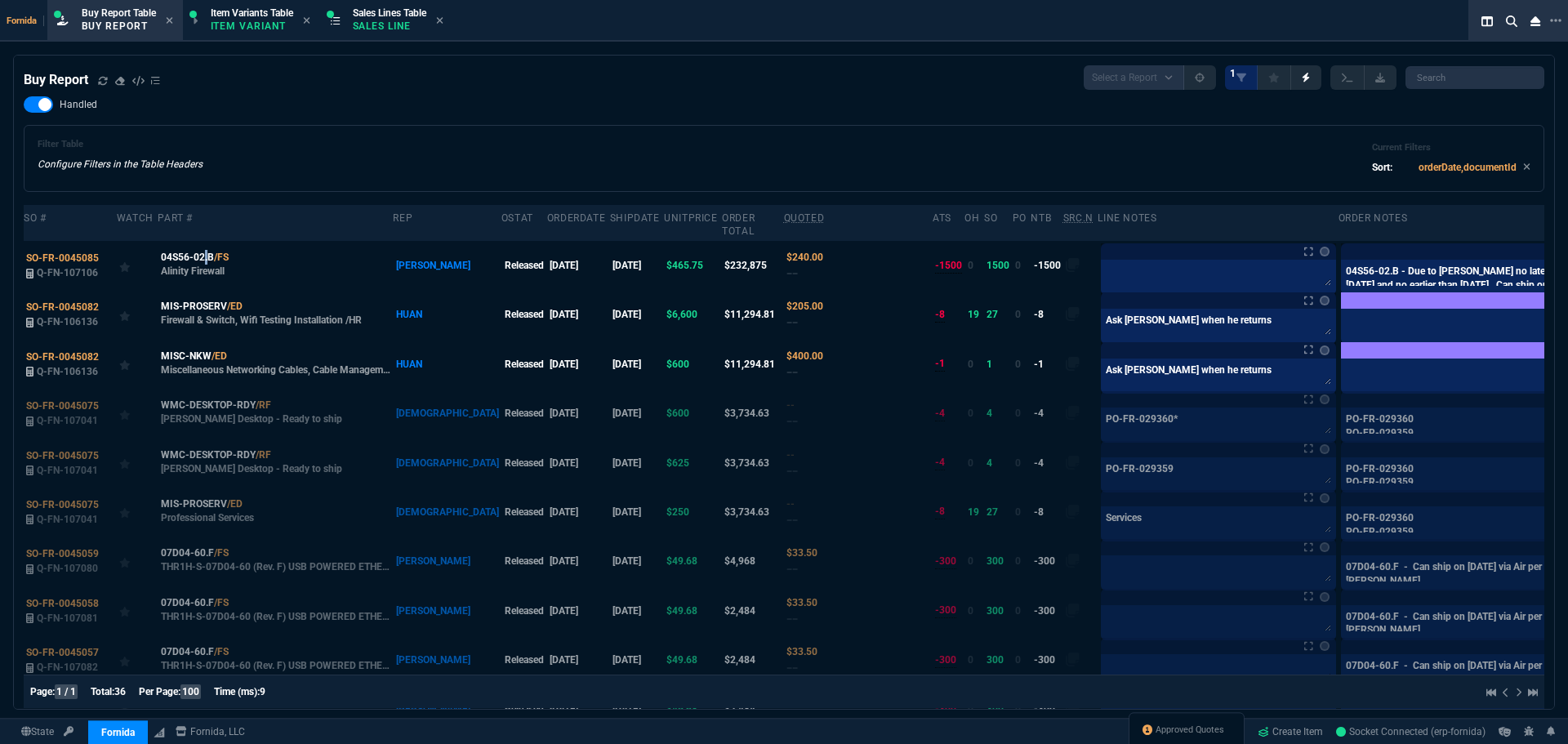
drag, startPoint x: 204, startPoint y: 256, endPoint x: 398, endPoint y: 255, distance: 193.5
click at [203, 256] on span "04S56-02.B" at bounding box center [187, 257] width 53 height 15
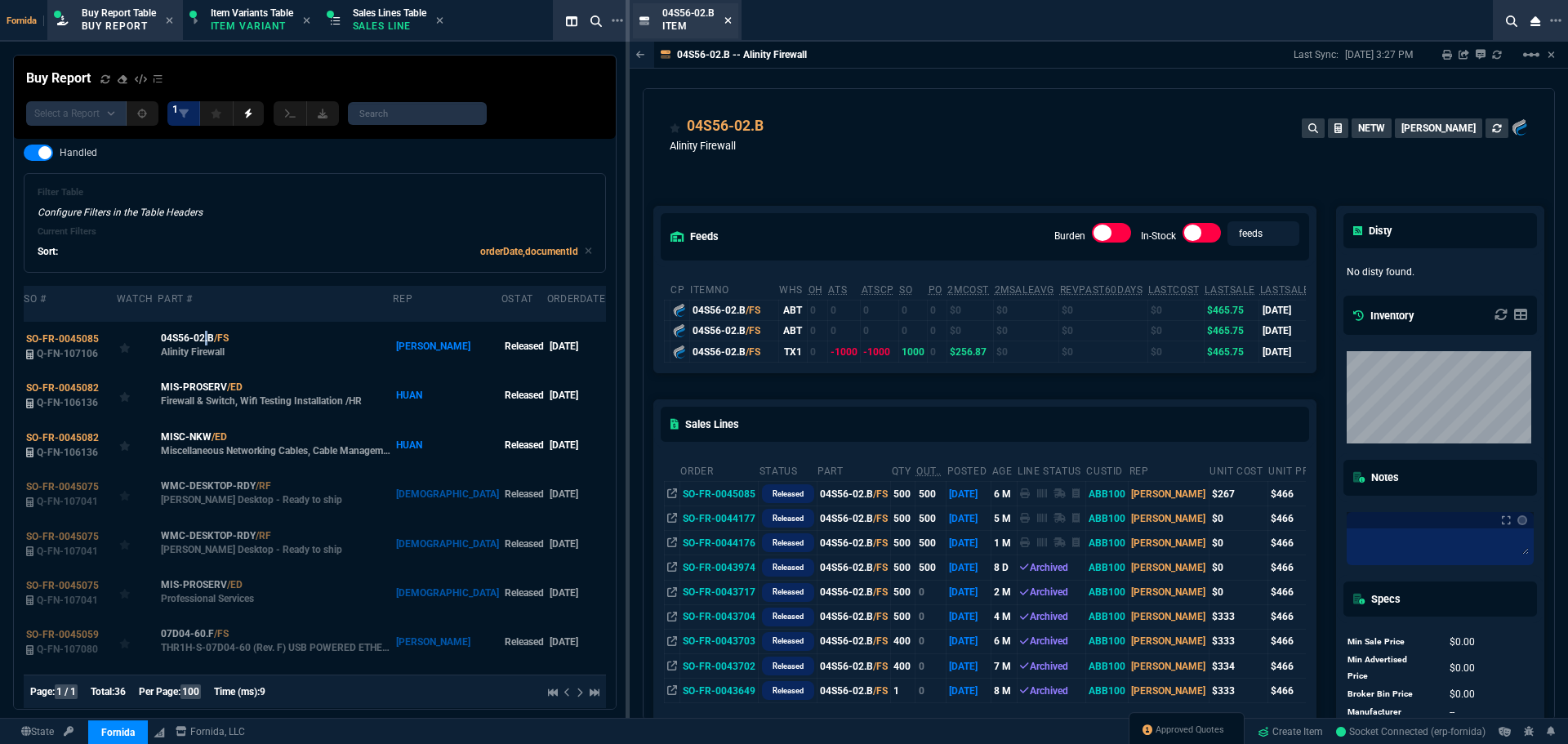
click at [728, 22] on icon at bounding box center [727, 20] width 7 height 7
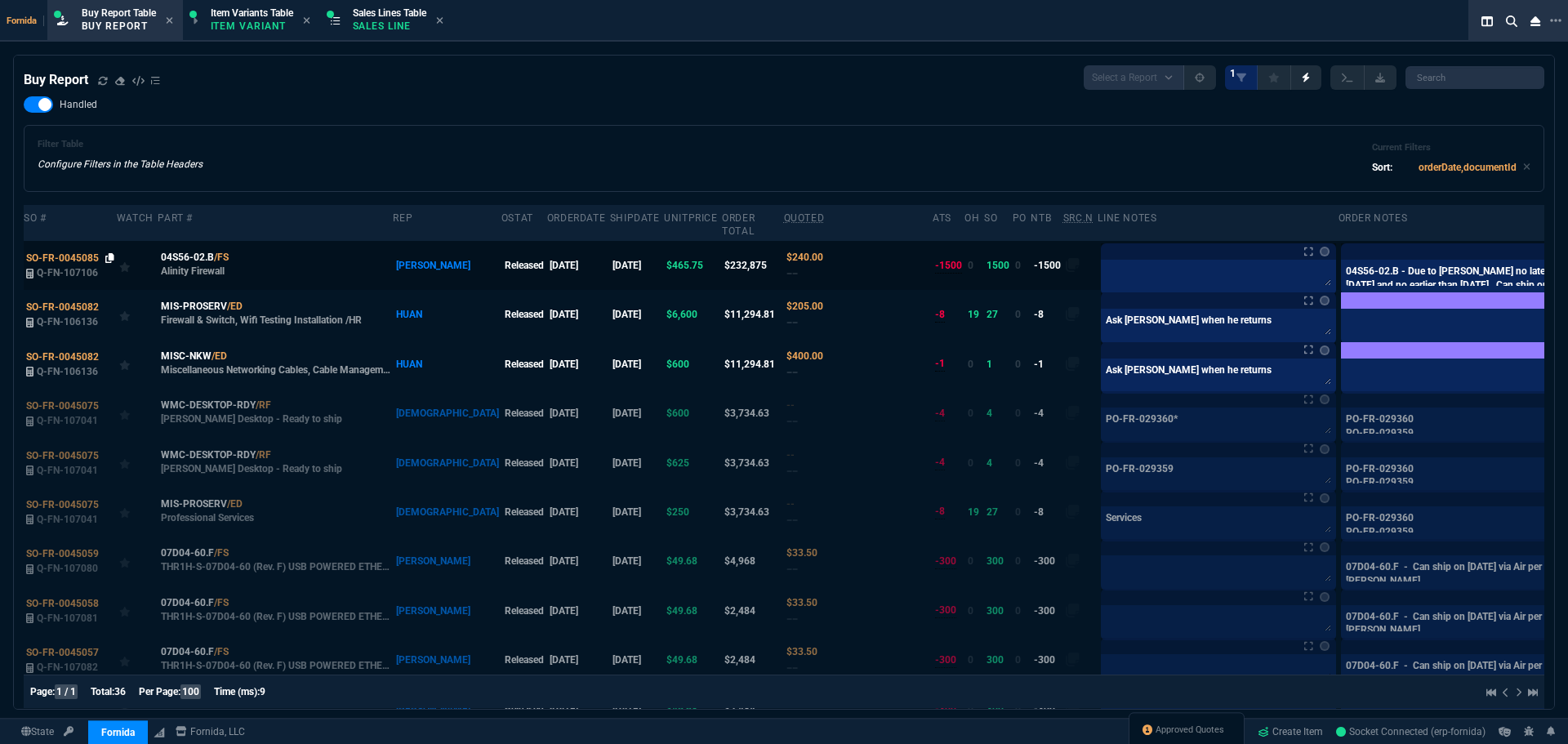
click at [109, 259] on icon at bounding box center [109, 258] width 9 height 10
